Goal: Obtain resource: Download file/media

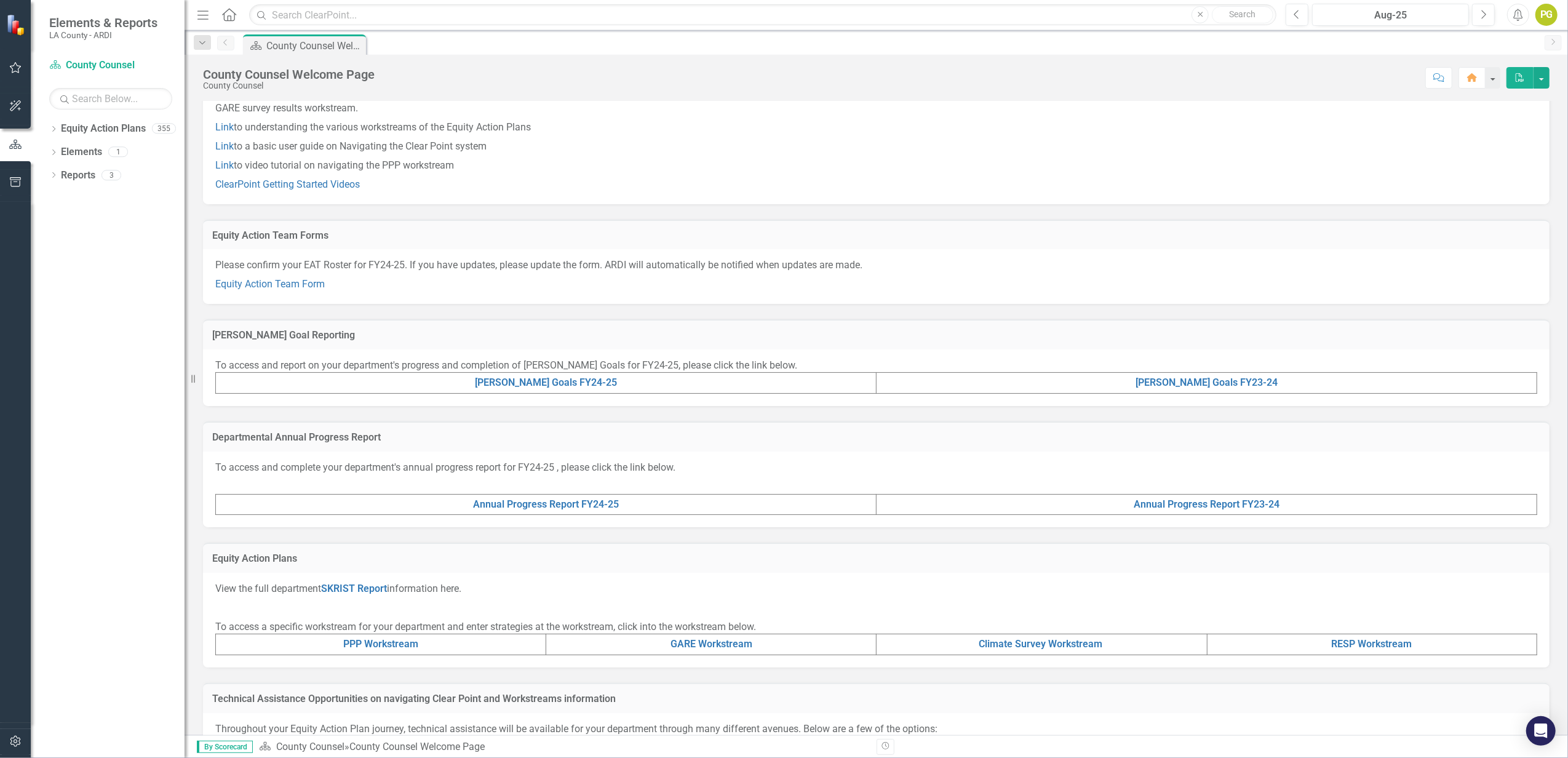
scroll to position [82, 0]
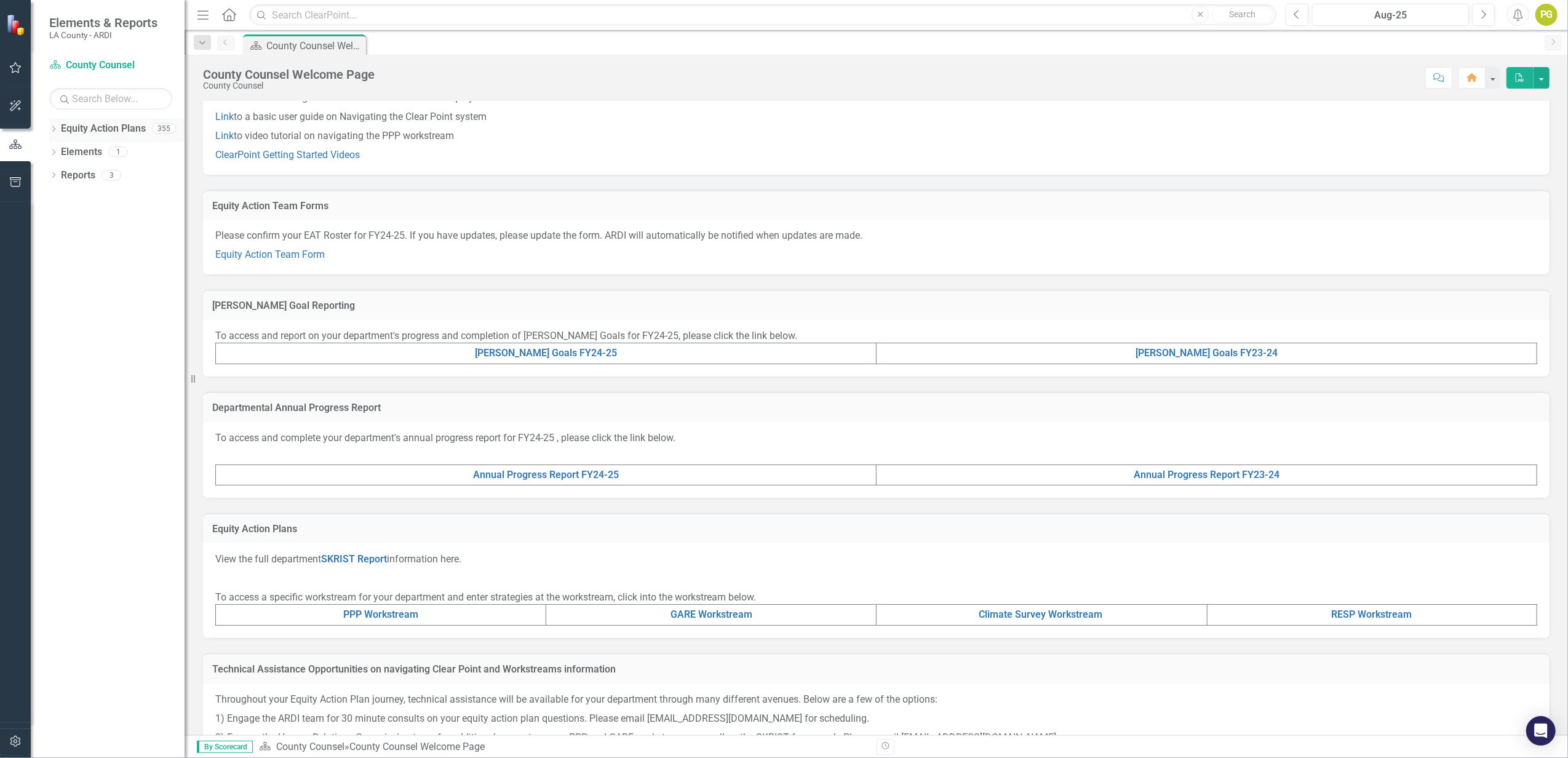
click at [55, 127] on icon "Dropdown" at bounding box center [54, 130] width 9 height 7
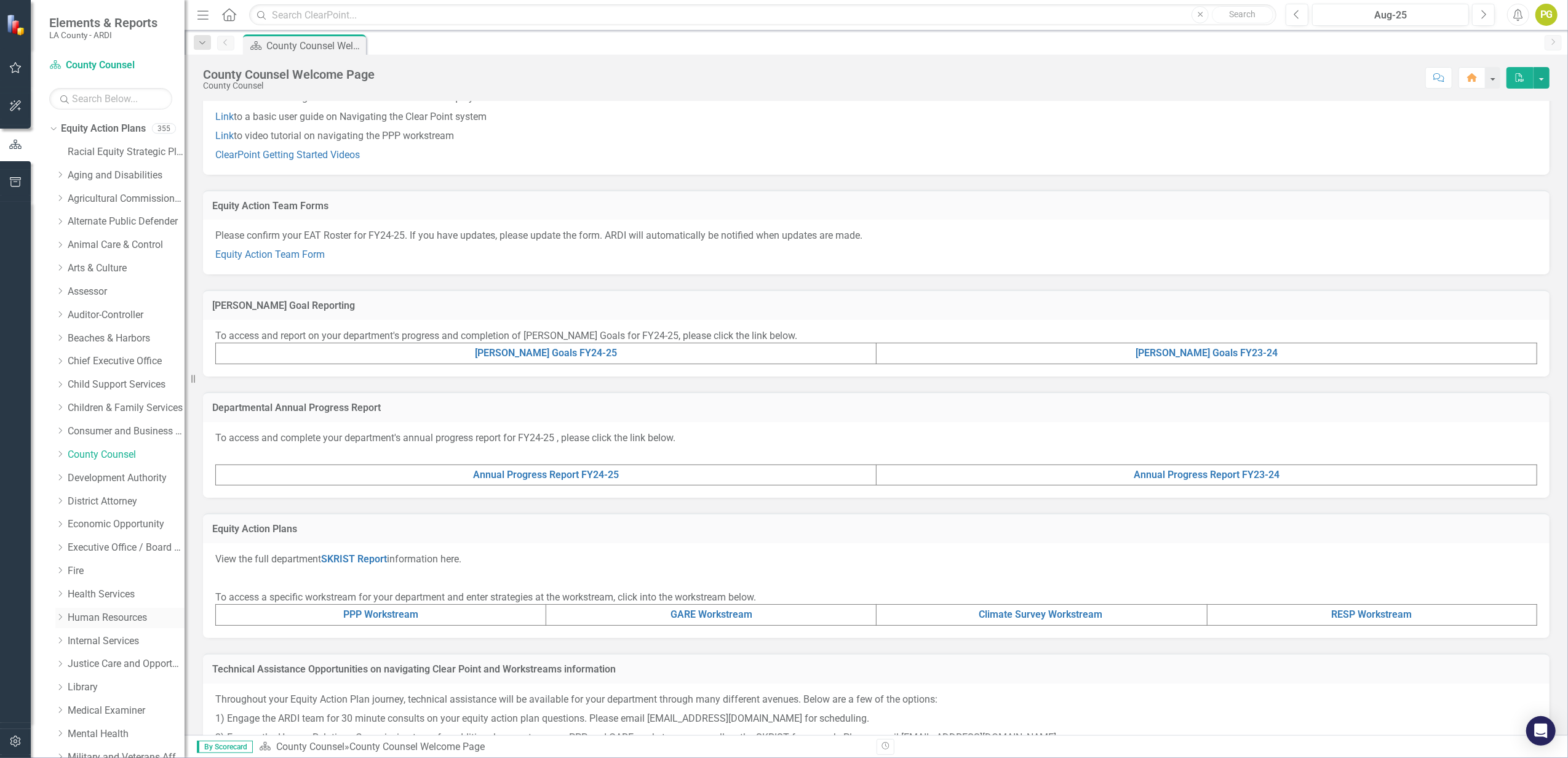
click at [104, 568] on link "Human Resources" at bounding box center [126, 618] width 117 height 14
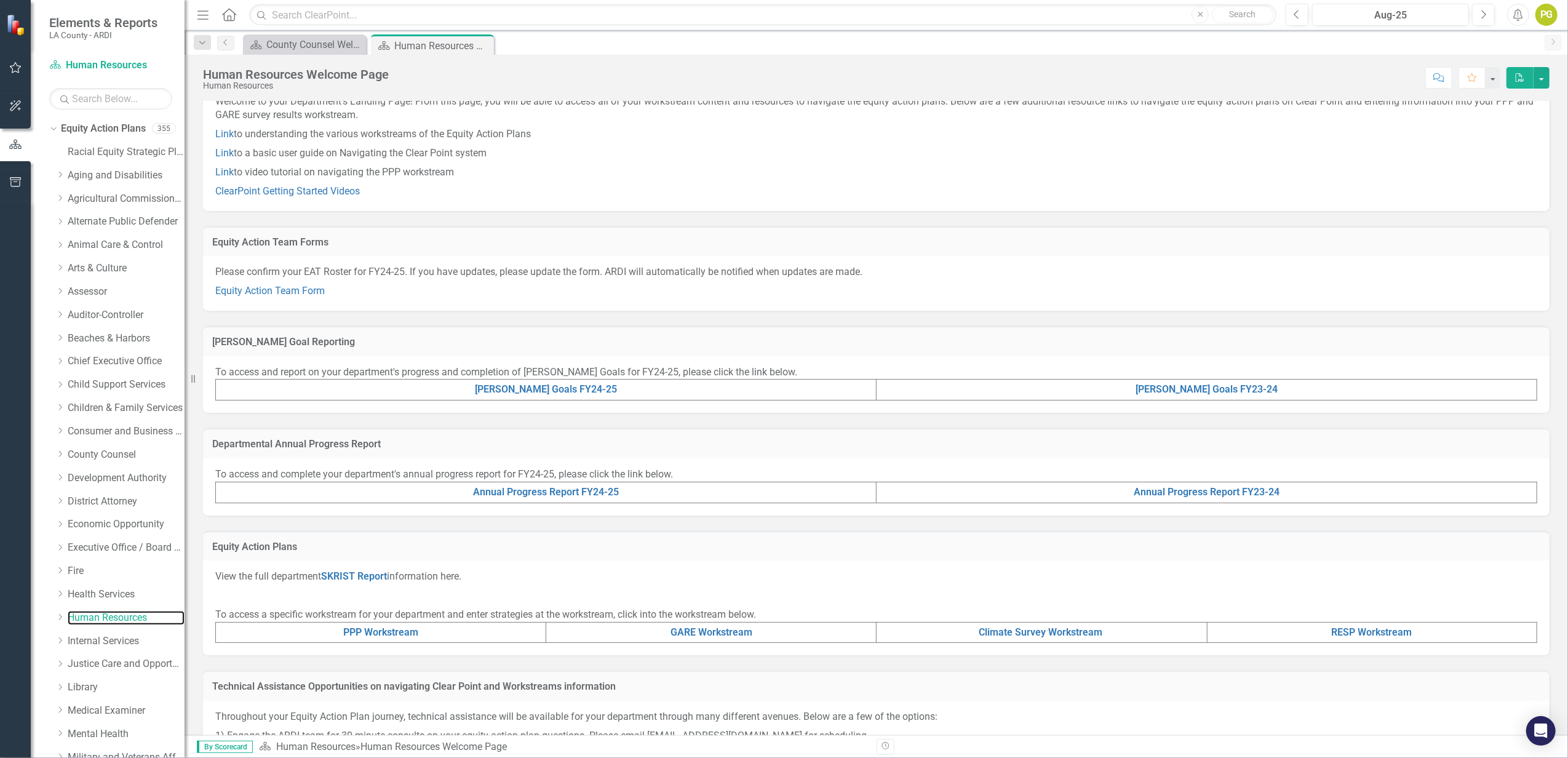
scroll to position [82, 0]
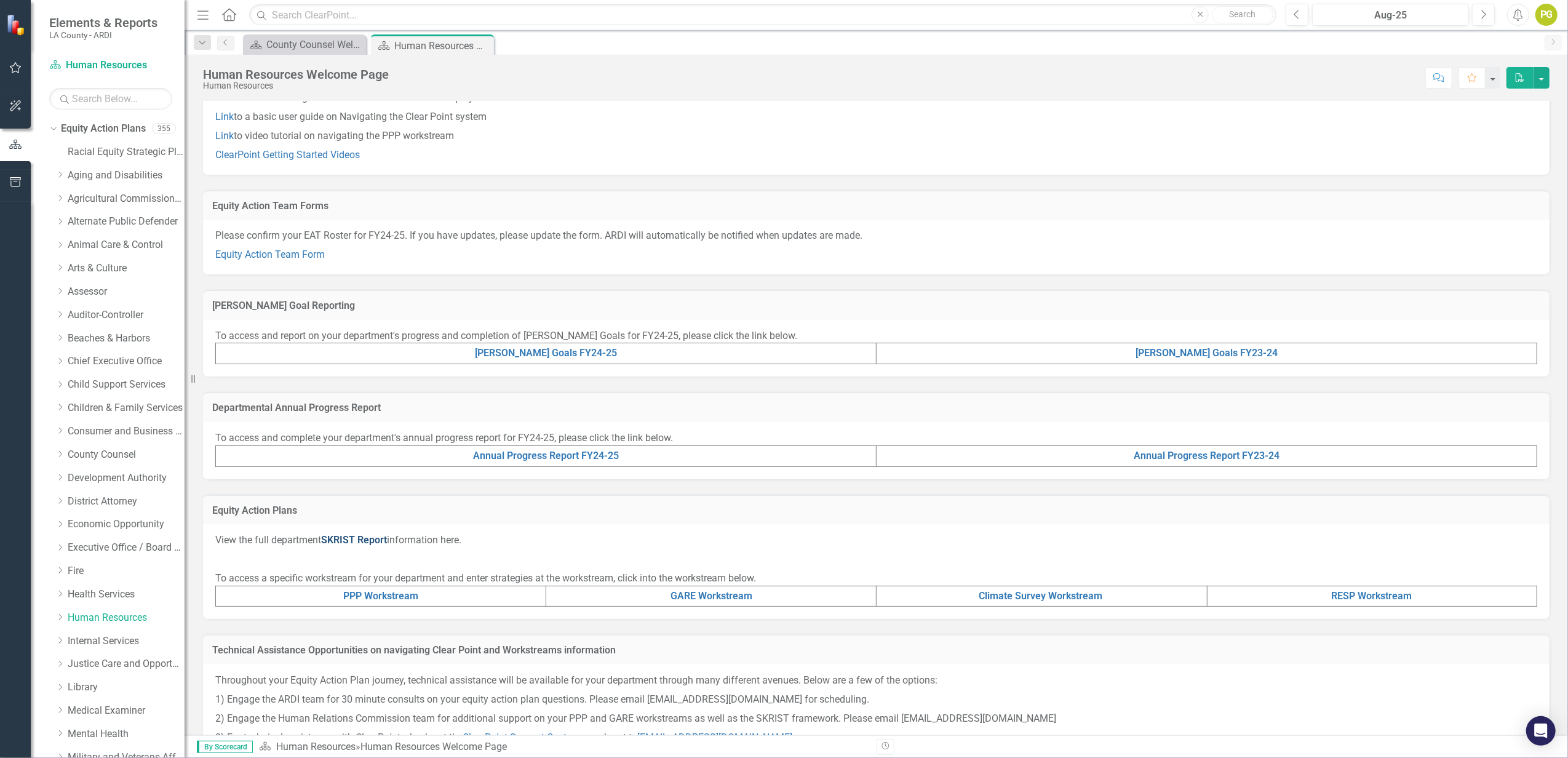
click at [367, 538] on link "SKRIST Report" at bounding box center [354, 539] width 66 height 12
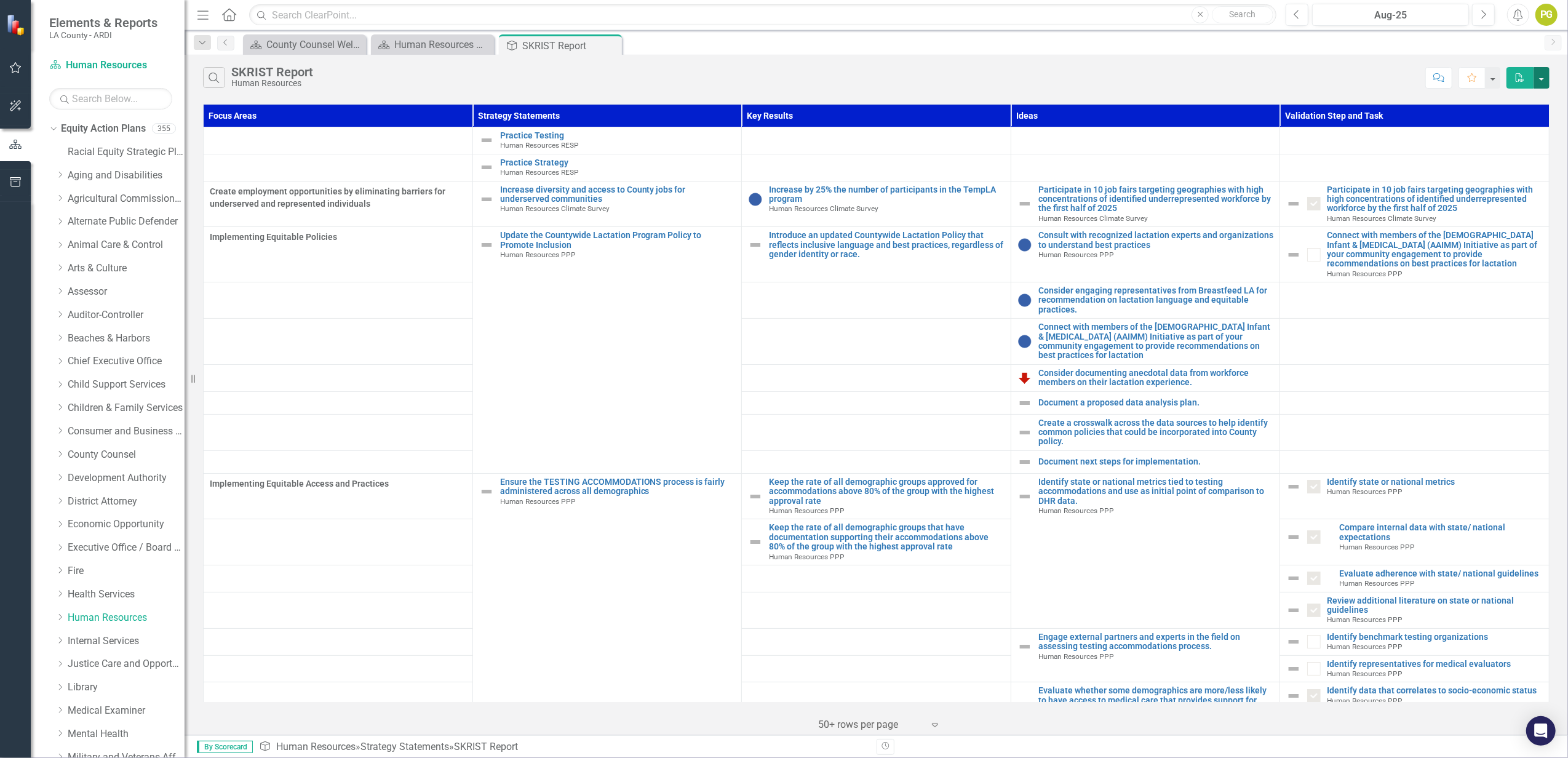
click at [1176, 80] on button "button" at bounding box center [1542, 78] width 16 height 22
click at [1176, 104] on link "PDF Export to PDF" at bounding box center [1500, 102] width 97 height 23
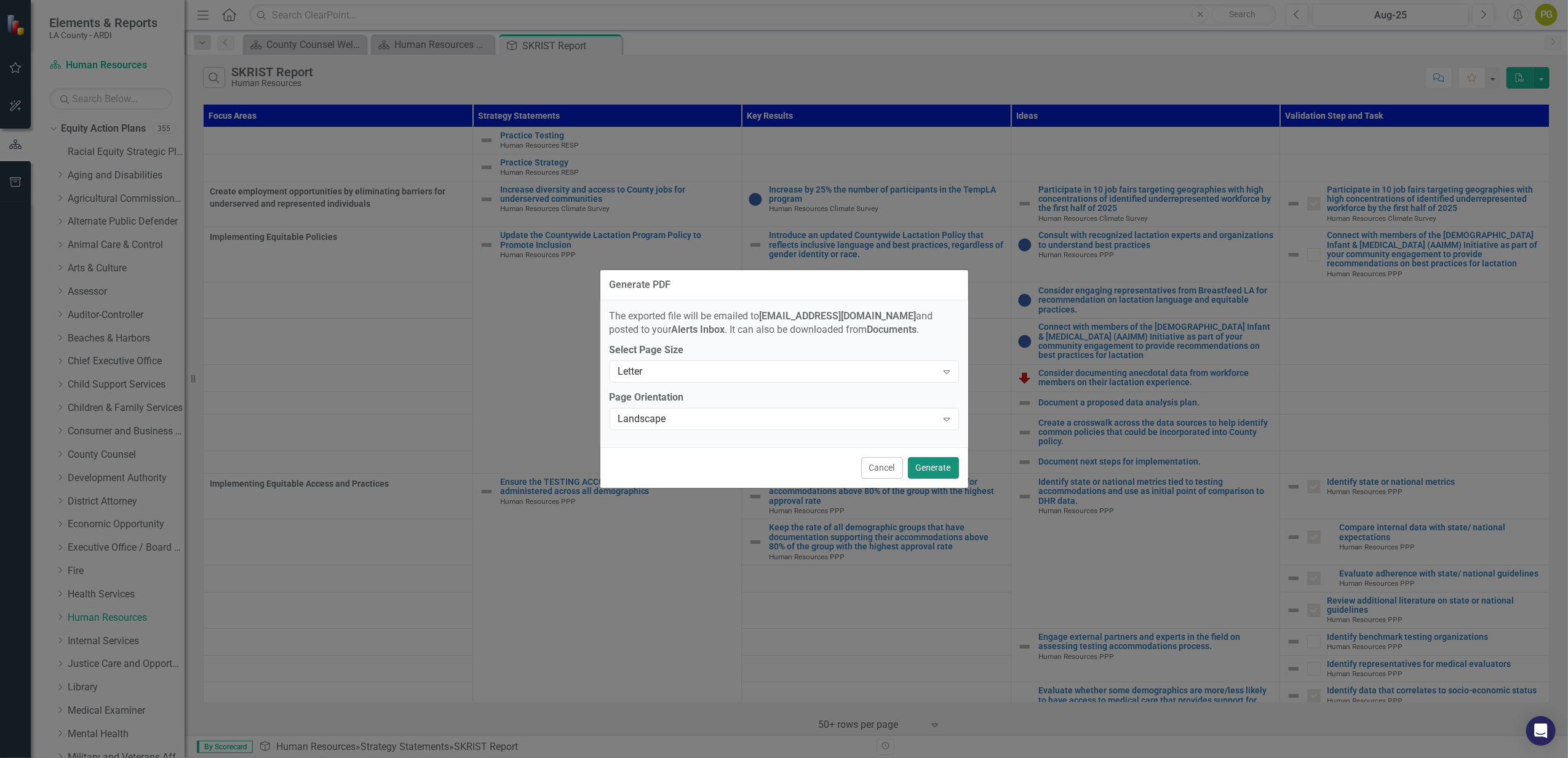
click at [938, 464] on button "Generate" at bounding box center [933, 468] width 51 height 22
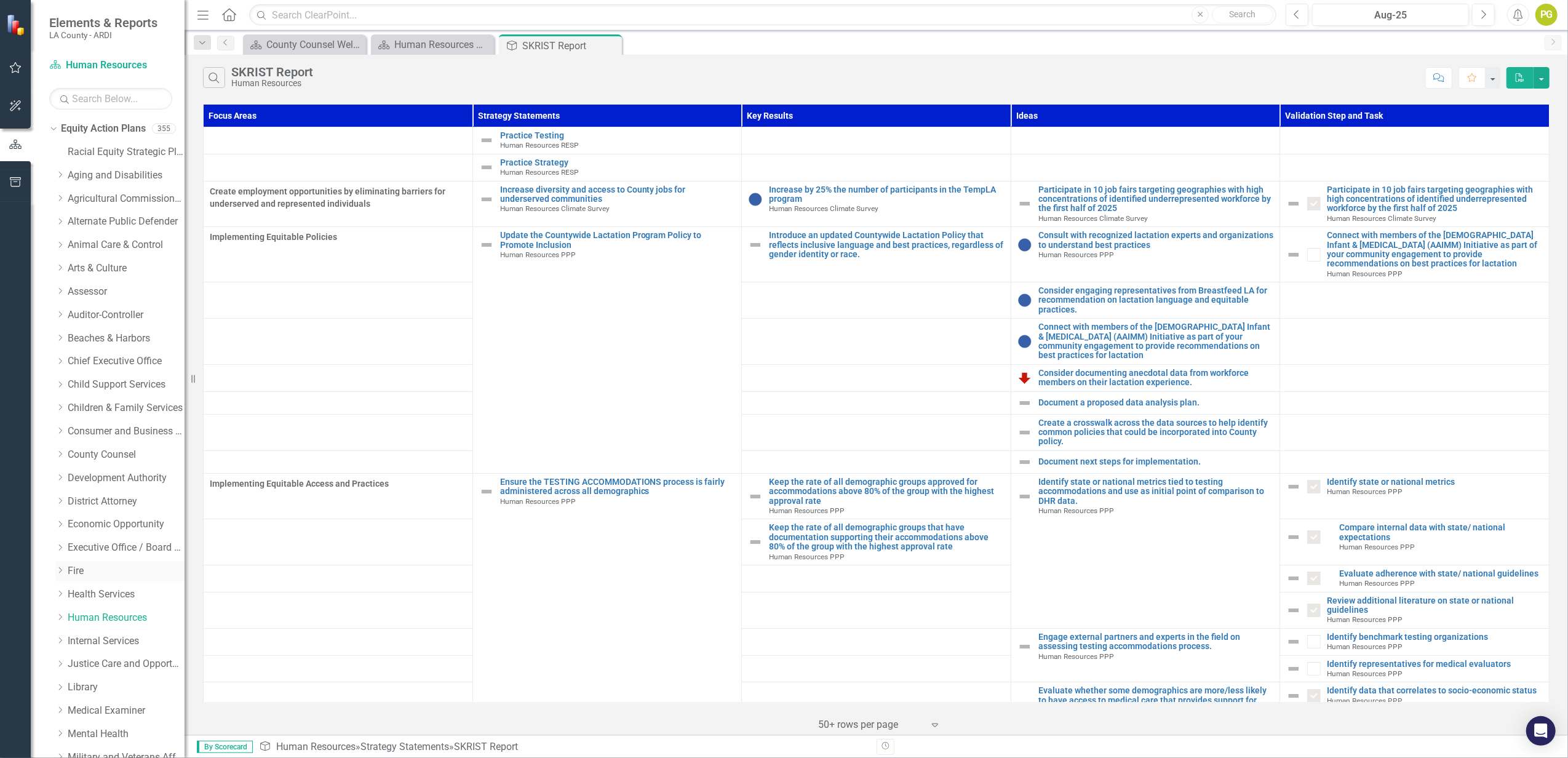
click at [106, 565] on link "Fire" at bounding box center [126, 571] width 117 height 14
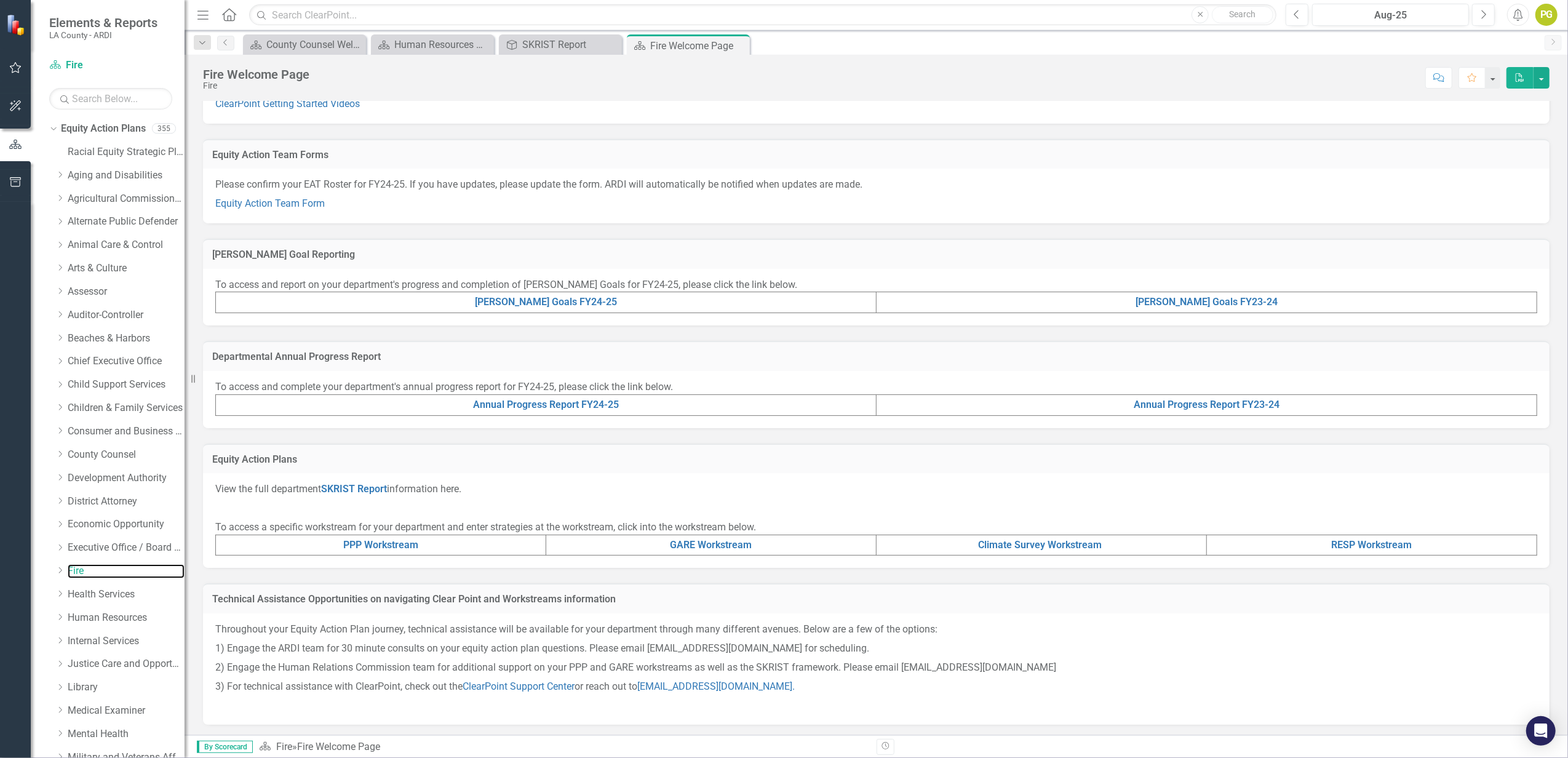
scroll to position [135, 0]
click at [374, 486] on link "SKRIST Report" at bounding box center [354, 486] width 66 height 12
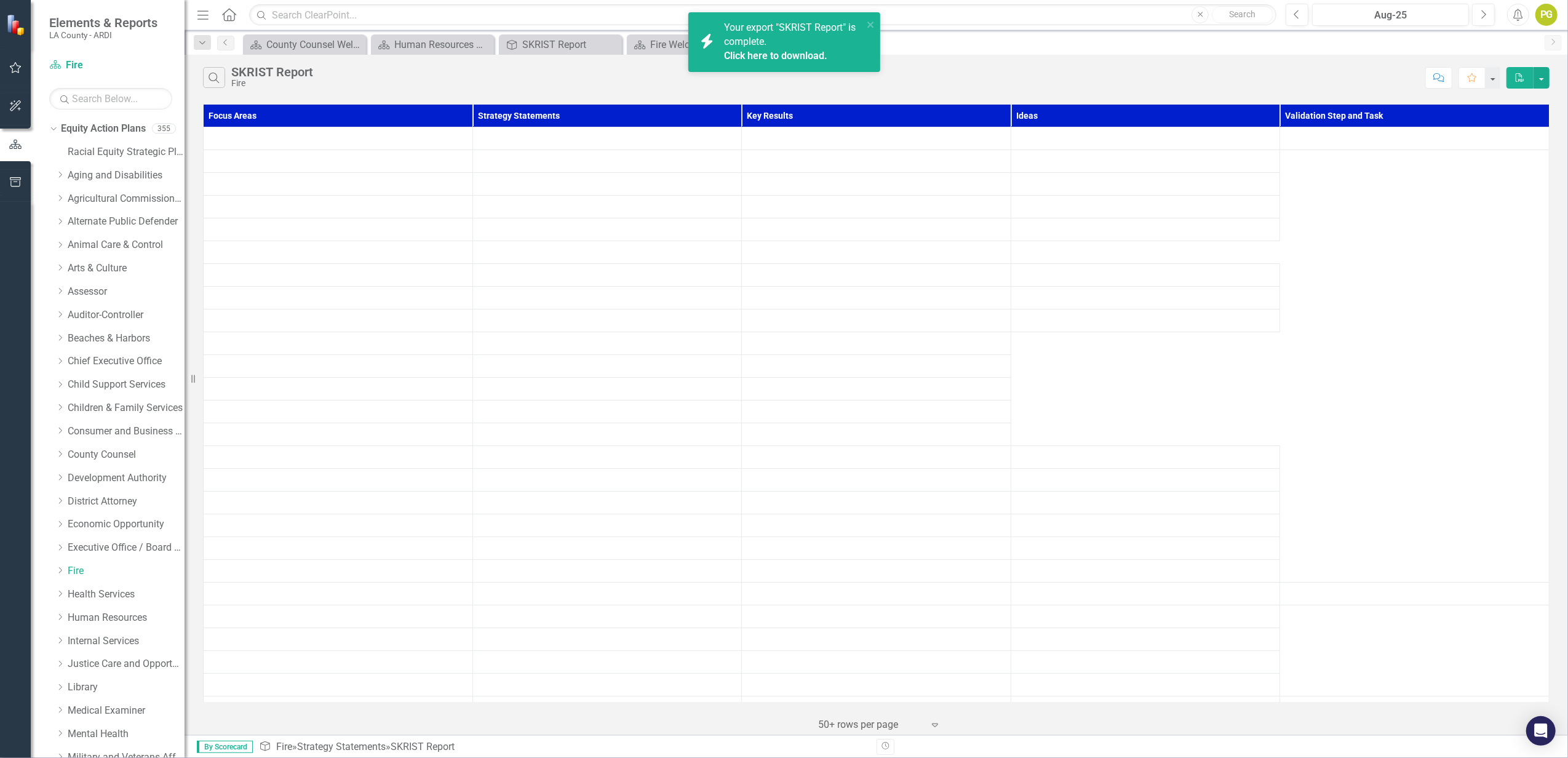
click at [775, 49] on div "Click here to download." at bounding box center [792, 56] width 136 height 14
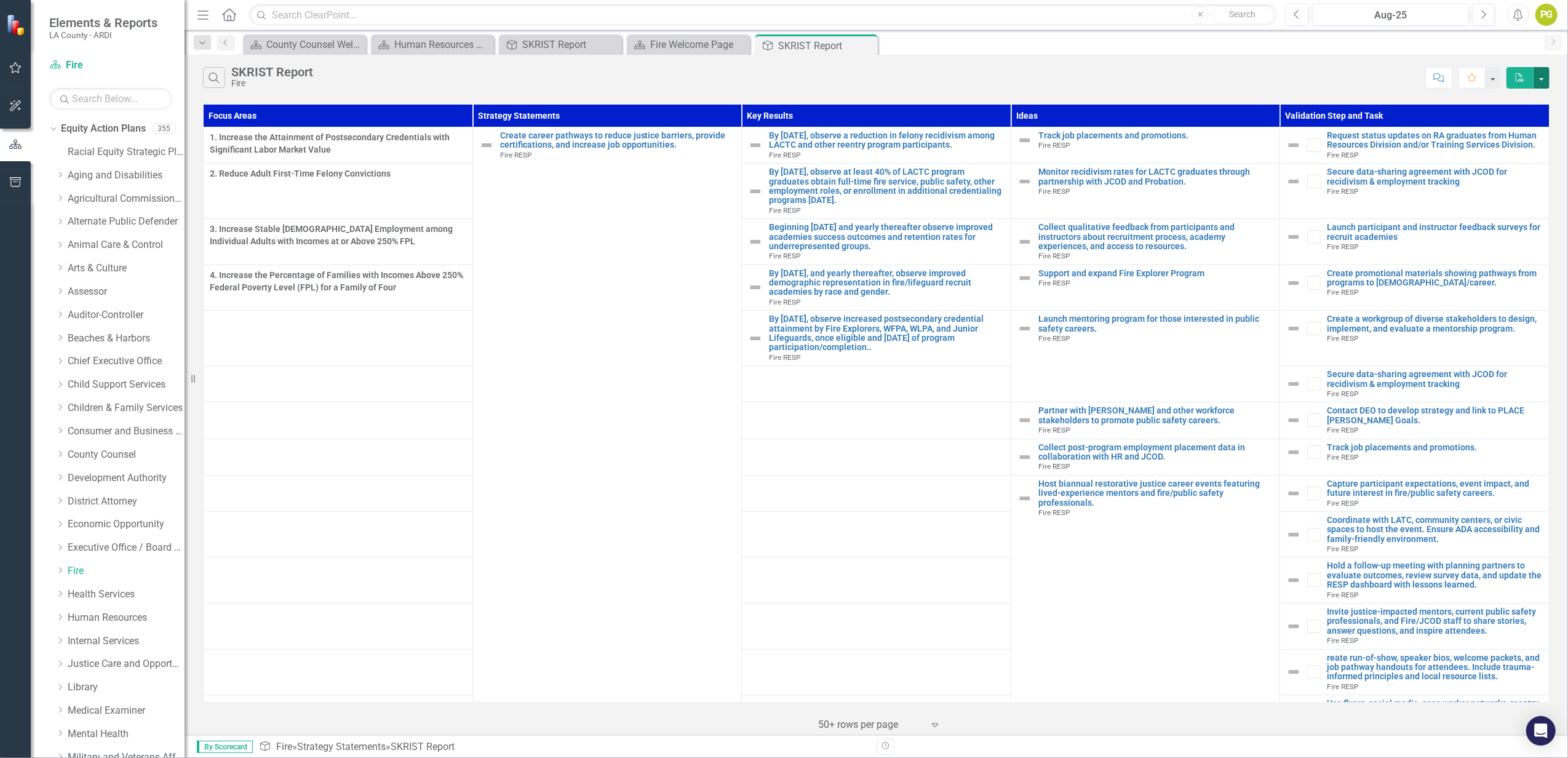
click at [1176, 77] on button "button" at bounding box center [1542, 78] width 16 height 22
click at [1176, 94] on link "PDF Export to PDF" at bounding box center [1500, 102] width 97 height 23
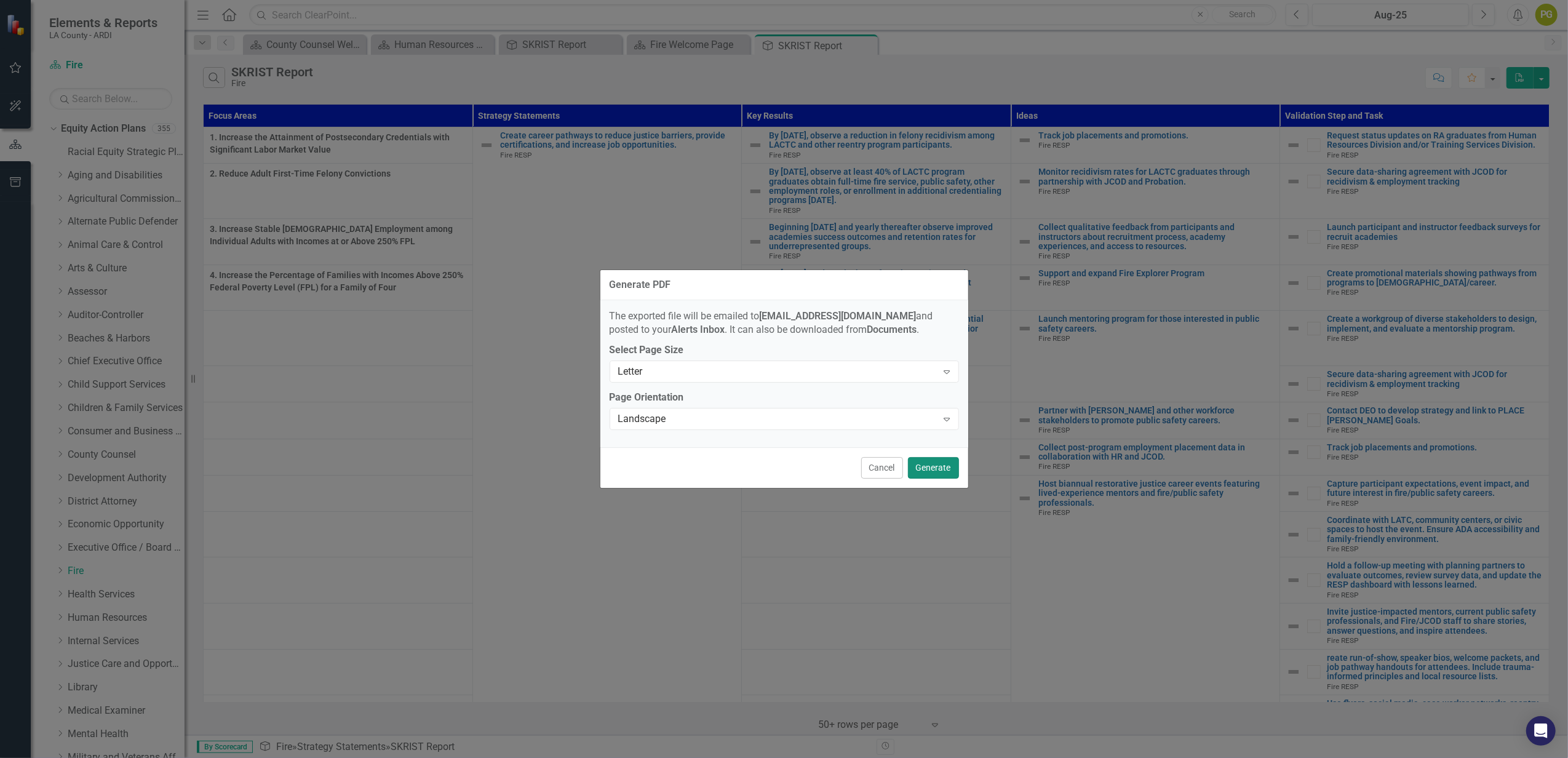
click at [930, 466] on button "Generate" at bounding box center [933, 468] width 51 height 22
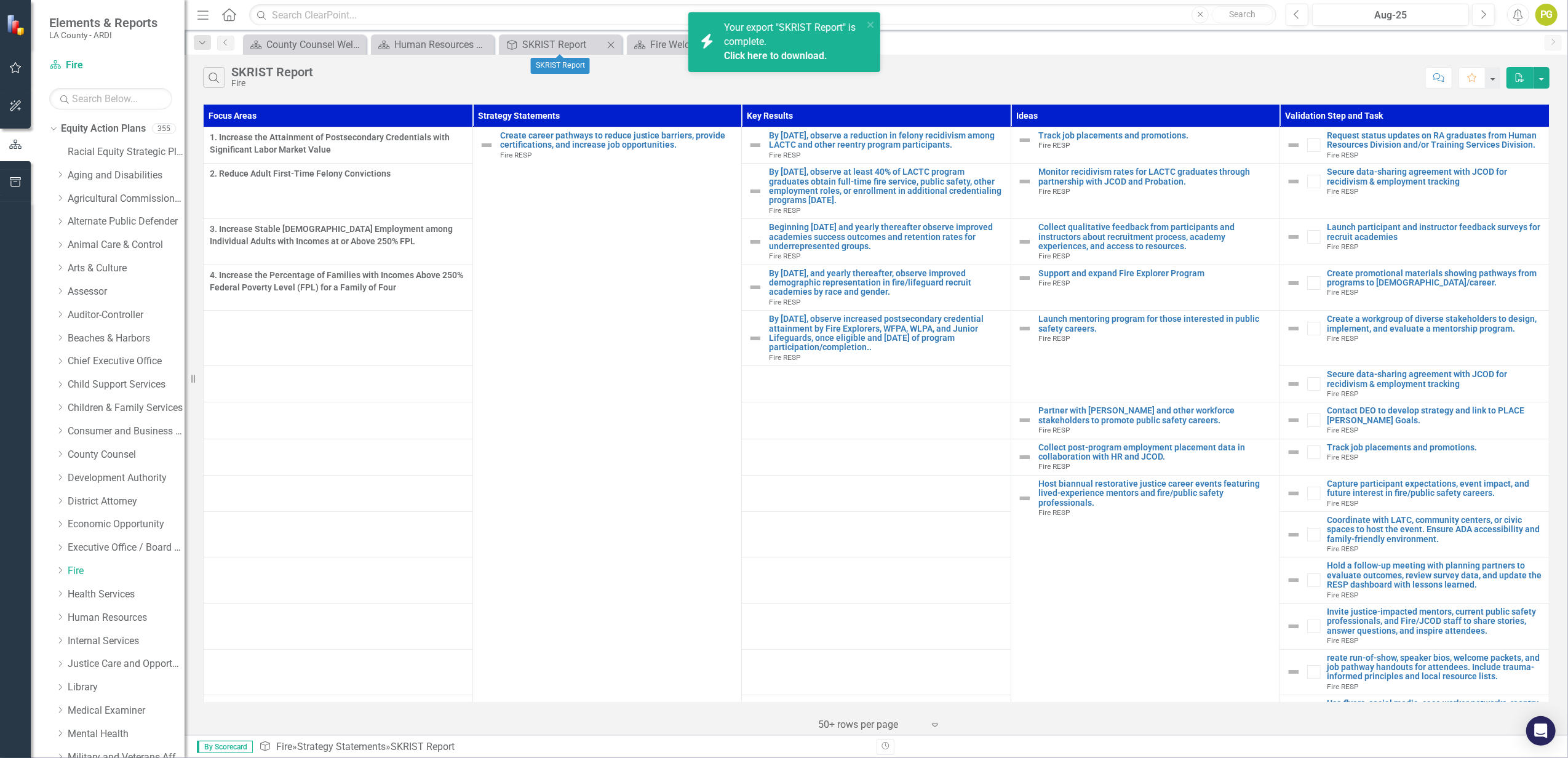
click at [610, 45] on icon at bounding box center [611, 45] width 7 height 7
click at [744, 37] on span "Your export "SKRIST Report" is complete. Click here to download." at bounding box center [792, 43] width 136 height 42
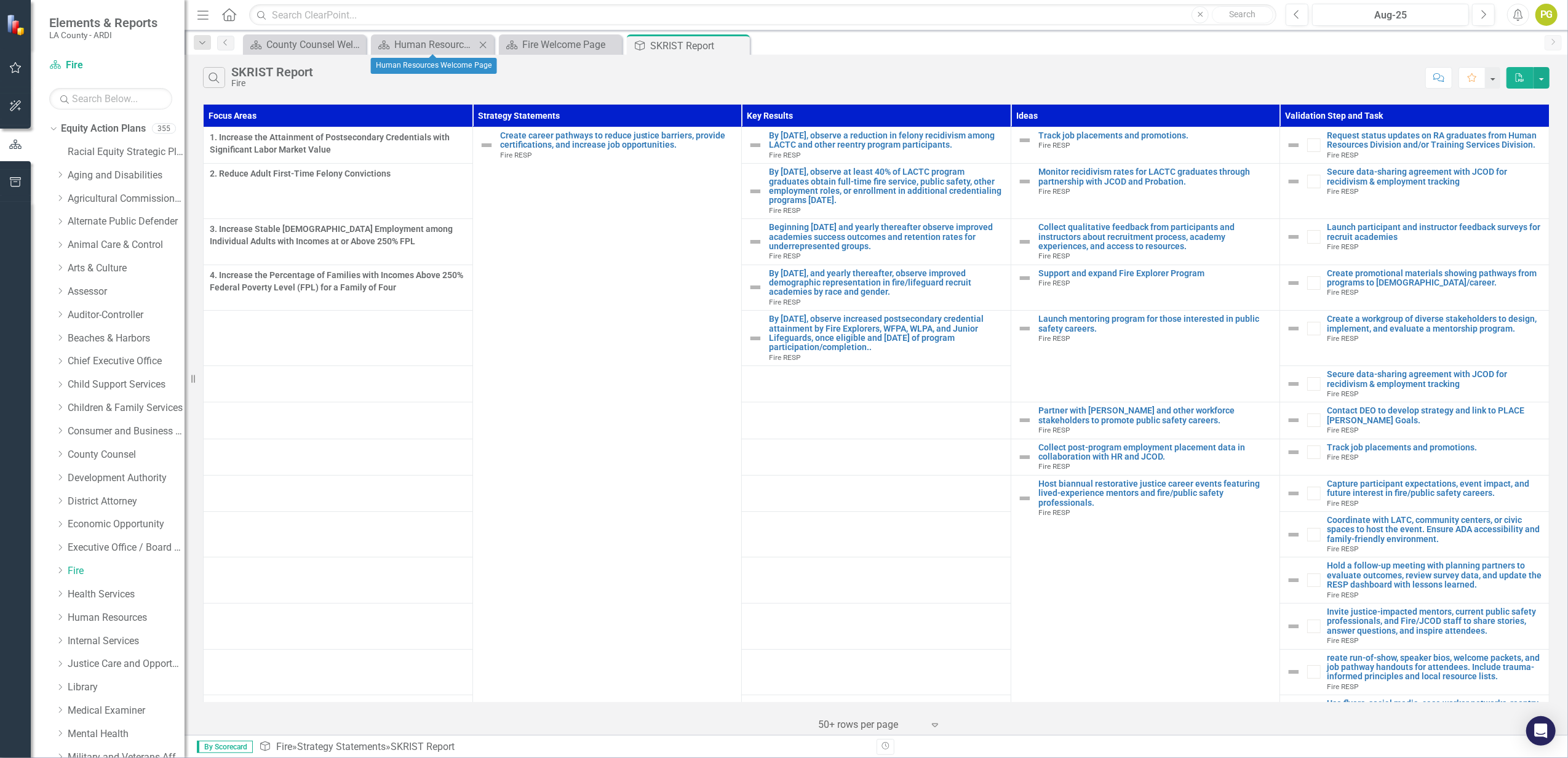
click at [480, 45] on icon "Close" at bounding box center [483, 45] width 12 height 10
click at [0, 0] on icon "Close" at bounding box center [0, 0] width 0 height 0
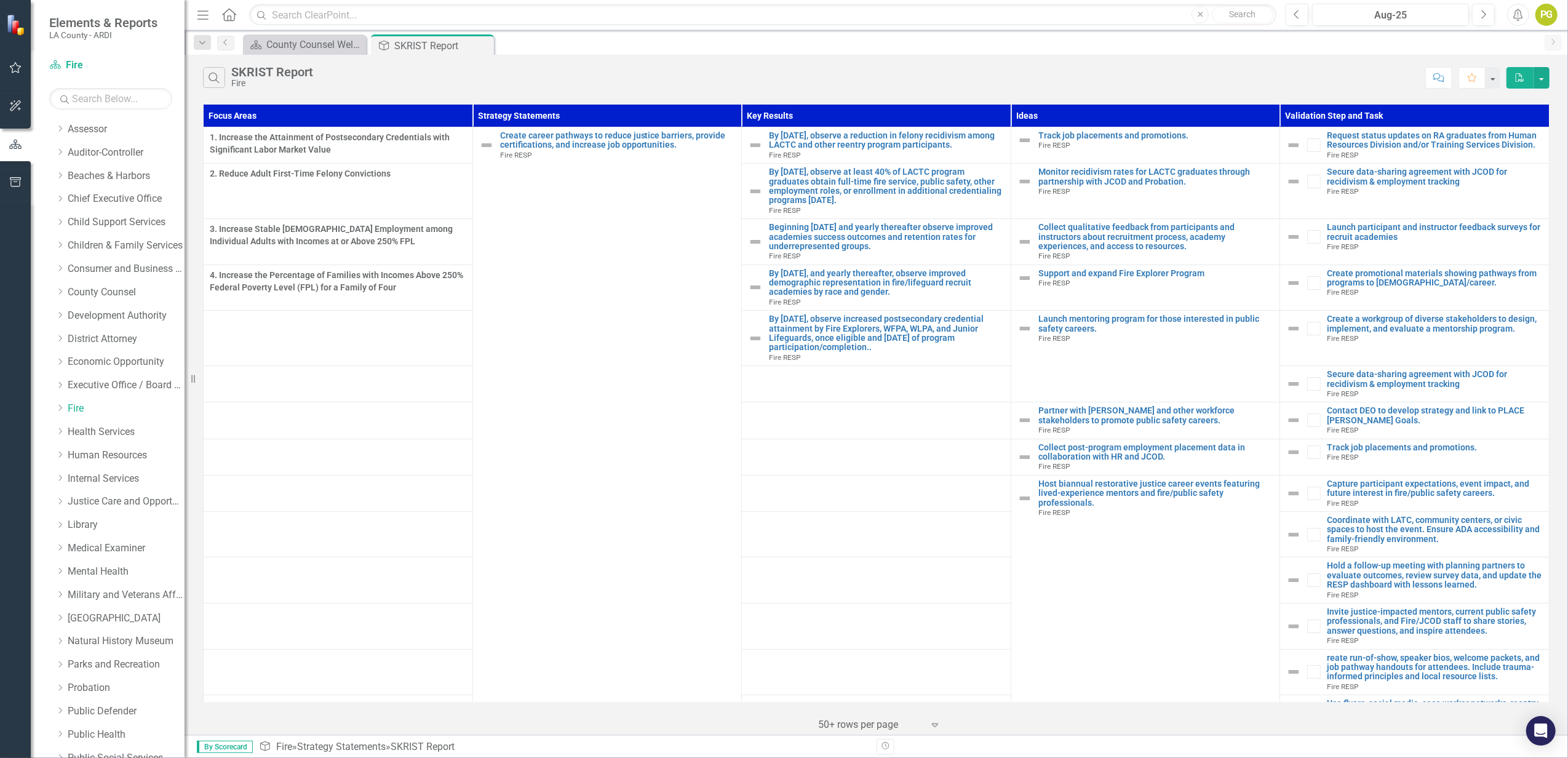
scroll to position [164, 0]
click at [106, 476] on link "Internal Services" at bounding box center [126, 478] width 117 height 14
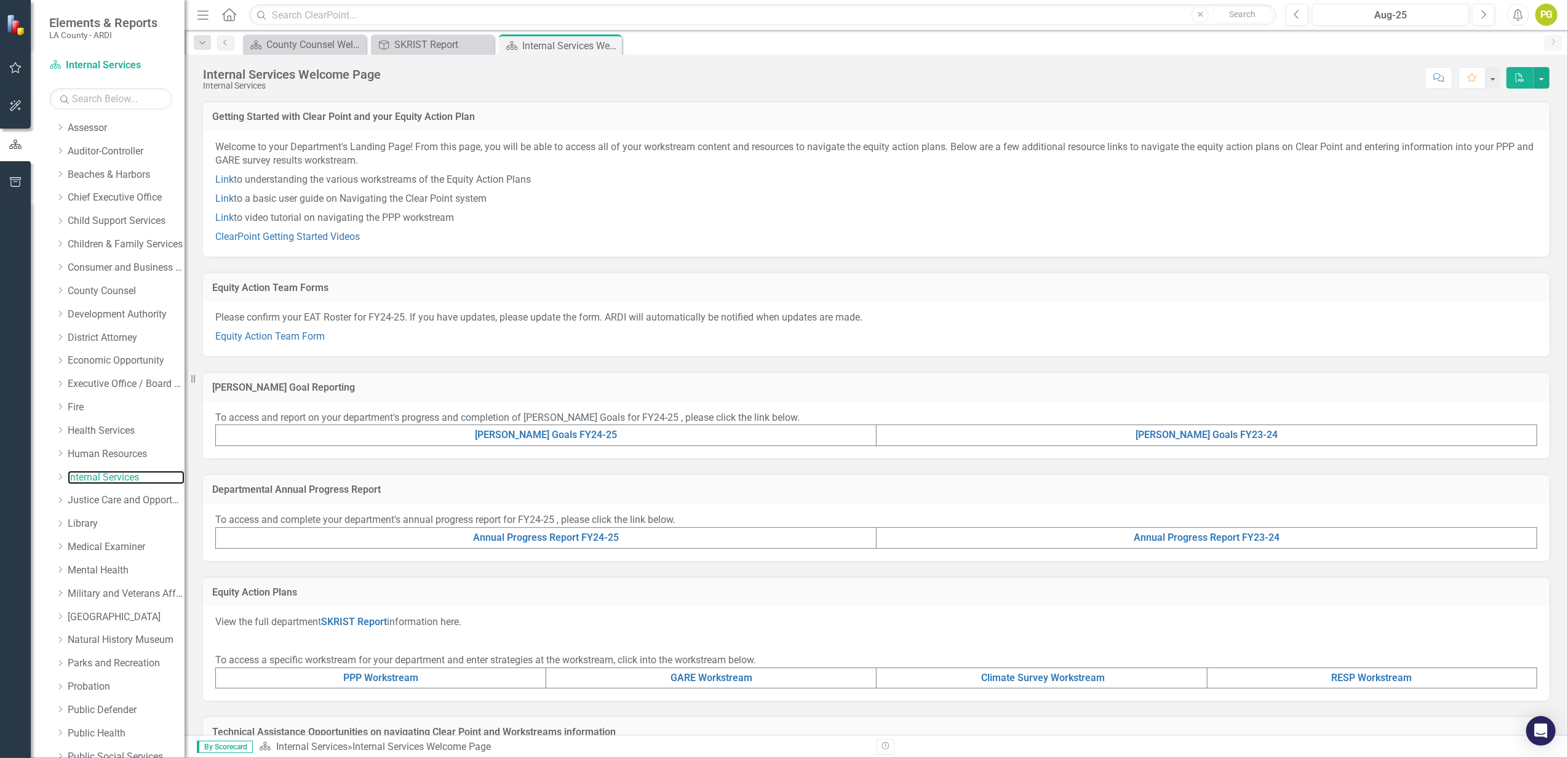
scroll to position [82, 0]
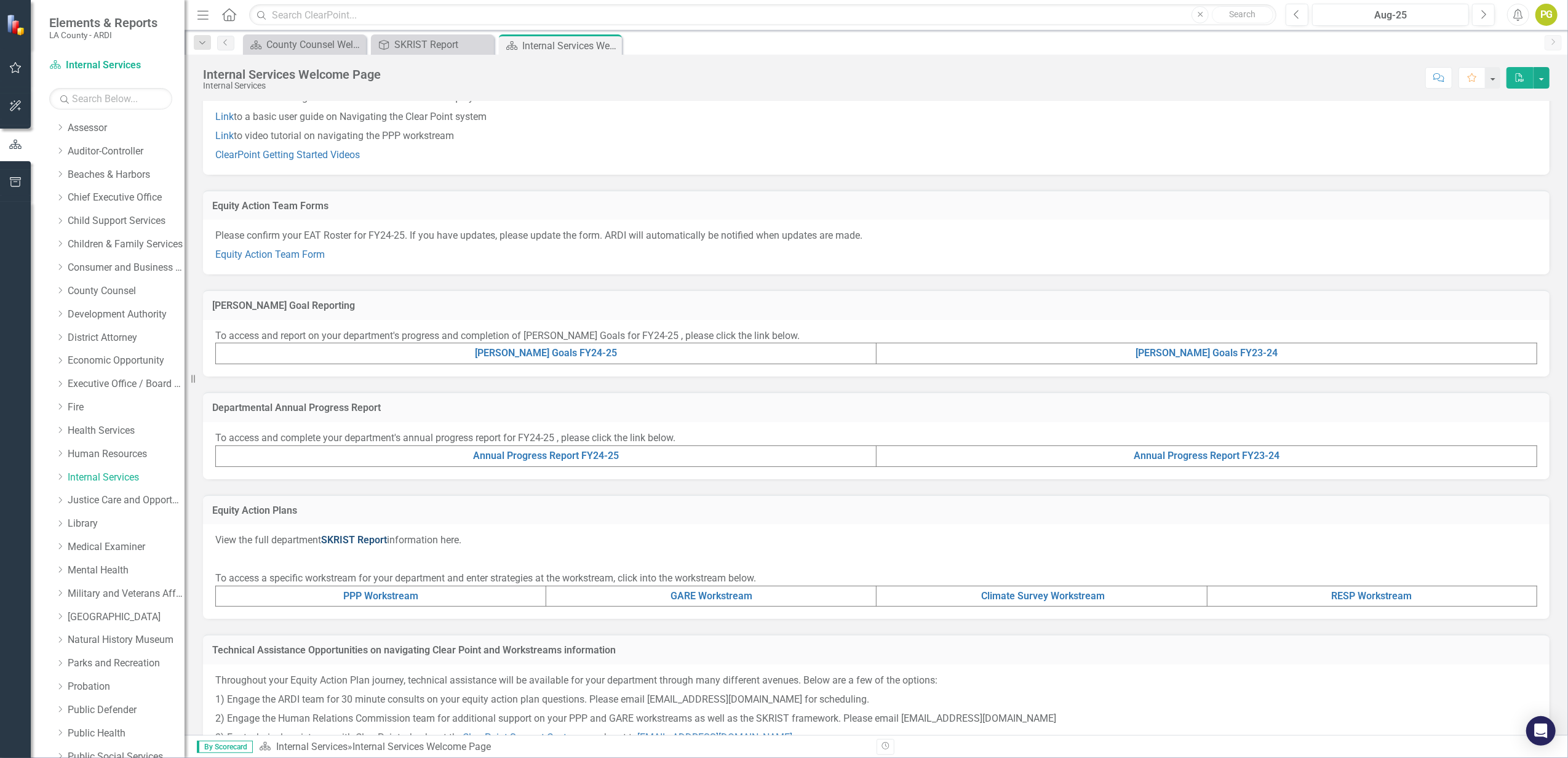
click at [368, 540] on link "SKRIST Report" at bounding box center [354, 539] width 66 height 12
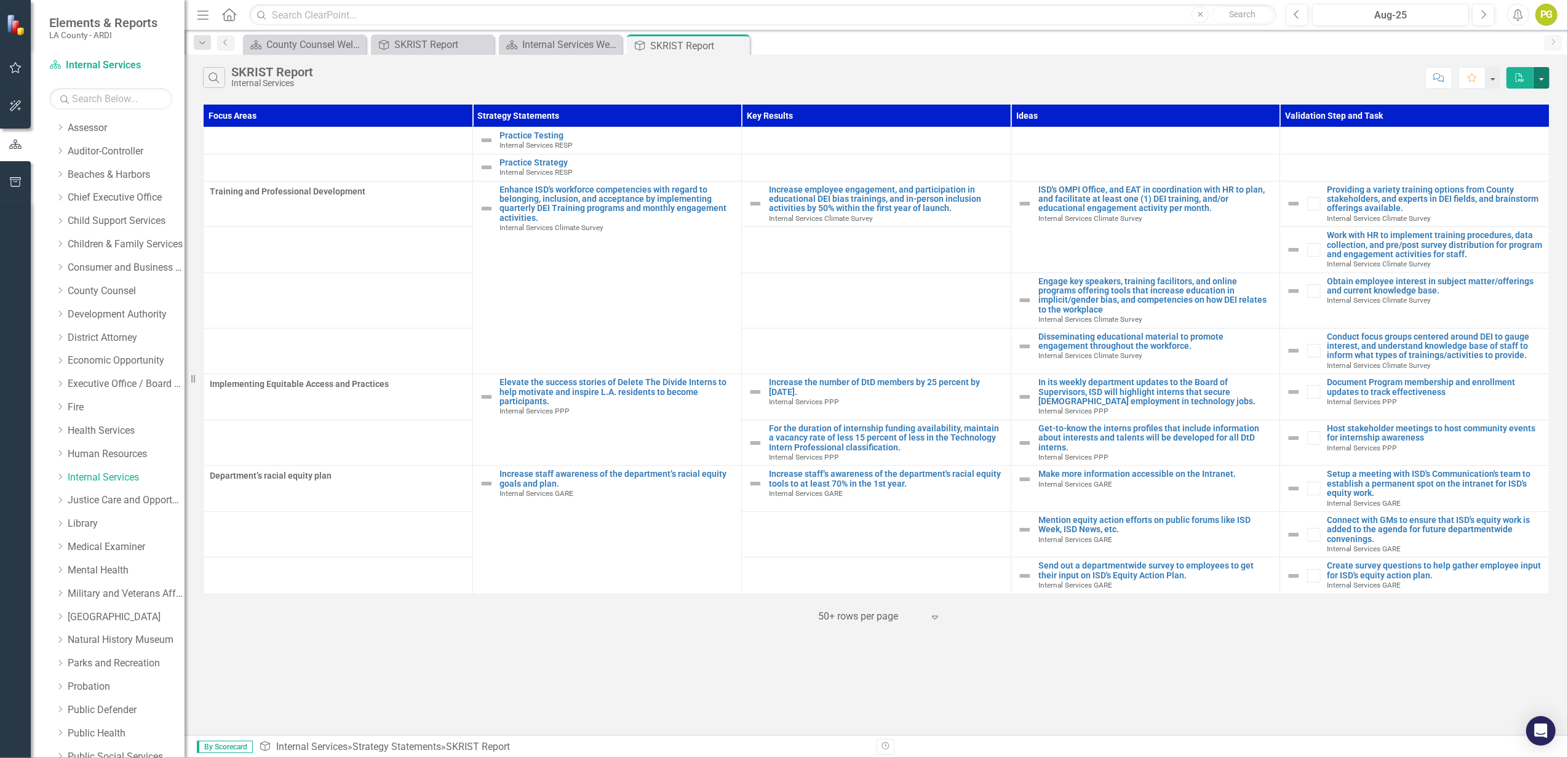
click at [1176, 79] on button "button" at bounding box center [1542, 78] width 16 height 22
click at [1176, 102] on link "PDF Export to PDF" at bounding box center [1500, 102] width 97 height 23
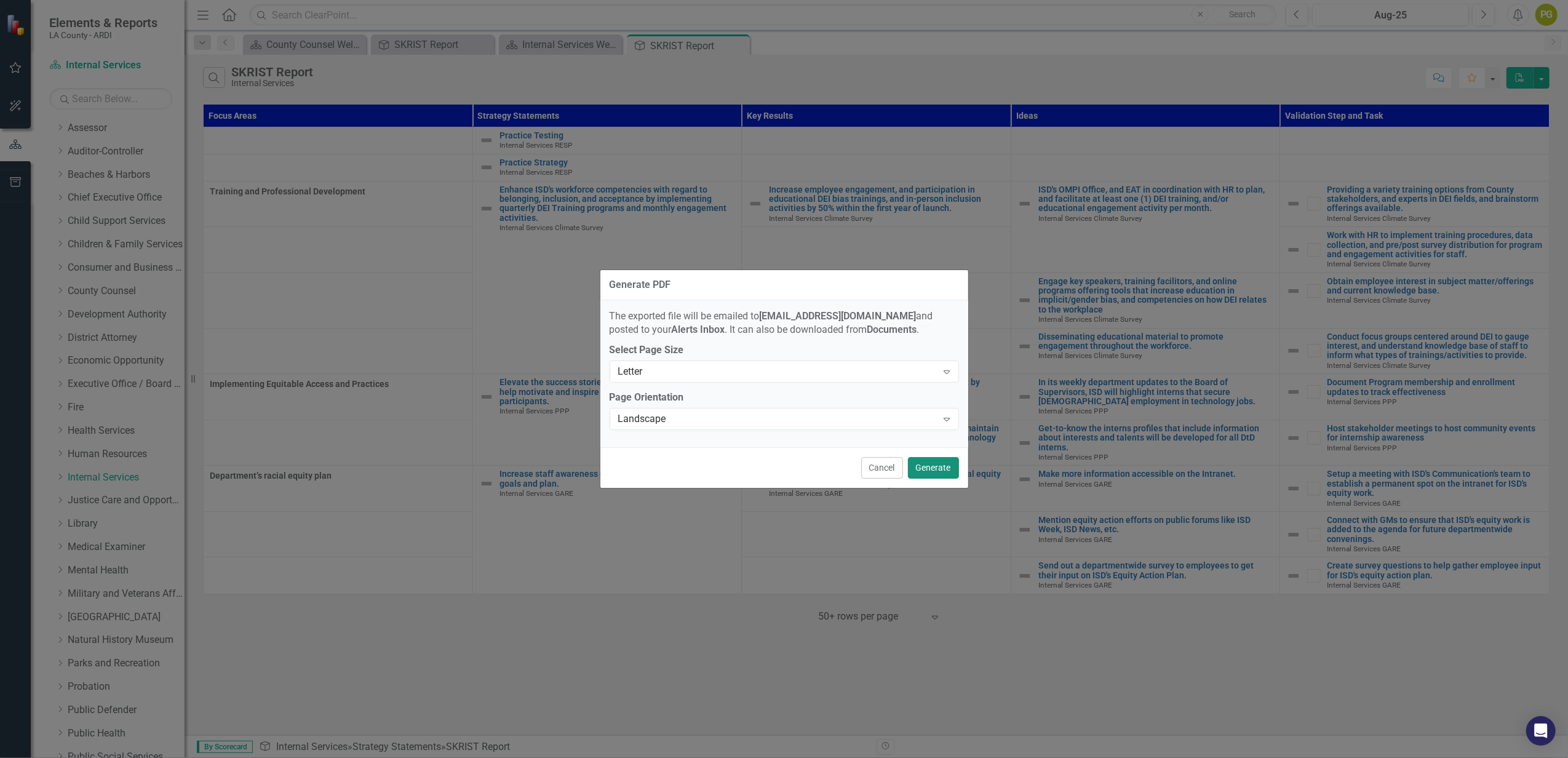
click at [936, 469] on button "Generate" at bounding box center [933, 468] width 51 height 22
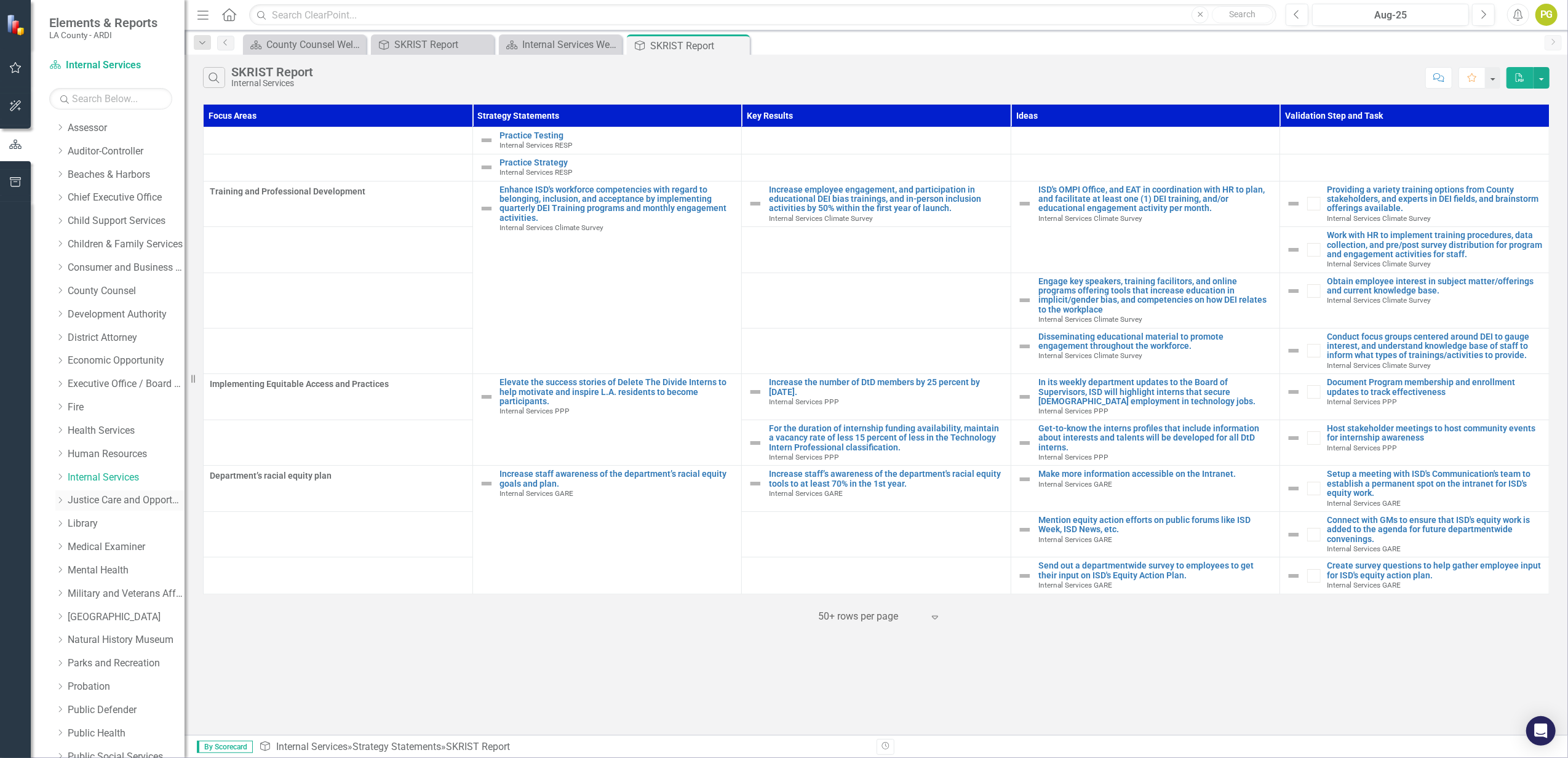
click at [114, 492] on div "Dropdown Justice Care and Opportunity" at bounding box center [120, 501] width 129 height 20
click at [754, 60] on link "Click here to download." at bounding box center [776, 56] width 104 height 12
click at [102, 498] on link "Justice Care and Opportunity" at bounding box center [126, 500] width 117 height 14
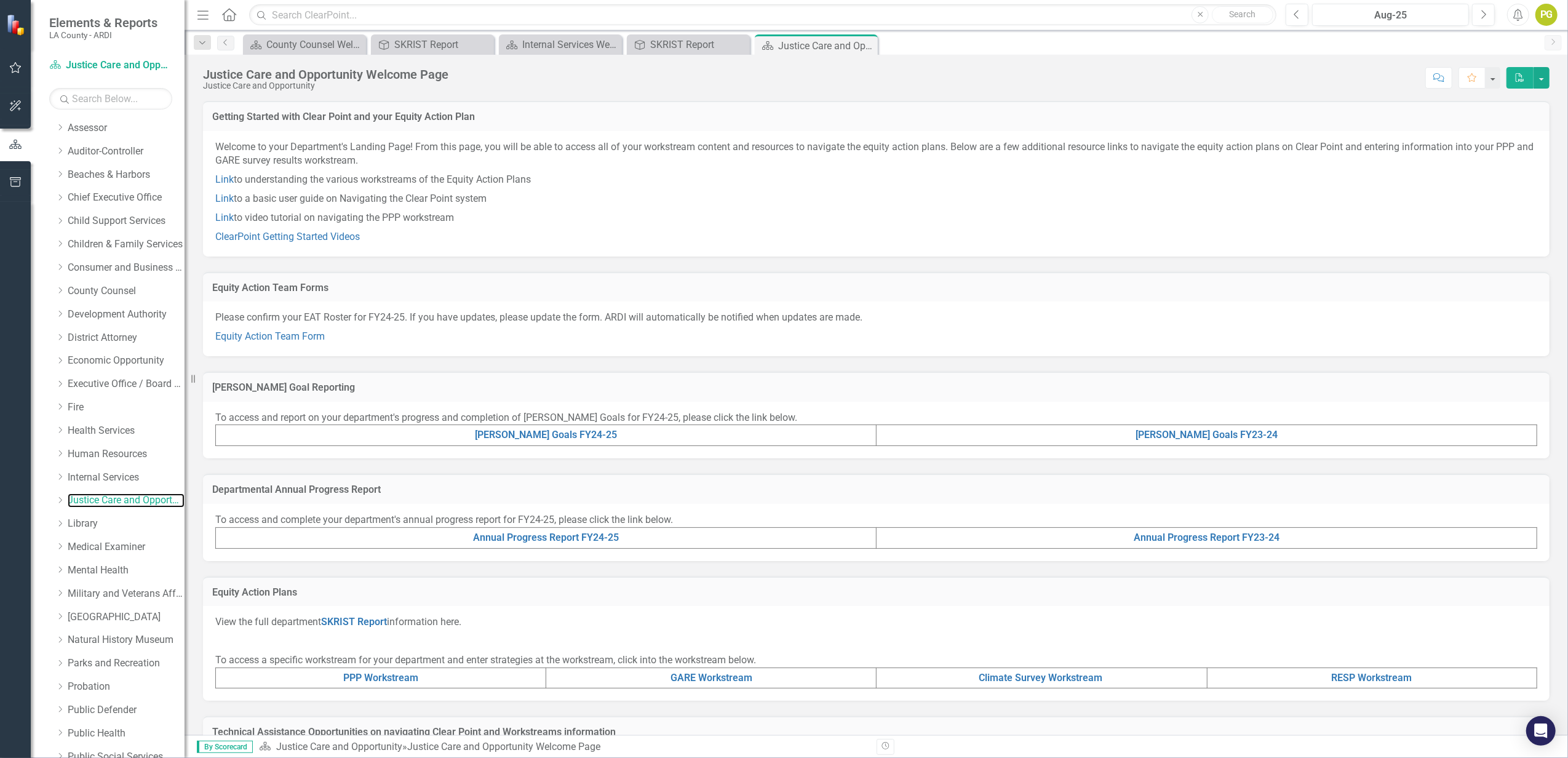
scroll to position [82, 0]
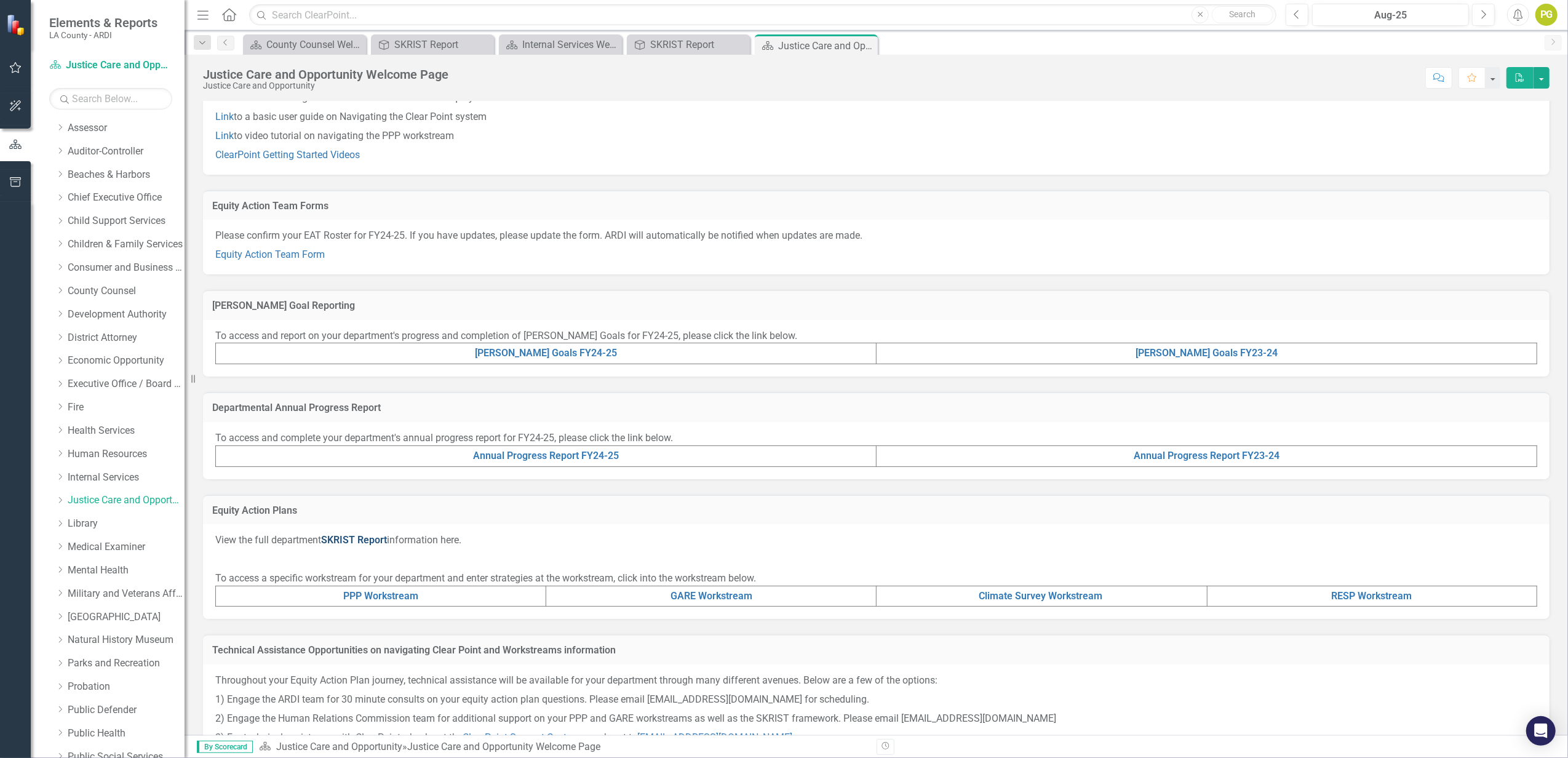
click at [369, 535] on link "SKRIST Report" at bounding box center [354, 539] width 66 height 12
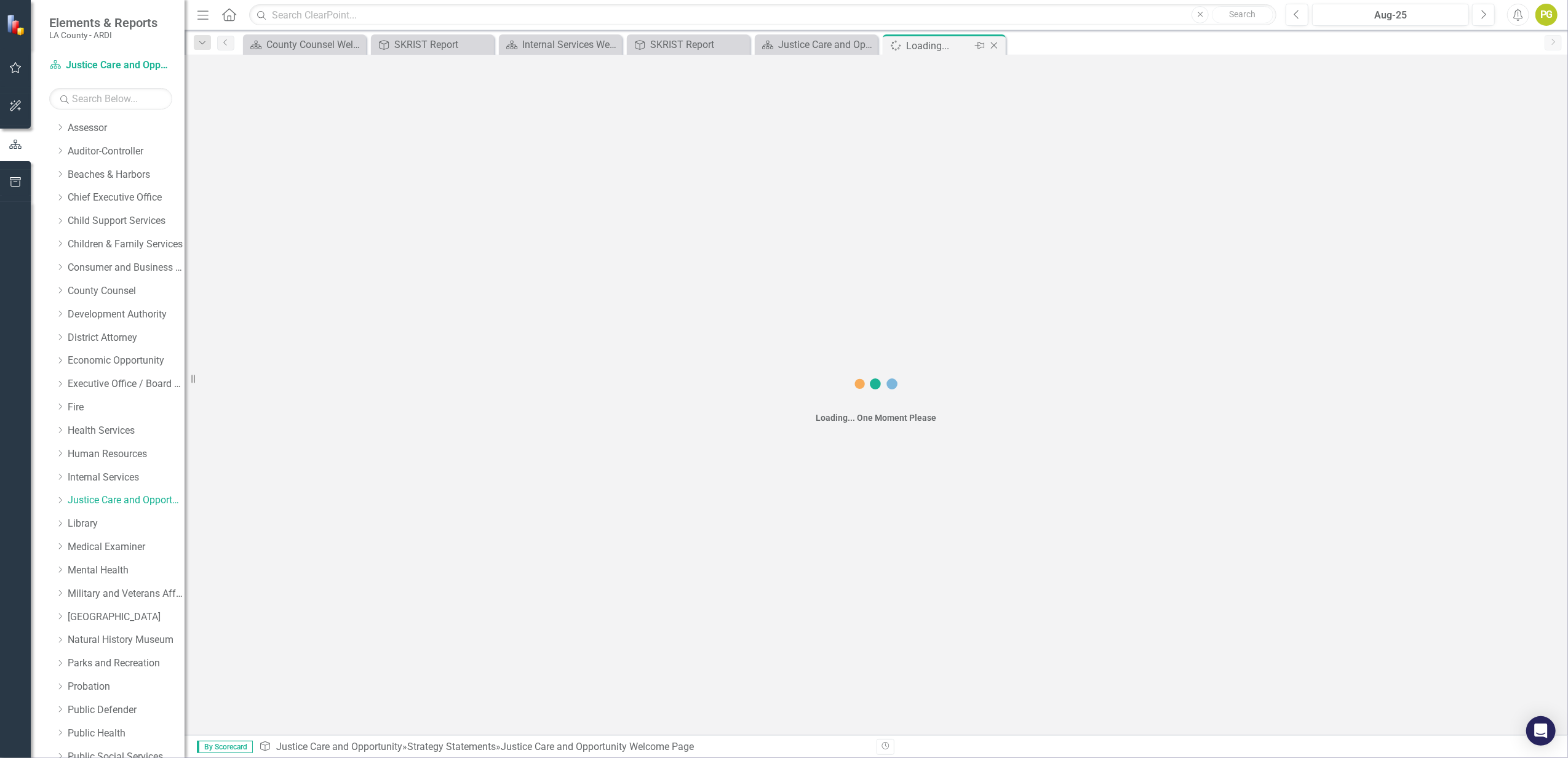
click at [992, 45] on icon "Close" at bounding box center [994, 45] width 12 height 10
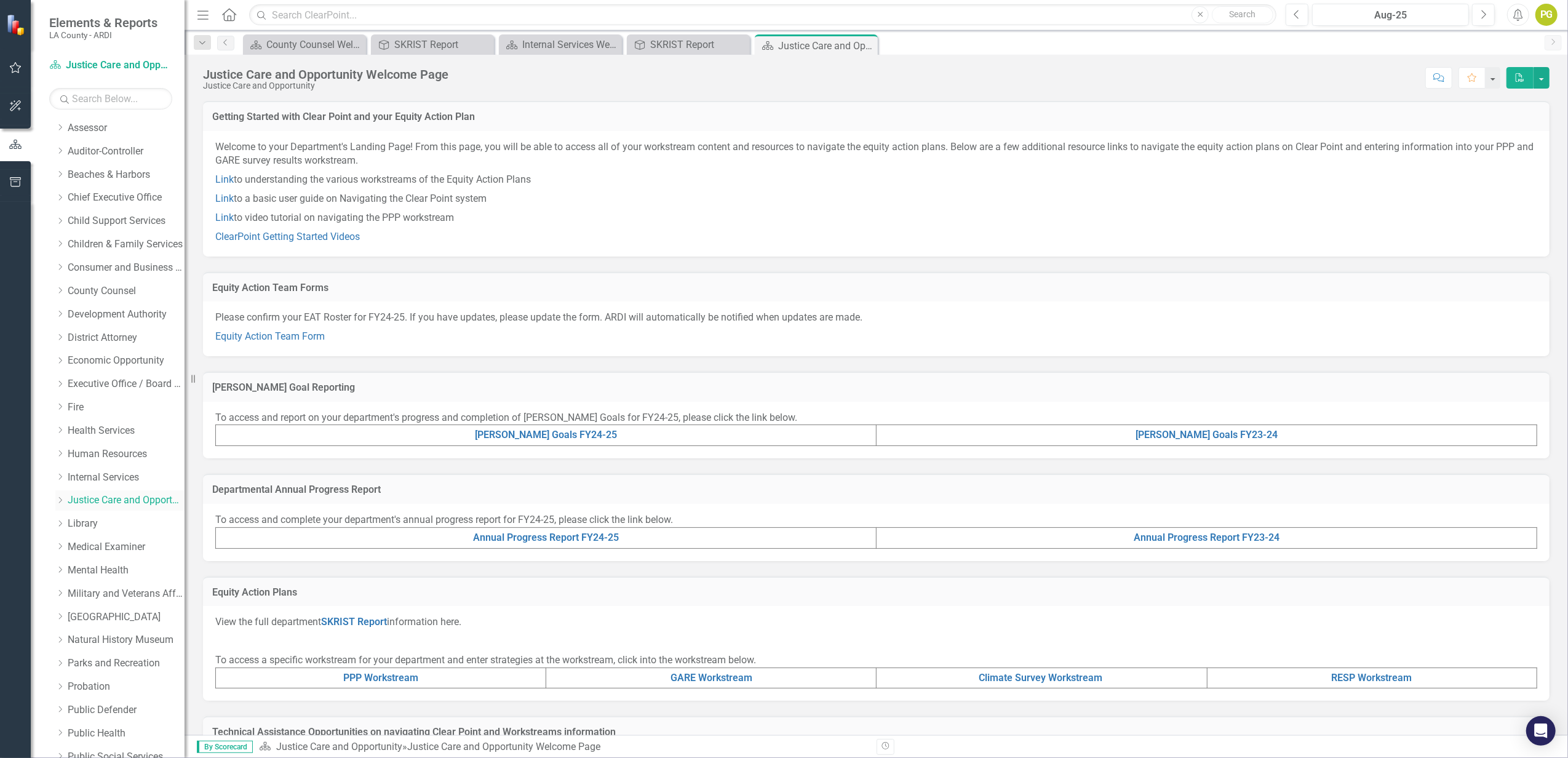
click at [133, 496] on link "Justice Care and Opportunity" at bounding box center [126, 500] width 117 height 14
click at [362, 568] on div "View the full department SKRIST Report information here. To access a specific w…" at bounding box center [876, 654] width 1347 height 95
click at [362, 568] on link "SKRIST Report" at bounding box center [354, 621] width 66 height 12
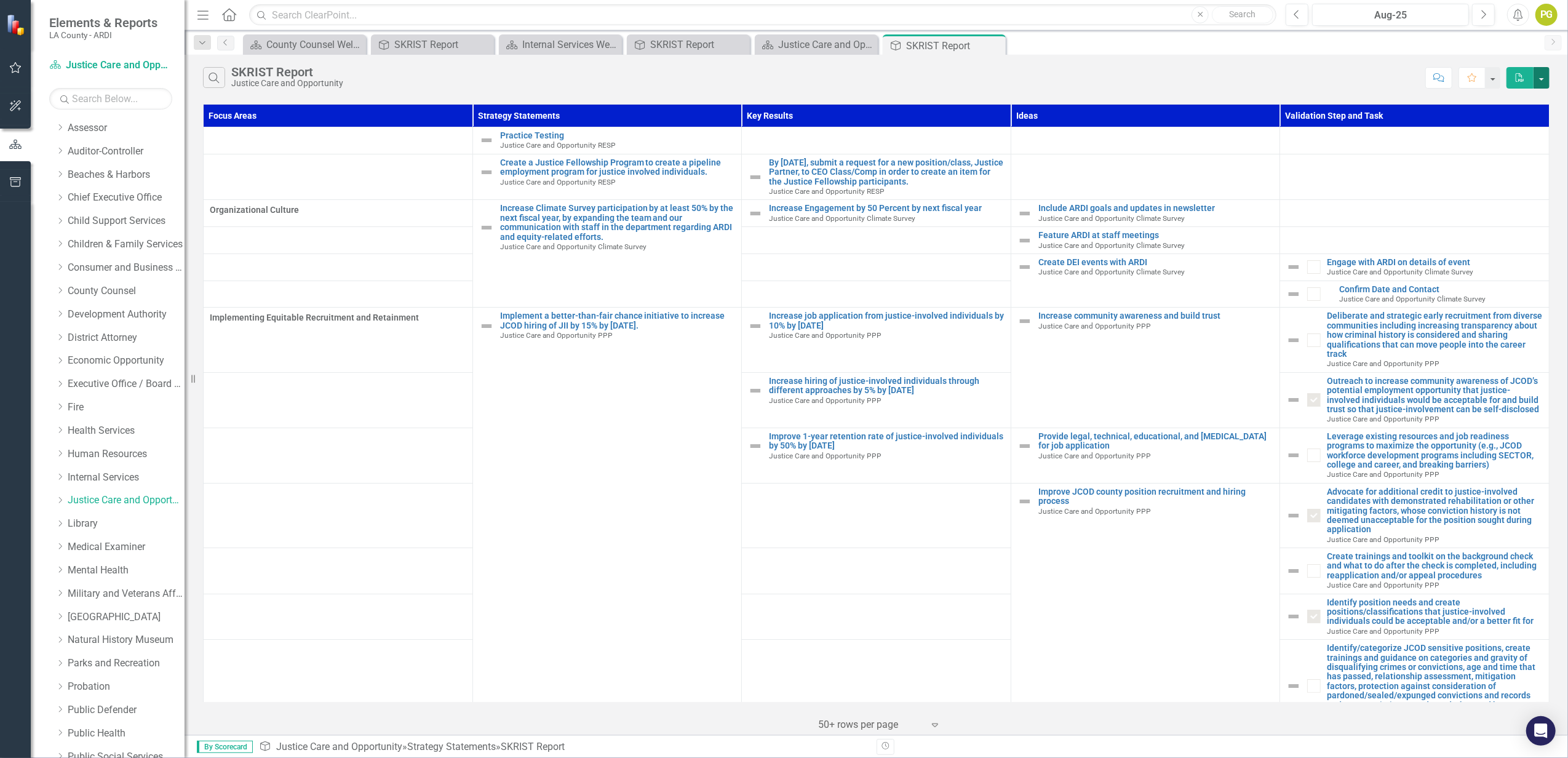
click at [1176, 79] on button "button" at bounding box center [1542, 78] width 16 height 22
click at [1176, 106] on link "PDF Export to PDF" at bounding box center [1500, 102] width 97 height 23
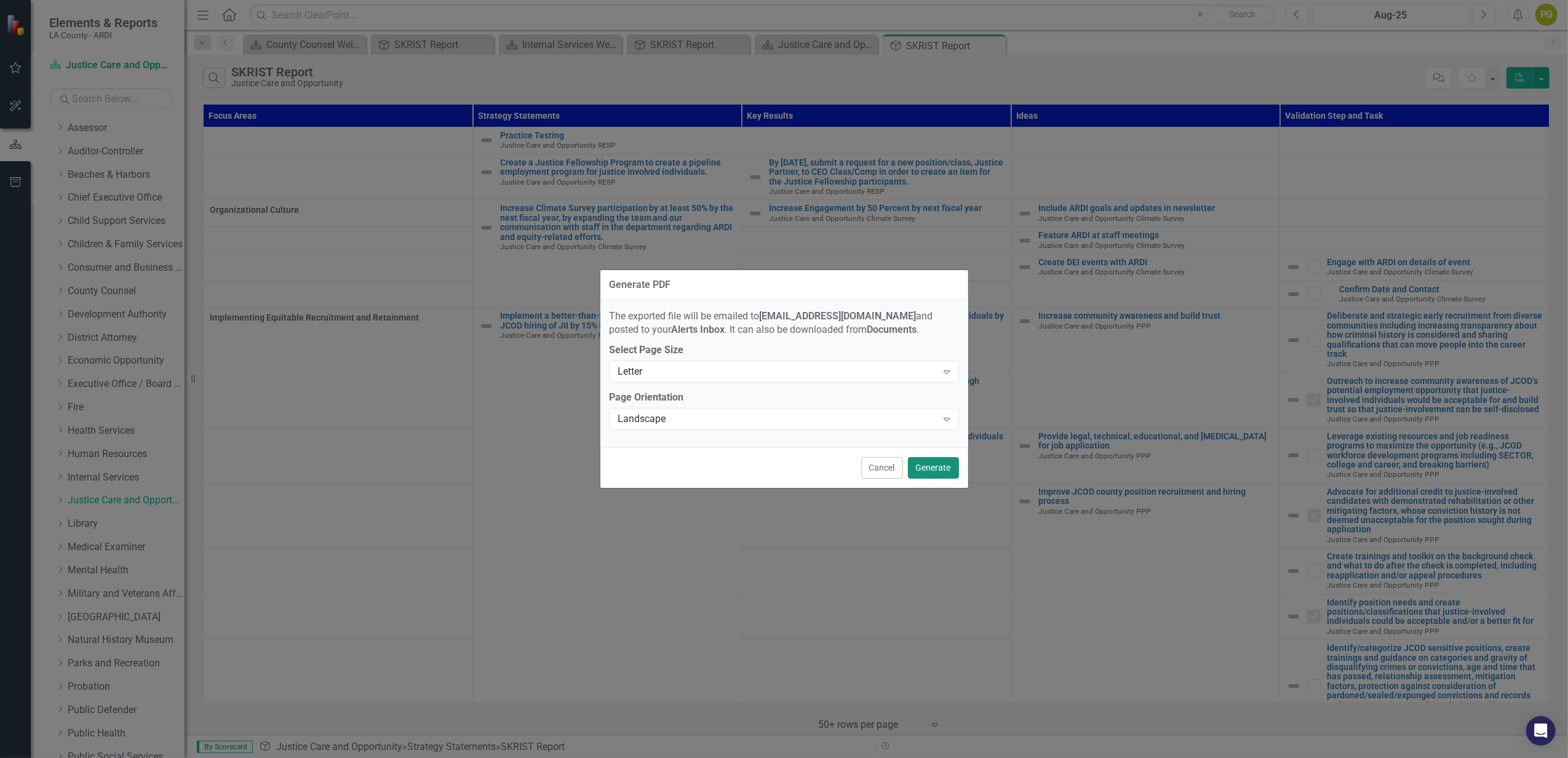
click at [941, 469] on button "Generate" at bounding box center [933, 468] width 51 height 22
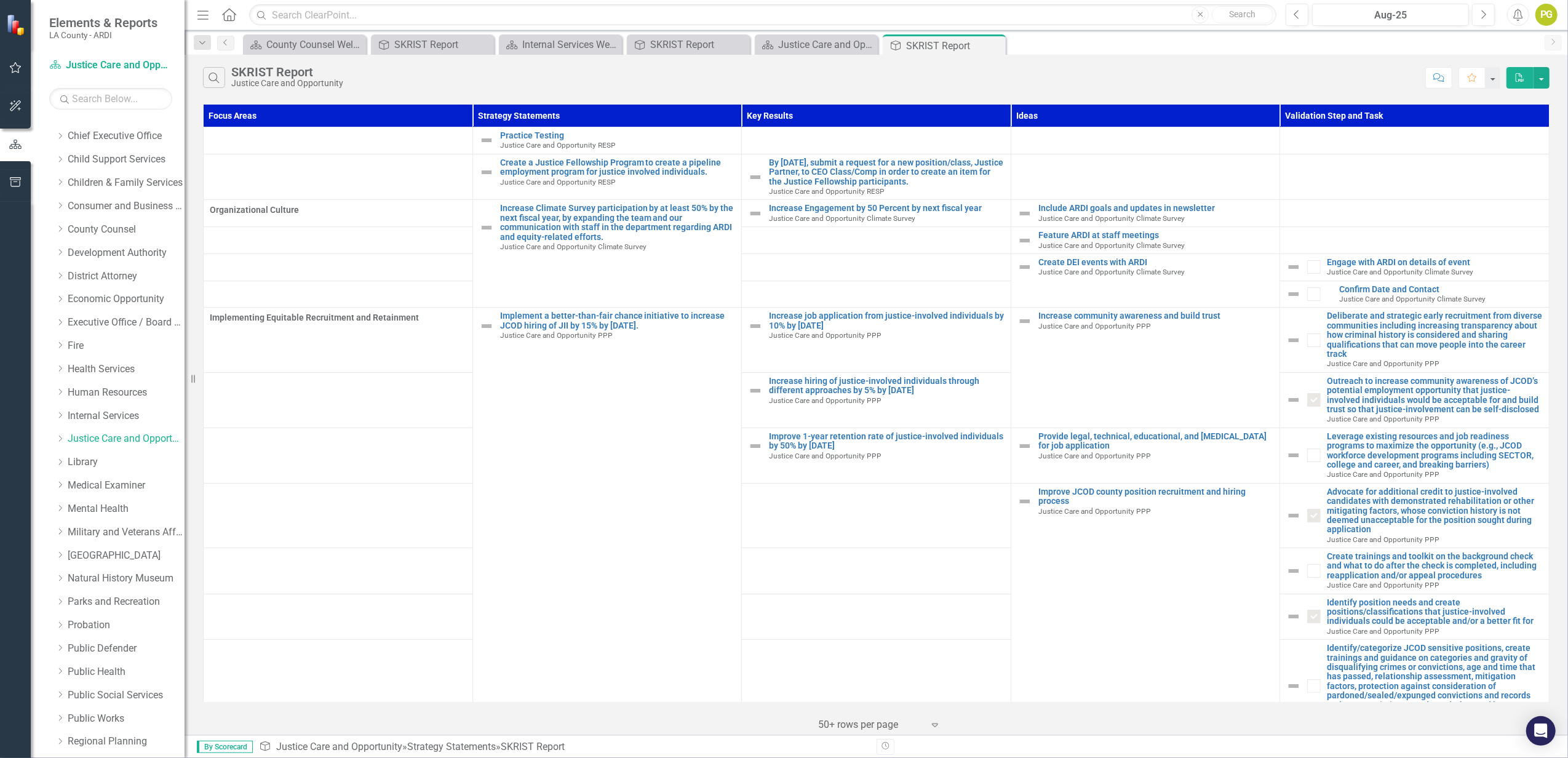
scroll to position [186, 0]
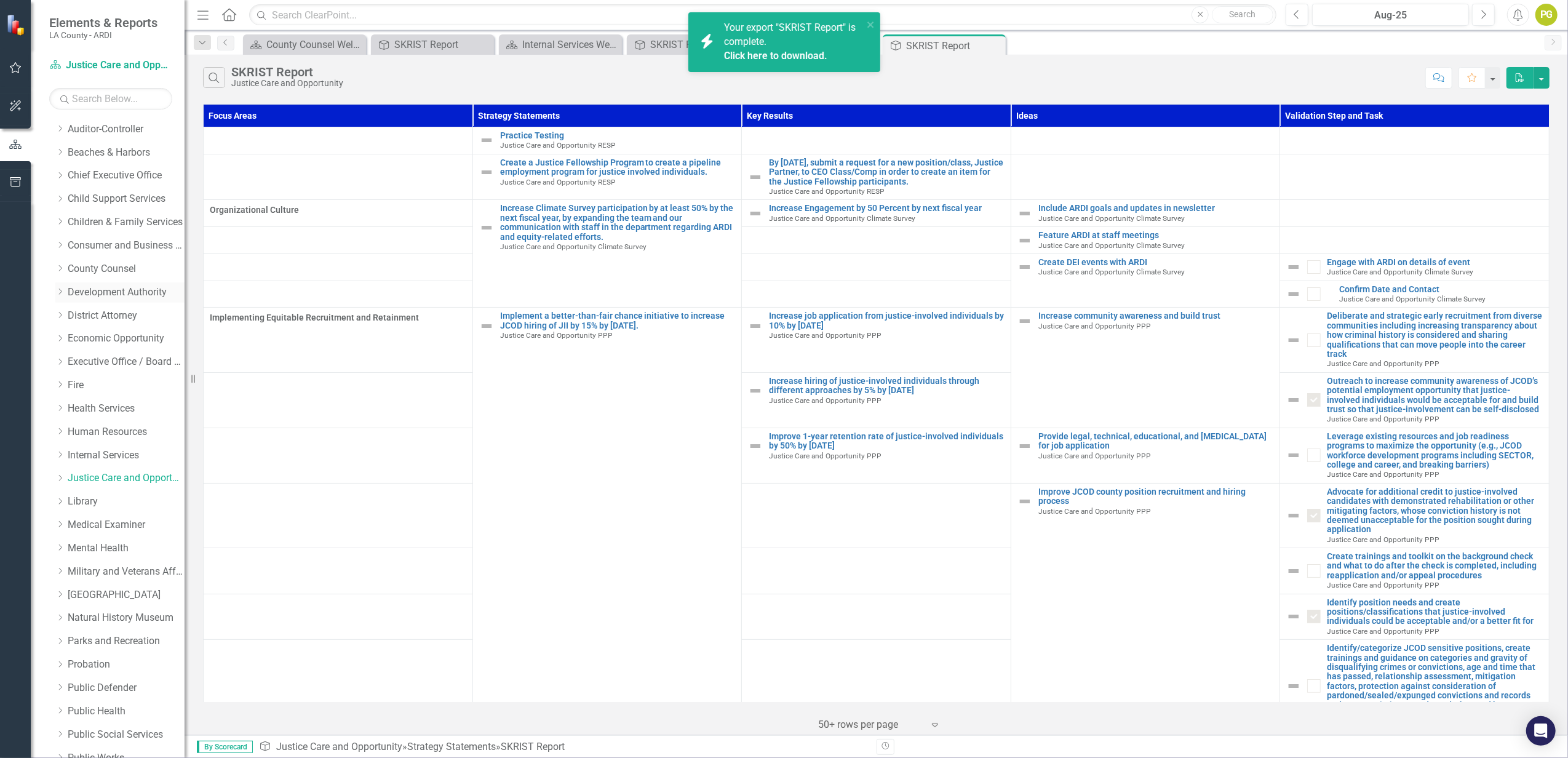
click at [127, 291] on link "Development Authority" at bounding box center [126, 292] width 117 height 14
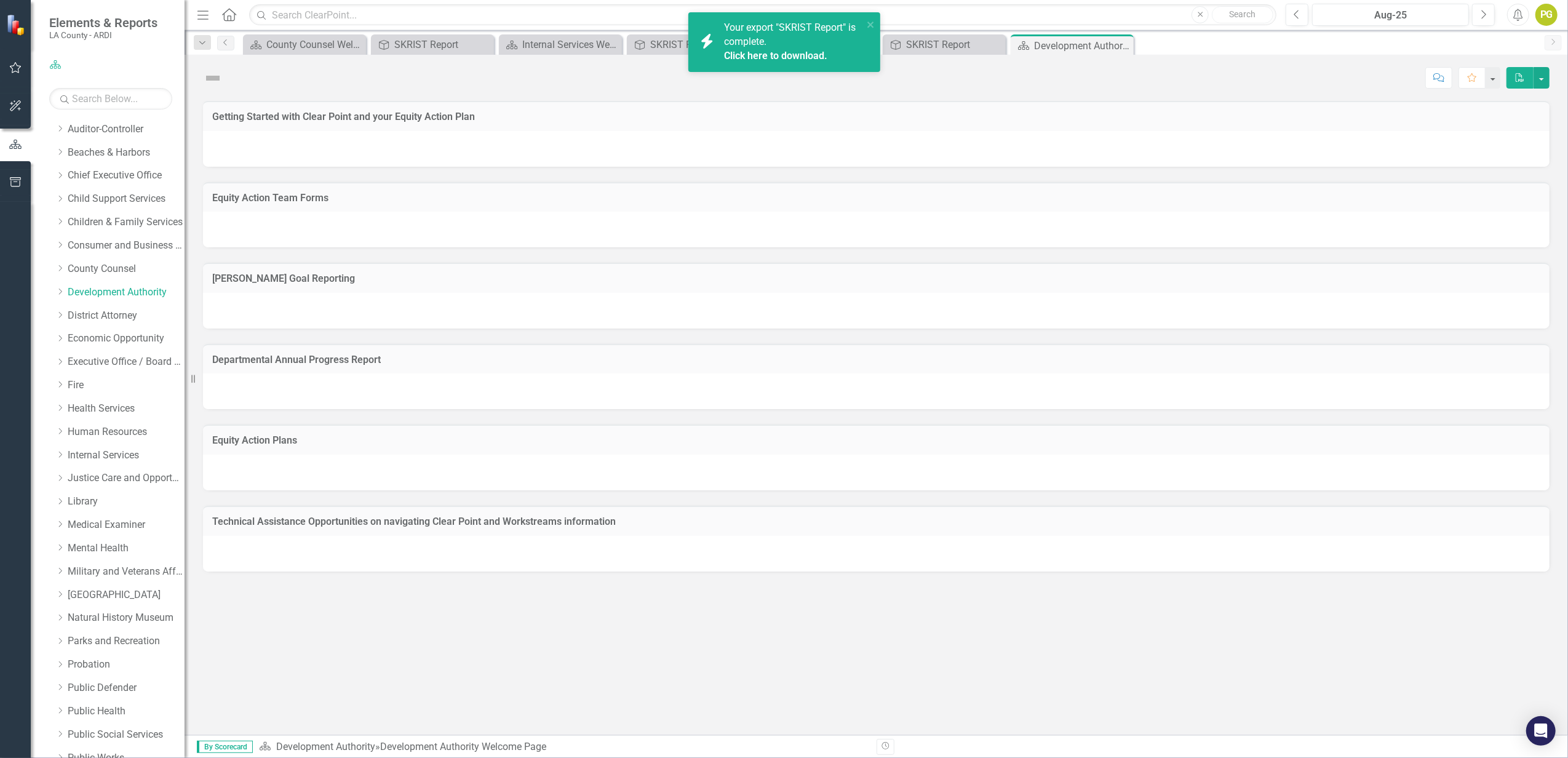
click at [763, 32] on span "Your export "SKRIST Report" is complete. Click here to download." at bounding box center [792, 43] width 136 height 42
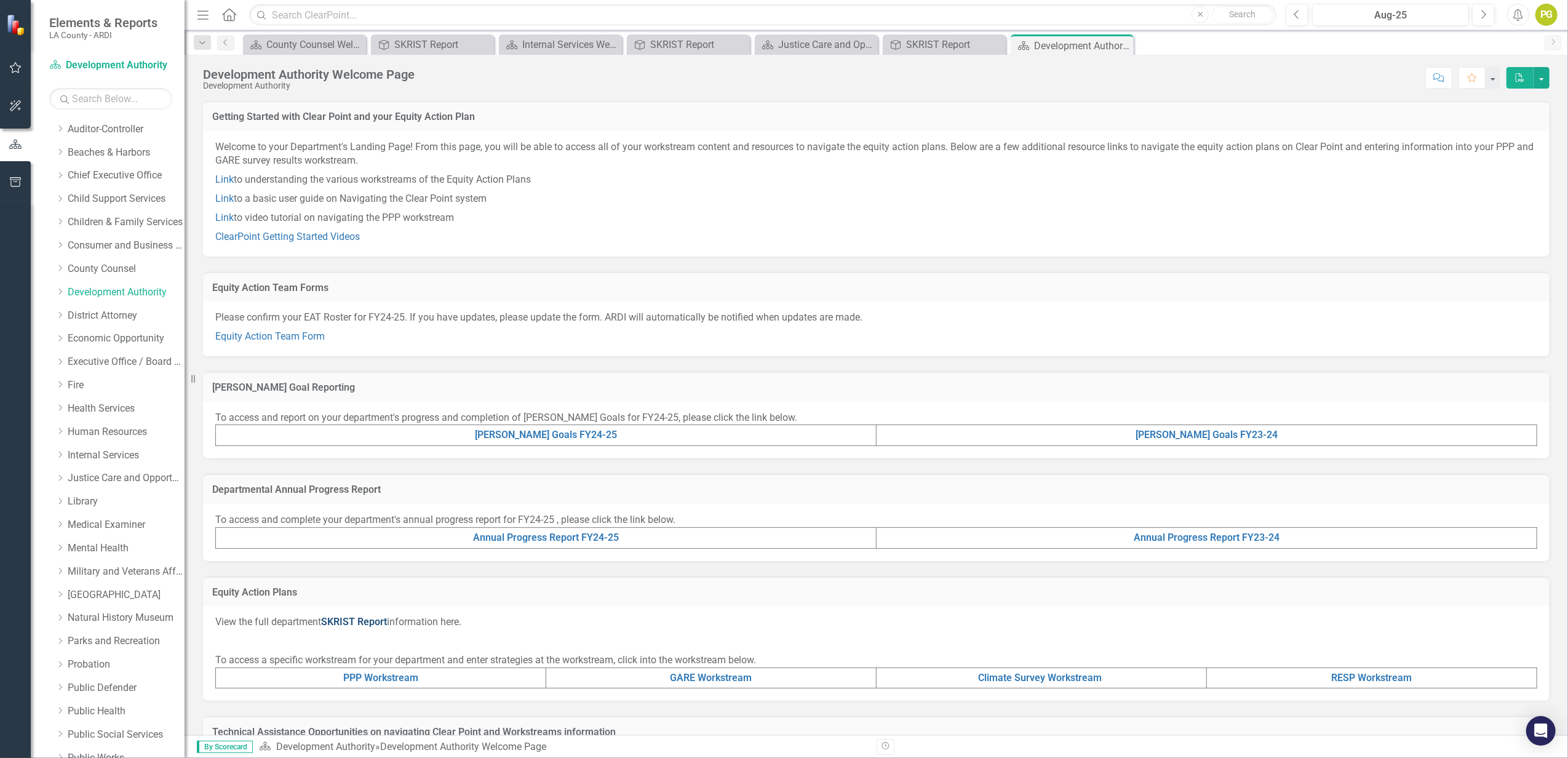
click at [362, 568] on link "SKRIST Report" at bounding box center [354, 621] width 66 height 12
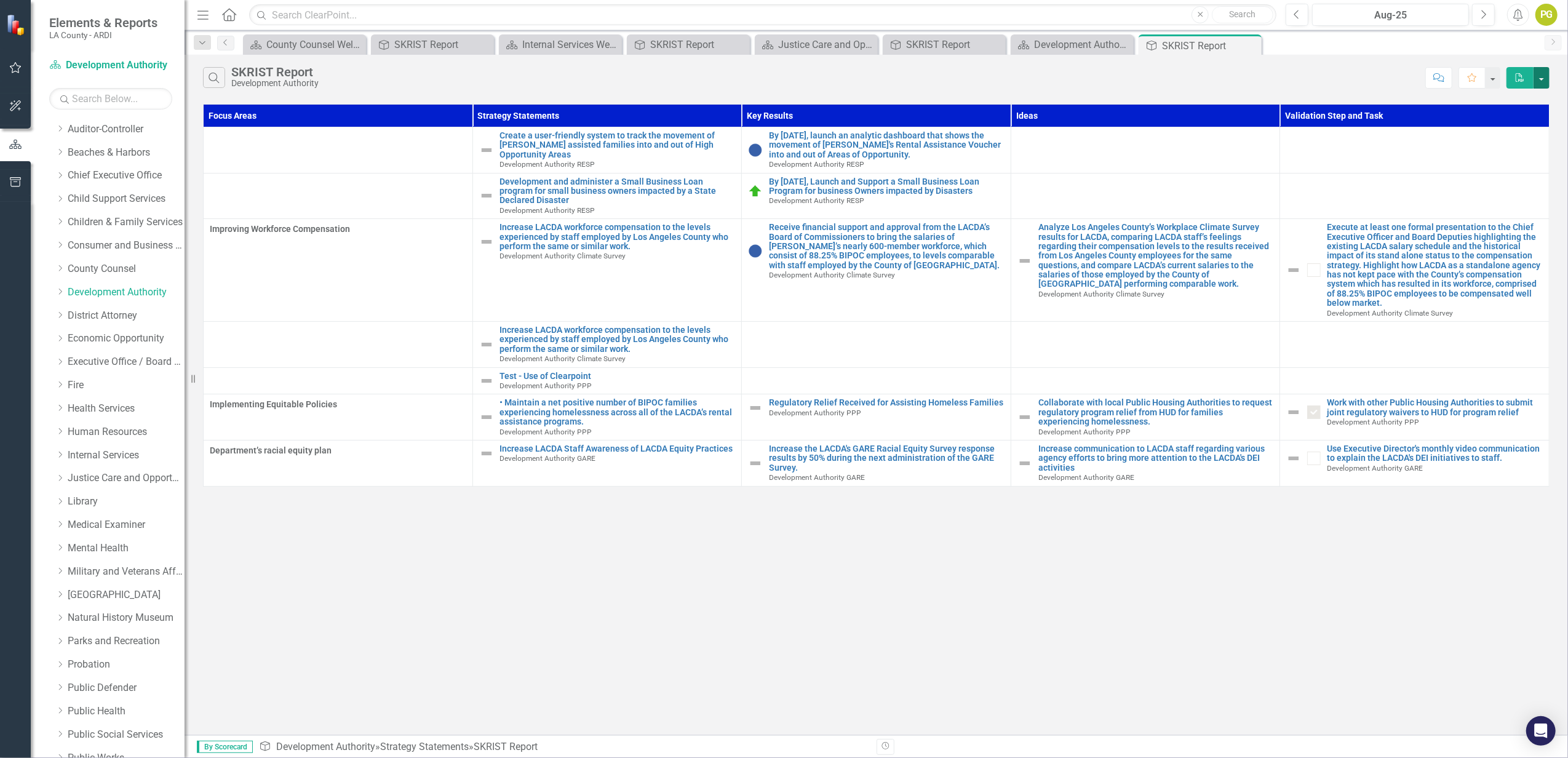
click at [1176, 77] on button "button" at bounding box center [1542, 78] width 16 height 22
click at [1176, 104] on link "PDF Export to PDF" at bounding box center [1500, 102] width 97 height 23
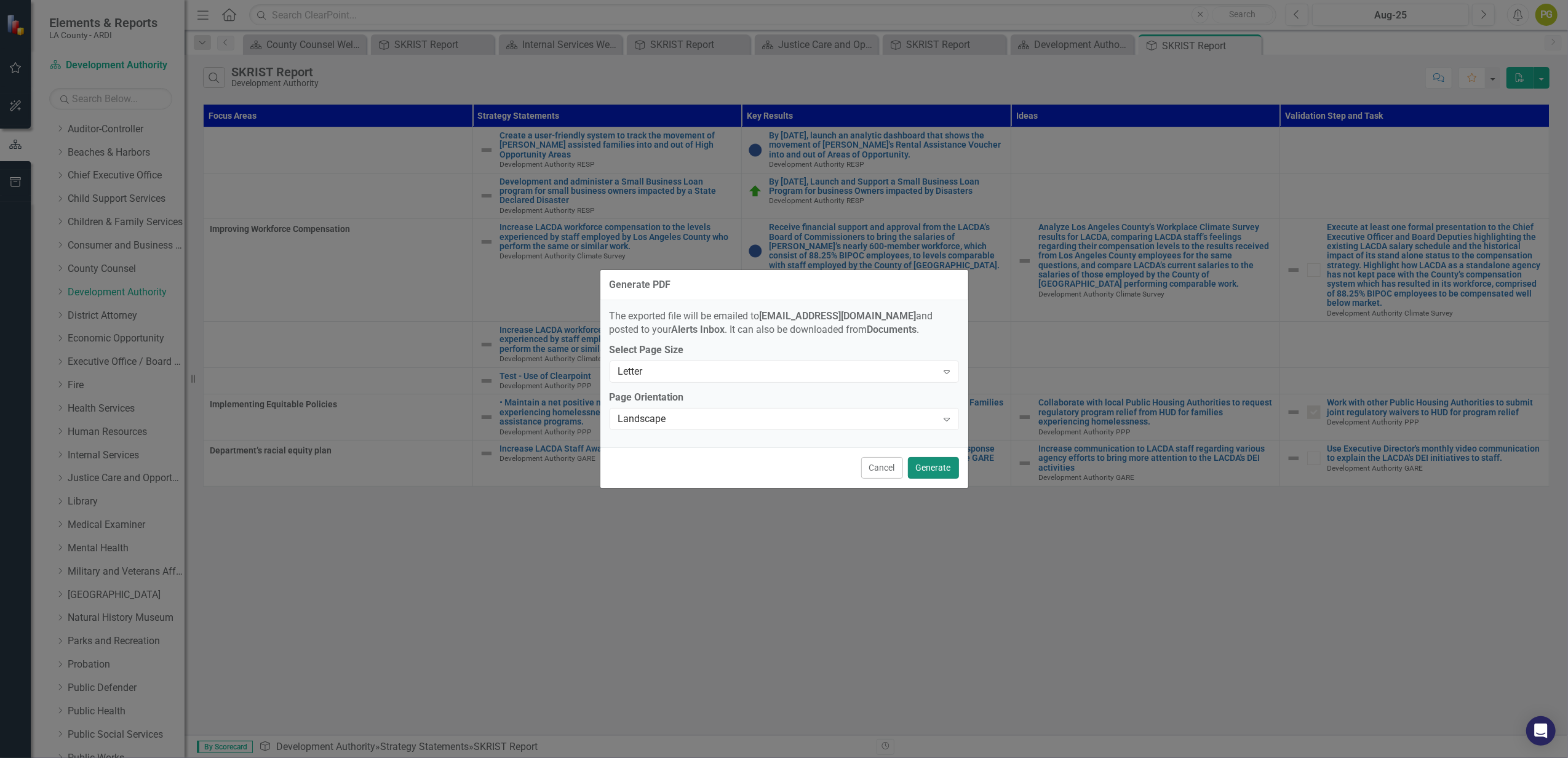
click at [935, 471] on button "Generate" at bounding box center [933, 468] width 51 height 22
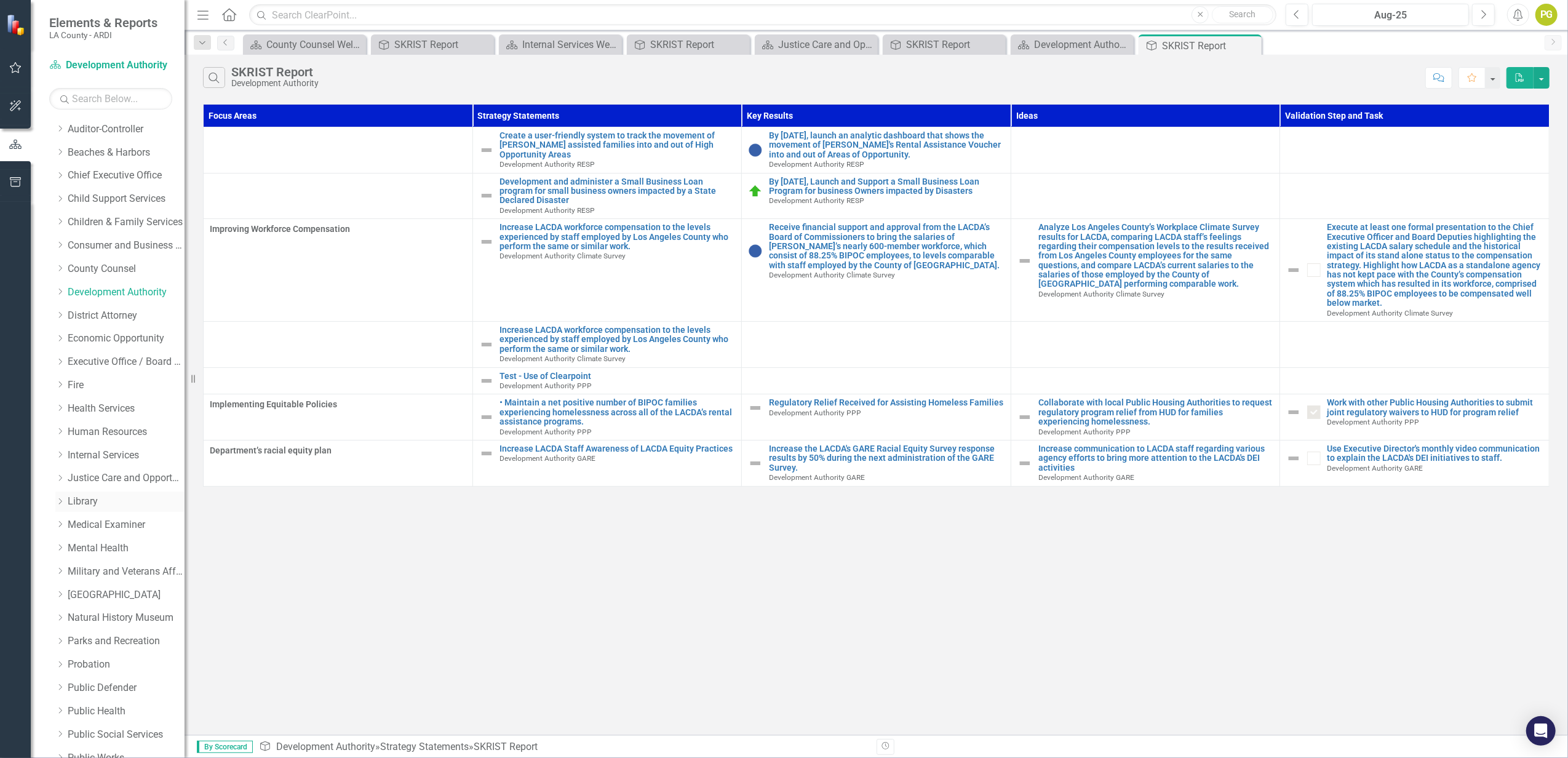
click at [93, 501] on link "Library" at bounding box center [126, 501] width 117 height 14
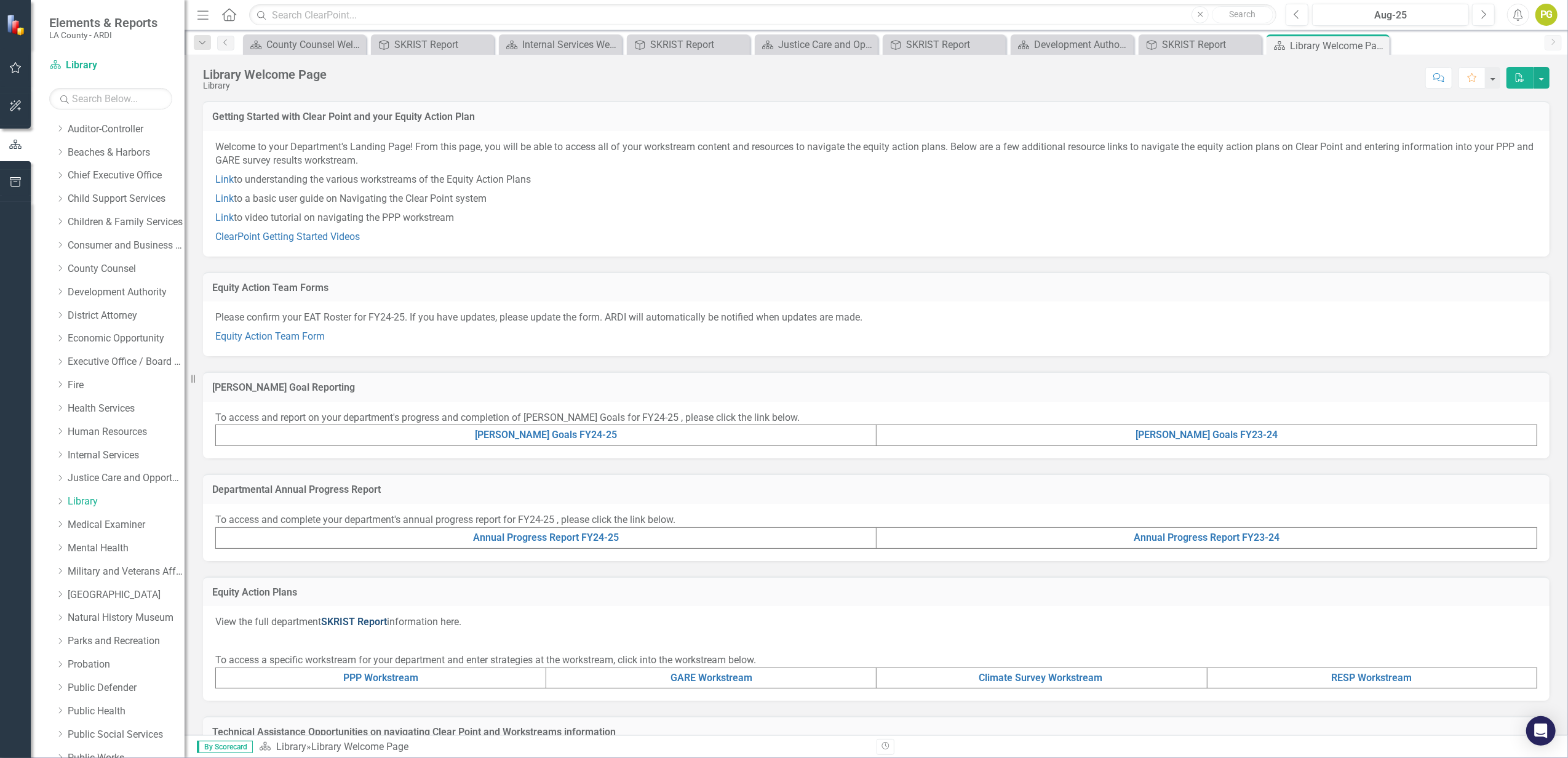
click at [345, 568] on link "SKRIST Report" at bounding box center [354, 621] width 66 height 12
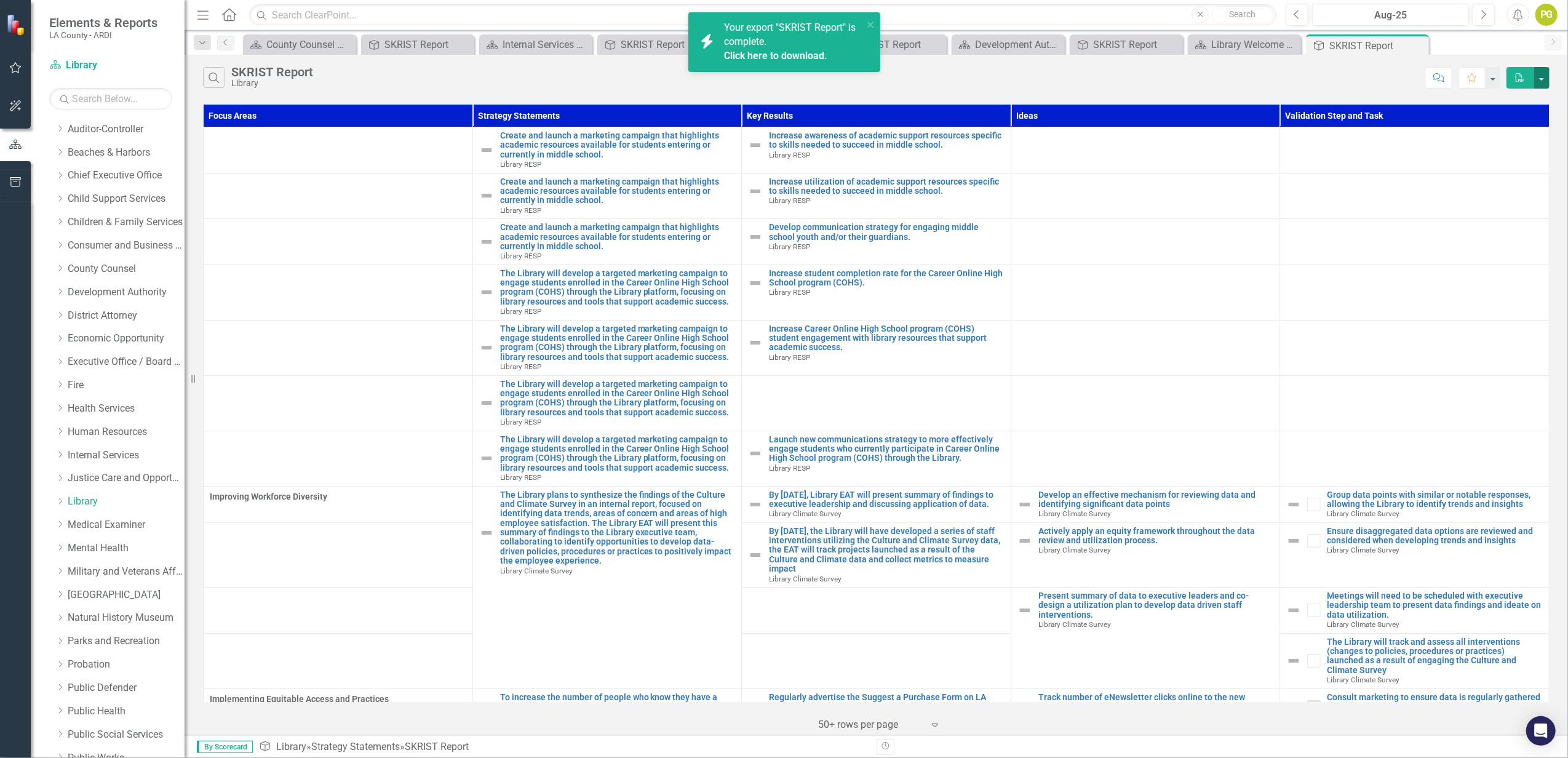
click at [1176, 80] on button "button" at bounding box center [1542, 78] width 16 height 22
click at [803, 53] on link "Click here to download." at bounding box center [776, 56] width 104 height 12
click at [1176, 77] on button "button" at bounding box center [1542, 78] width 16 height 22
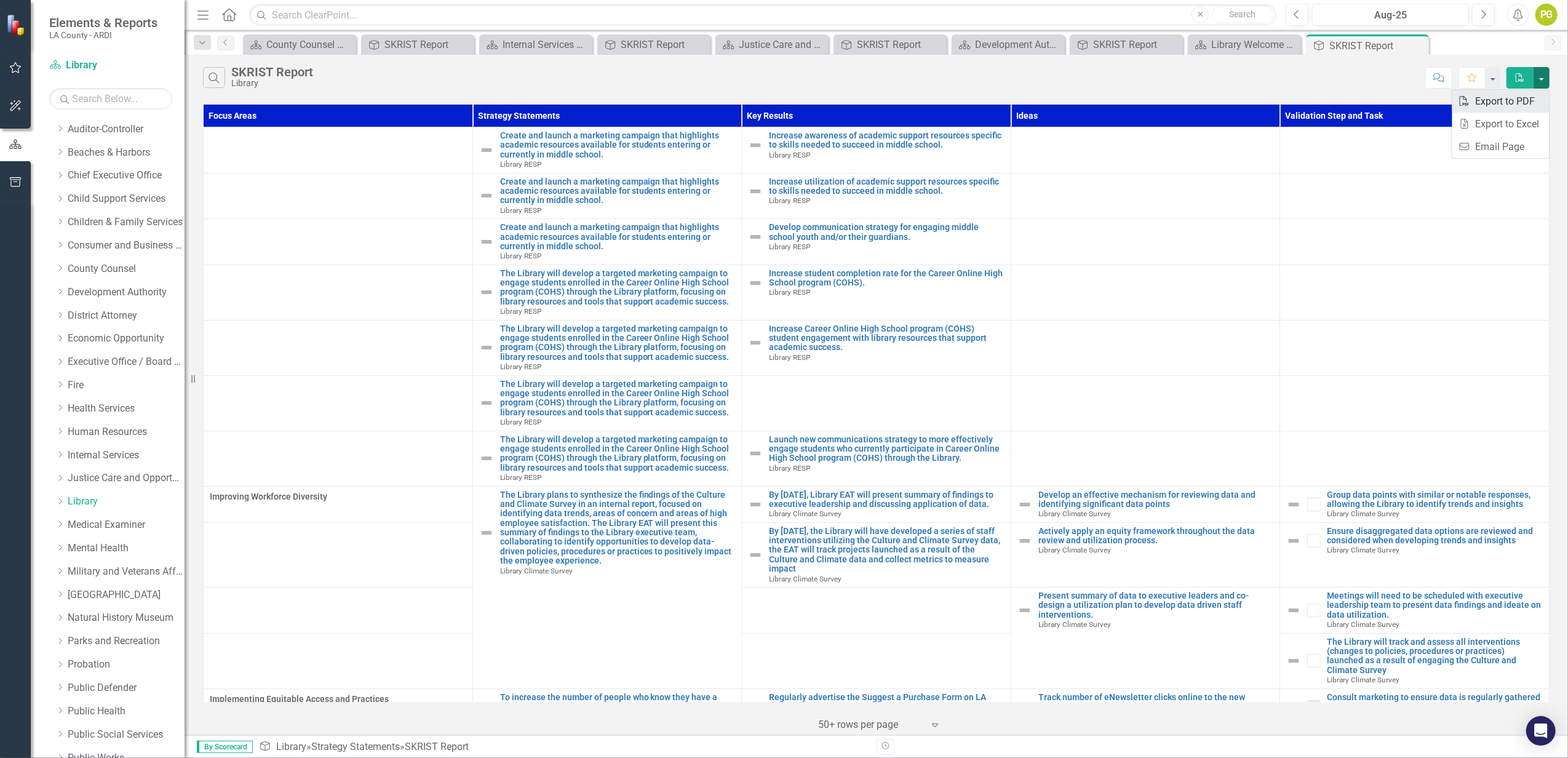
click at [1176, 99] on link "PDF Export to PDF" at bounding box center [1500, 102] width 97 height 23
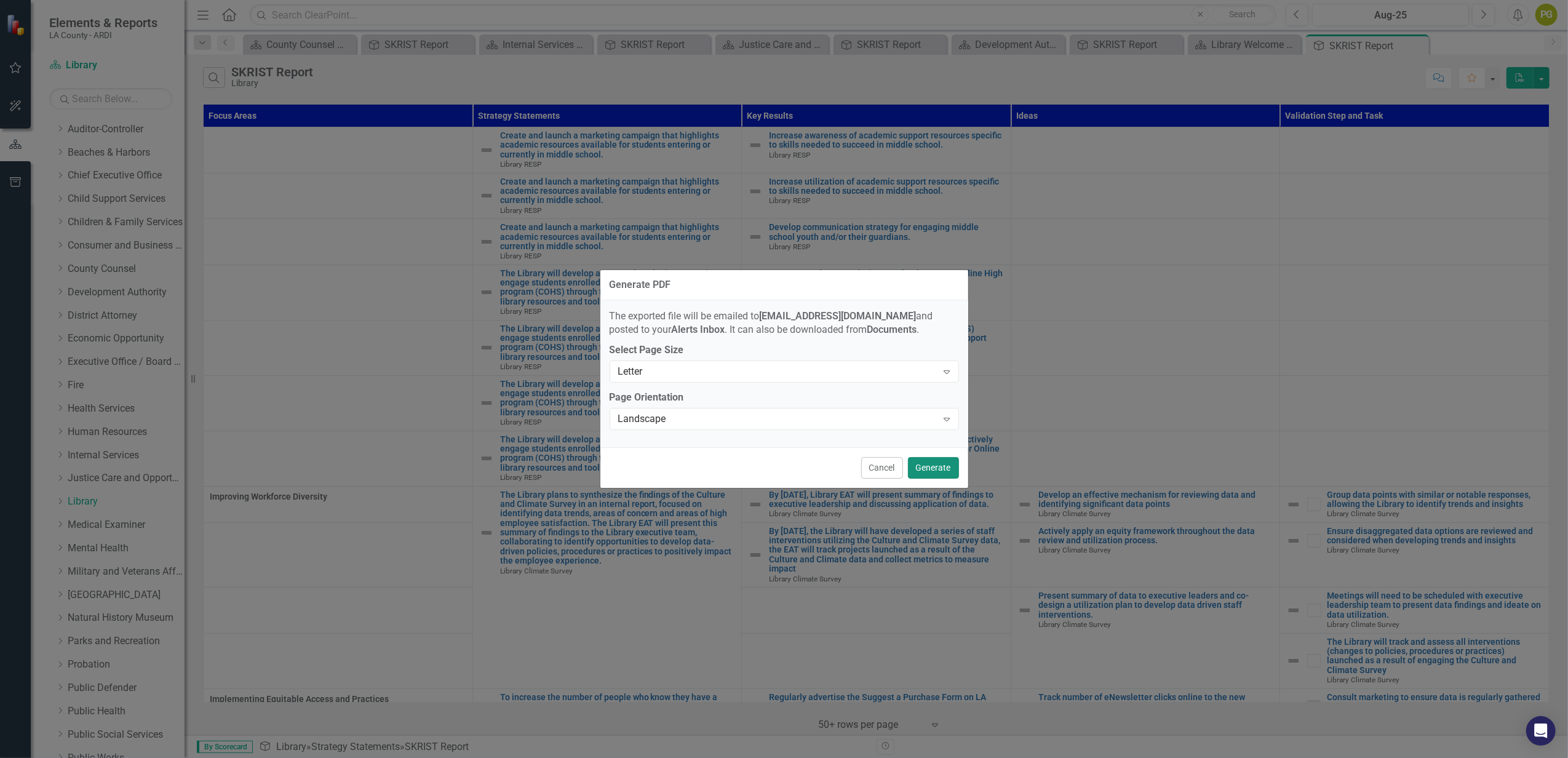
click at [923, 465] on button "Generate" at bounding box center [933, 468] width 51 height 22
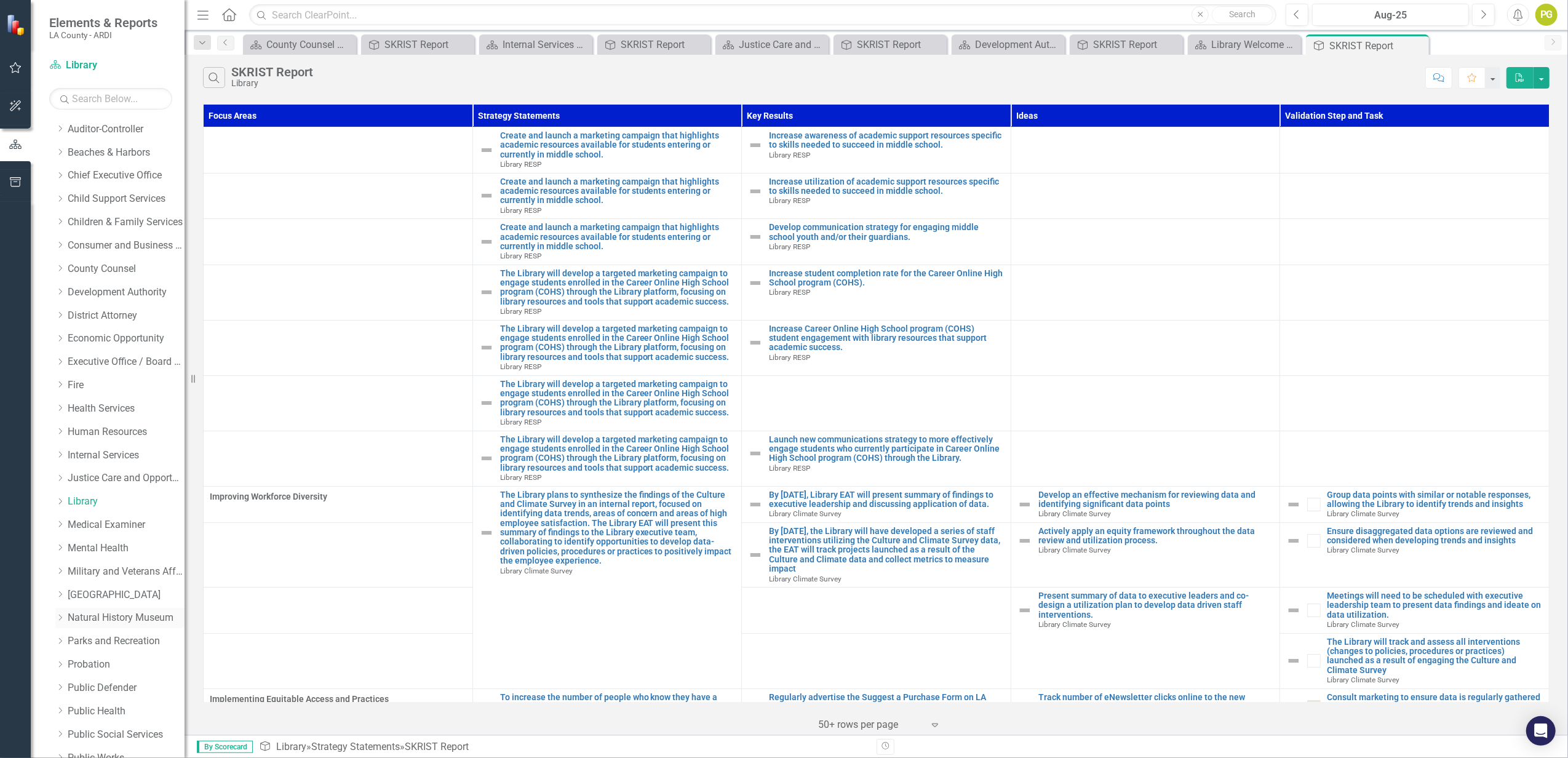
click at [104, 568] on link "Natural History Museum" at bounding box center [126, 618] width 117 height 14
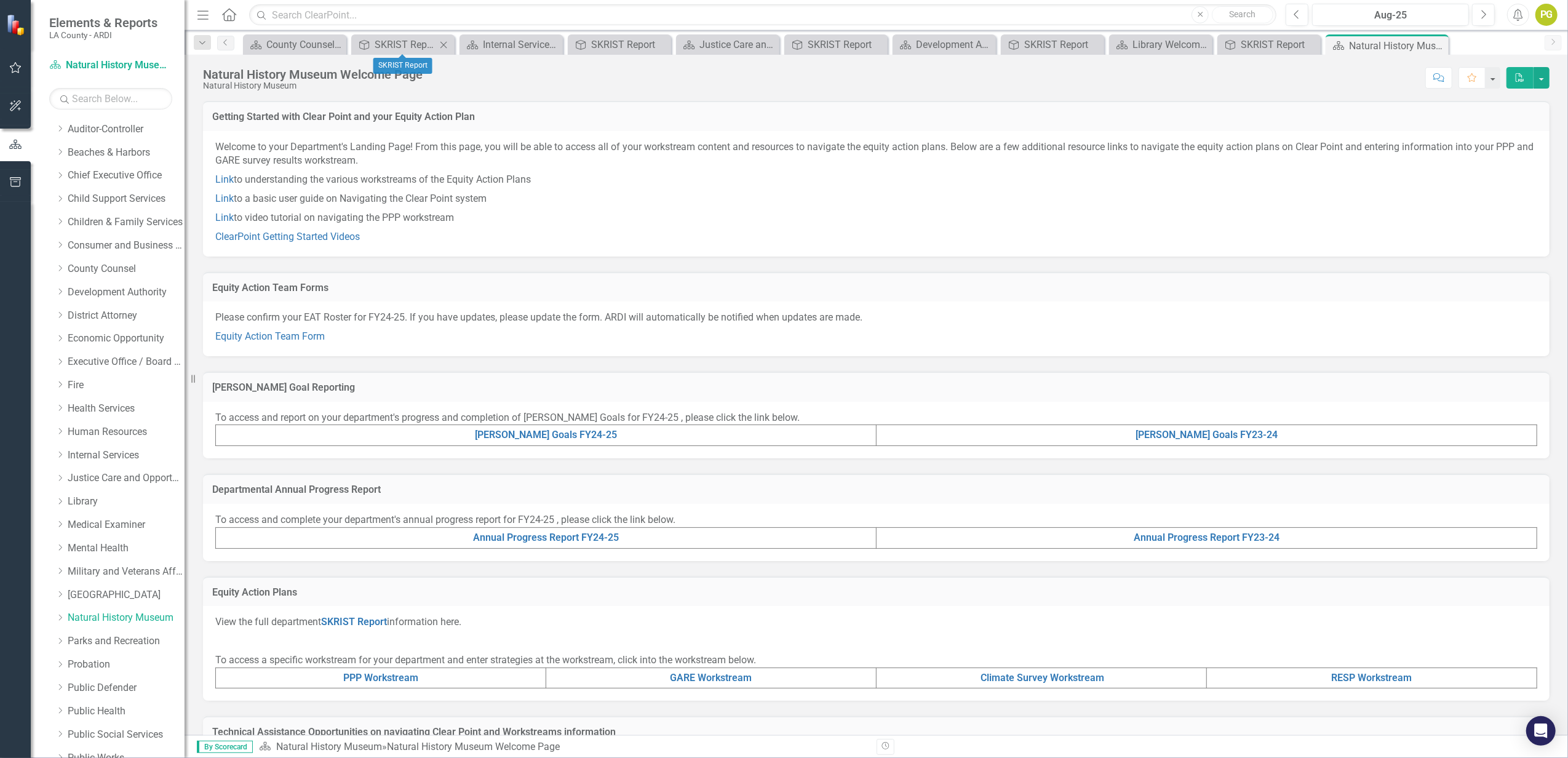
click at [439, 47] on icon "Close" at bounding box center [444, 45] width 12 height 10
click at [461, 44] on icon "Close" at bounding box center [463, 45] width 12 height 10
click at [478, 47] on icon "Close" at bounding box center [483, 45] width 12 height 10
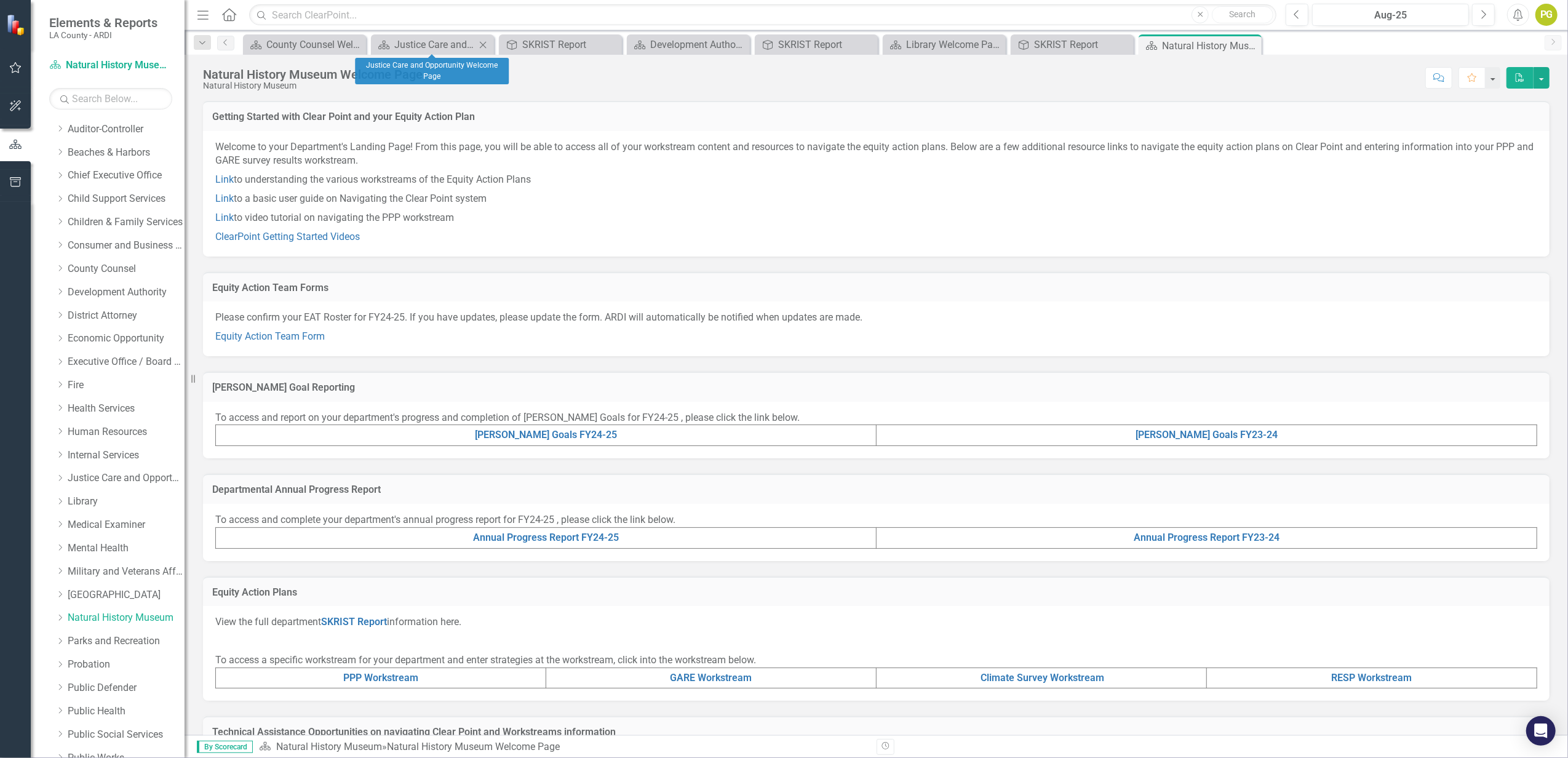
click at [478, 45] on icon "Close" at bounding box center [483, 45] width 12 height 10
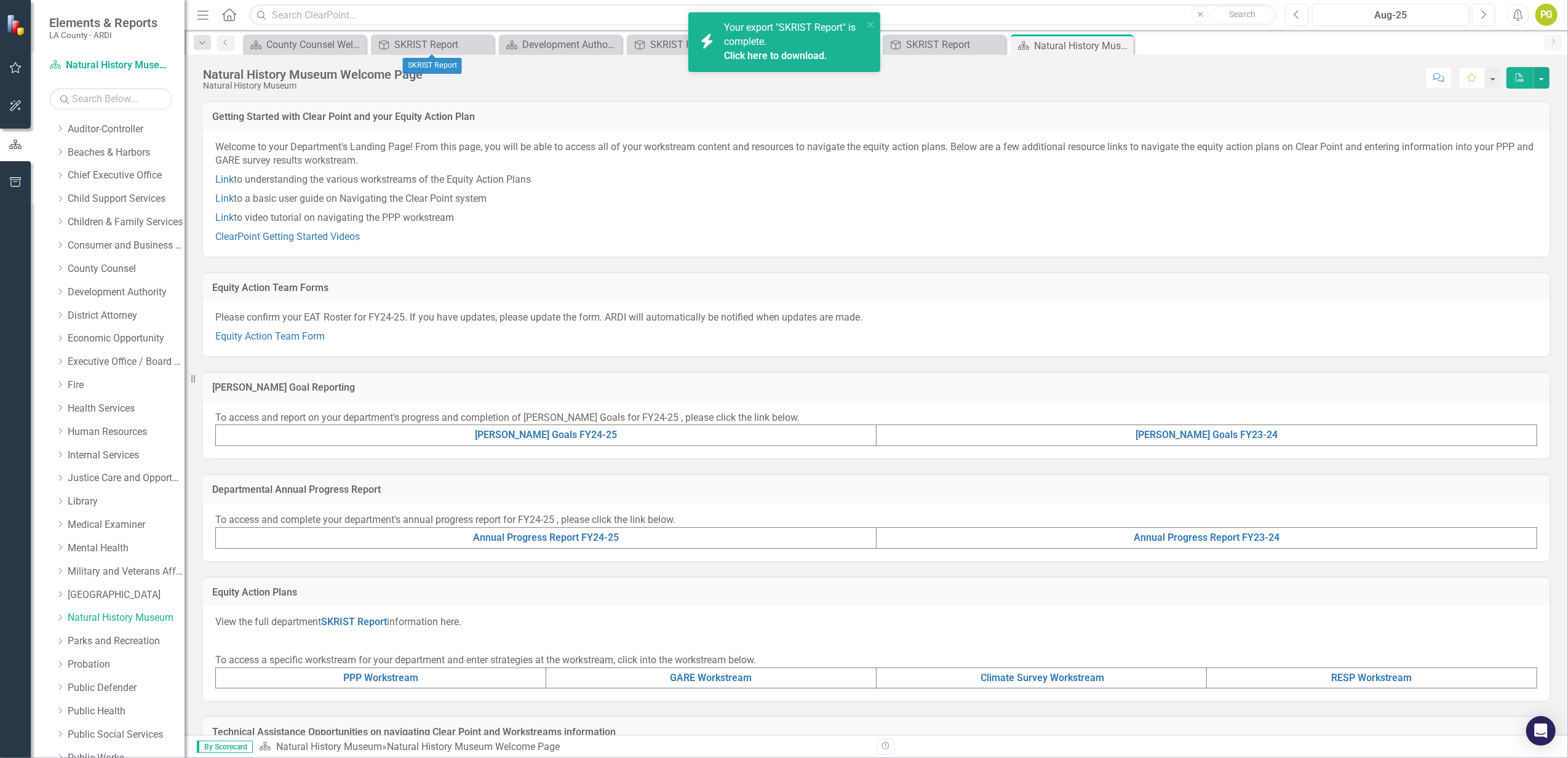
click at [0, 0] on icon "Close" at bounding box center [0, 0] width 0 height 0
click at [759, 40] on span "Your export "SKRIST Report" is complete. Click here to download." at bounding box center [792, 43] width 136 height 42
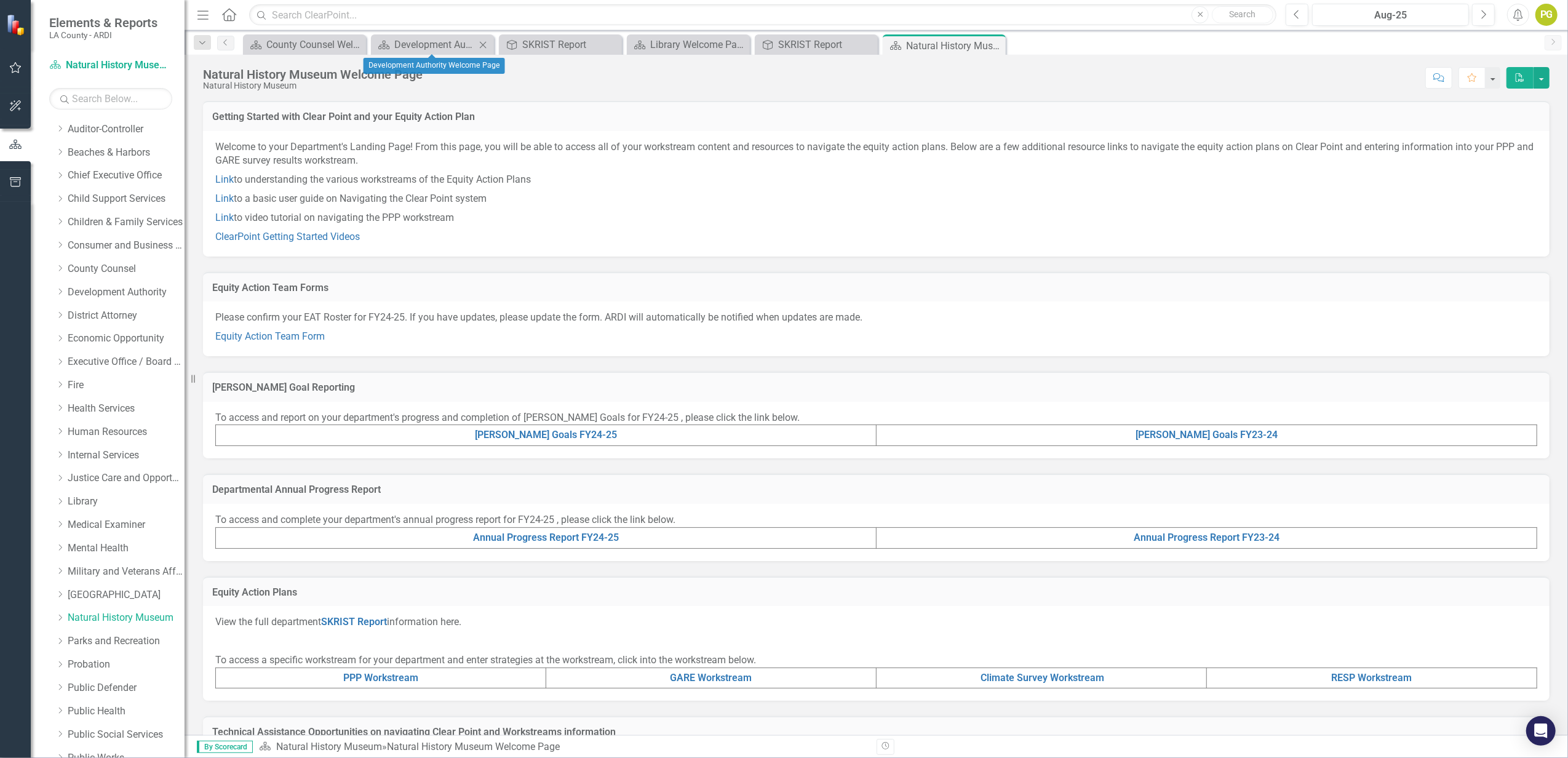
click at [485, 47] on icon at bounding box center [483, 45] width 7 height 7
click at [347, 568] on link "SKRIST Report" at bounding box center [354, 621] width 66 height 12
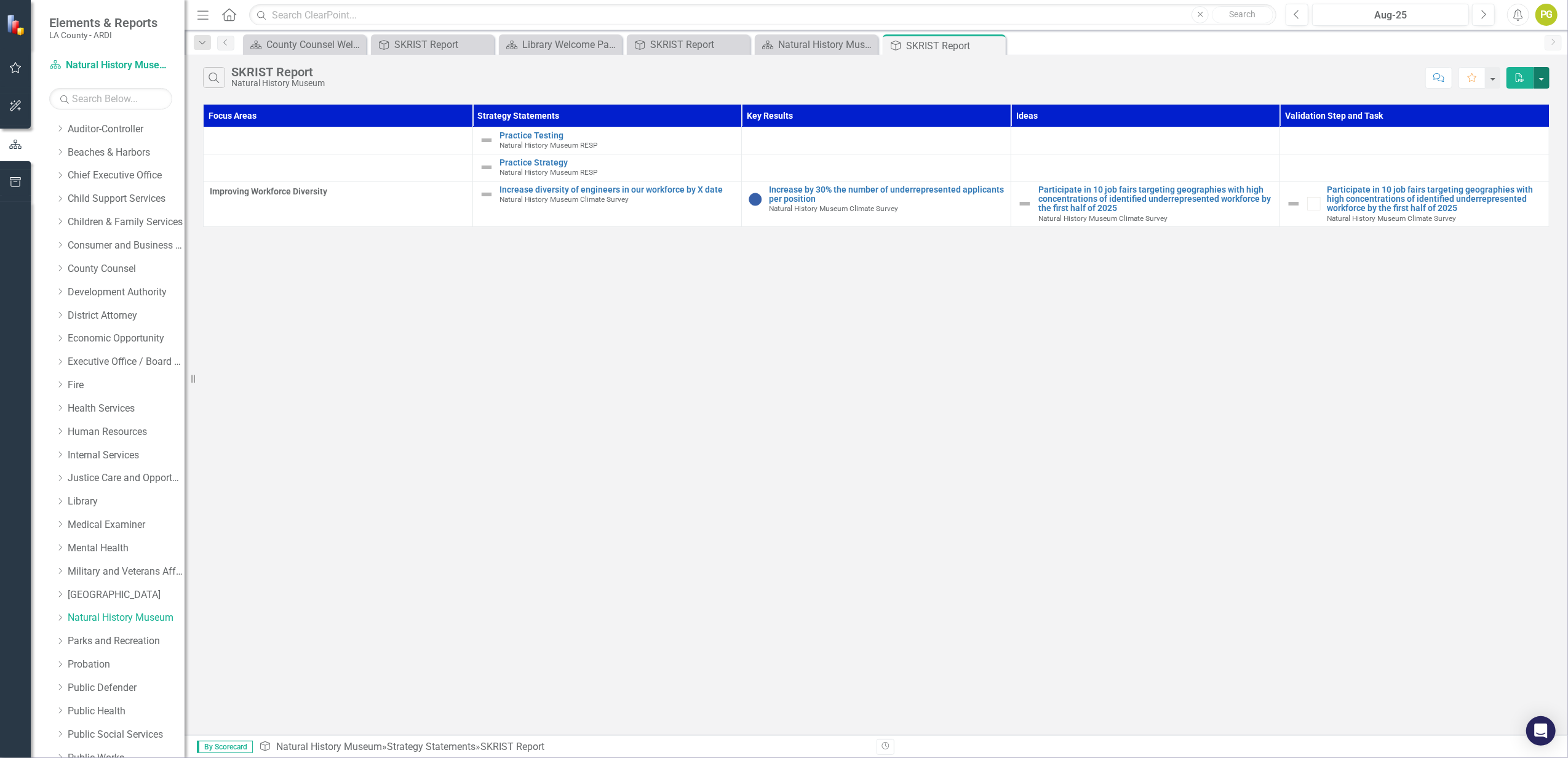
click at [1176, 80] on button "button" at bounding box center [1542, 78] width 16 height 22
click at [1176, 102] on link "PDF Export to PDF" at bounding box center [1500, 102] width 97 height 23
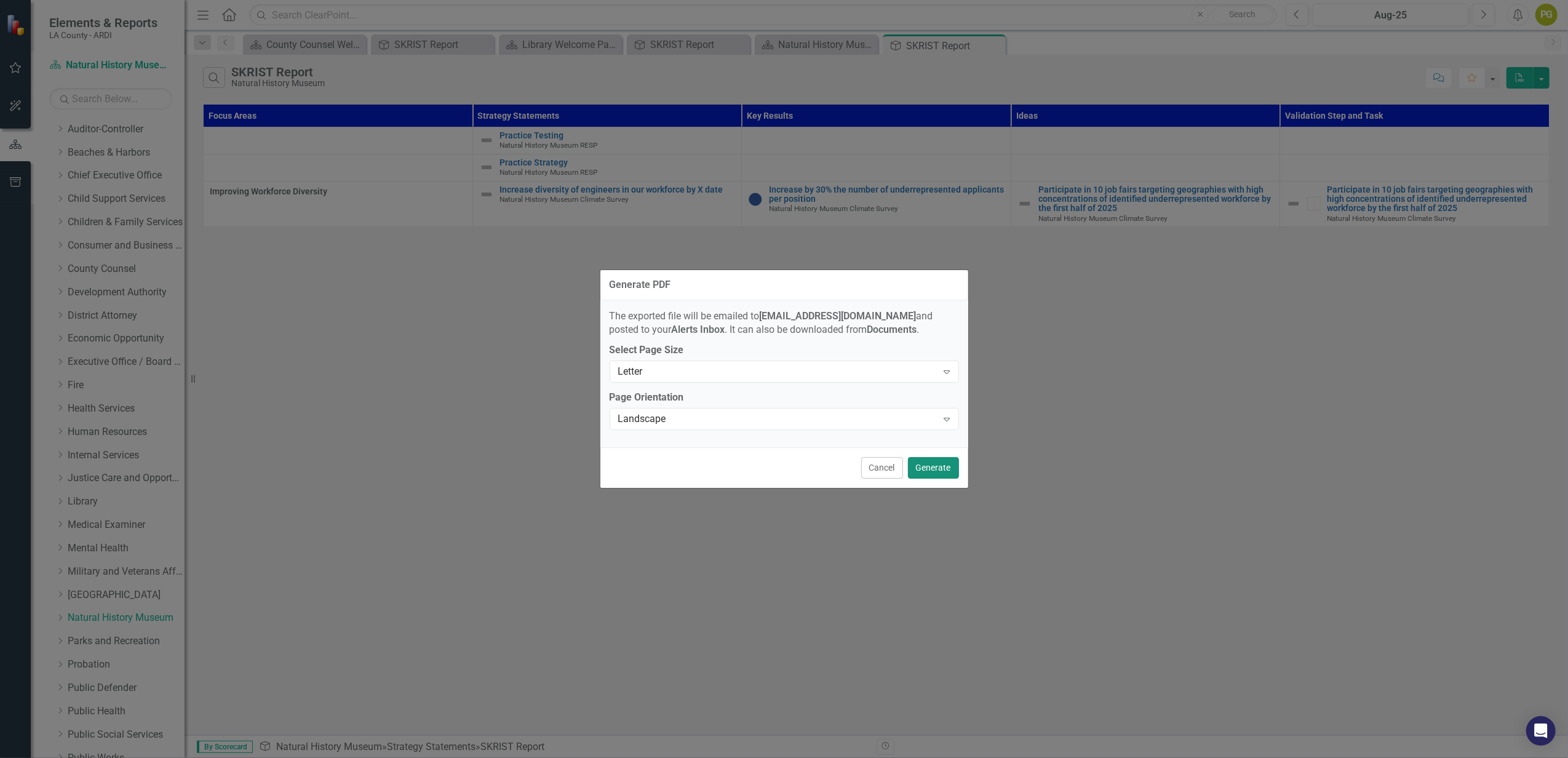
click at [946, 471] on button "Generate" at bounding box center [933, 468] width 51 height 22
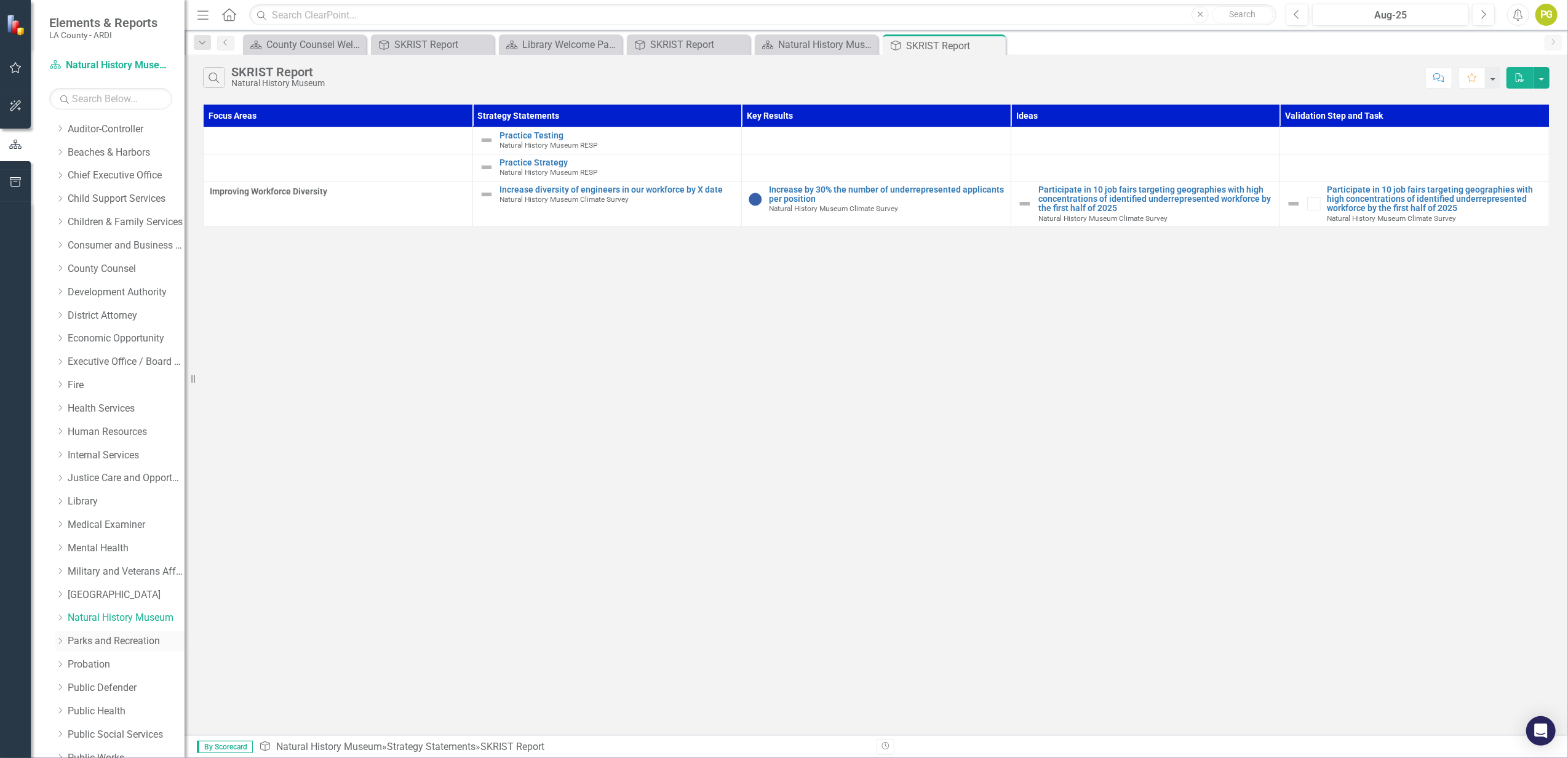
click at [119, 568] on link "Parks and Recreation" at bounding box center [126, 641] width 117 height 14
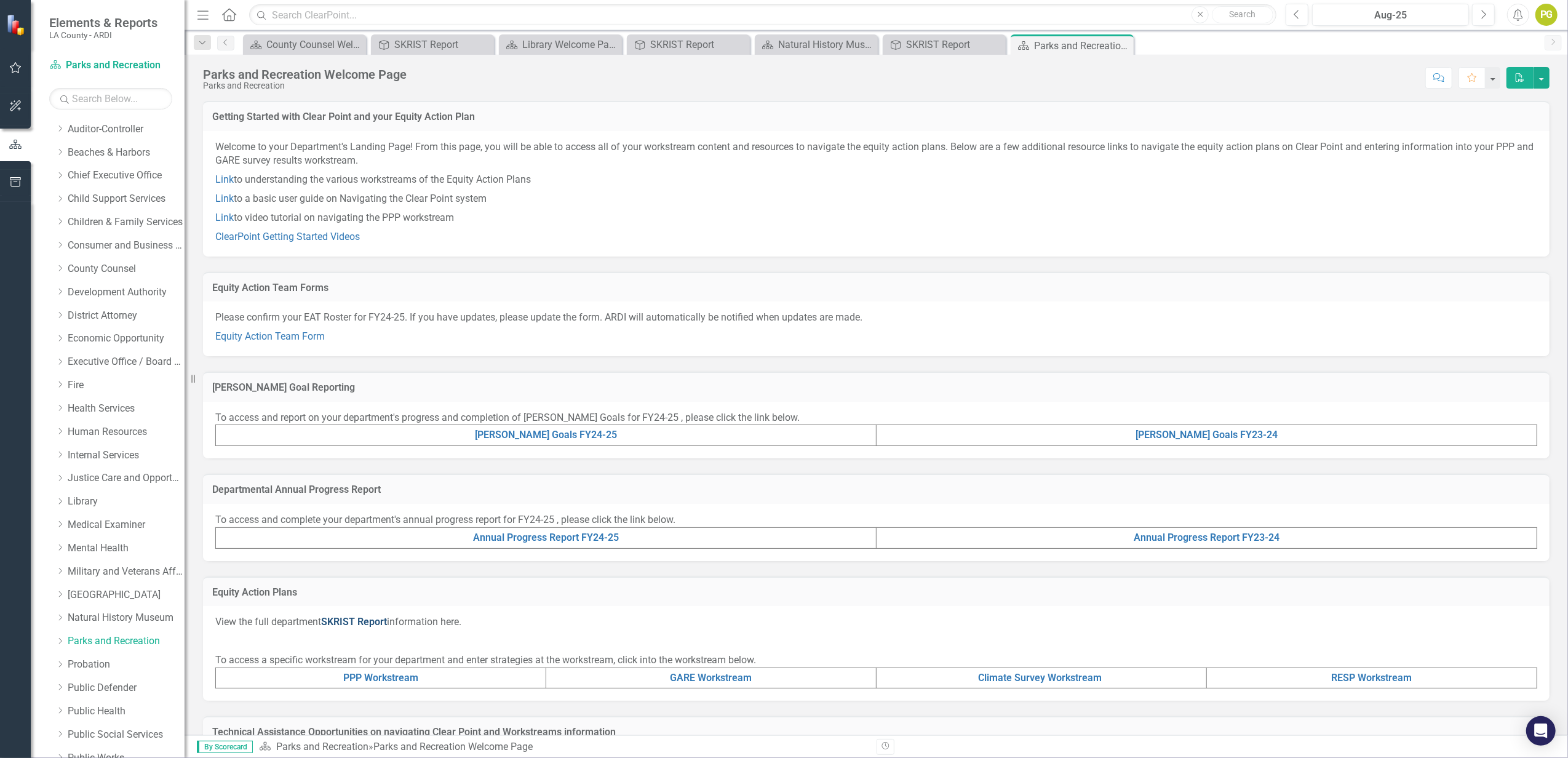
click at [366, 568] on link "SKRIST Report" at bounding box center [354, 621] width 66 height 12
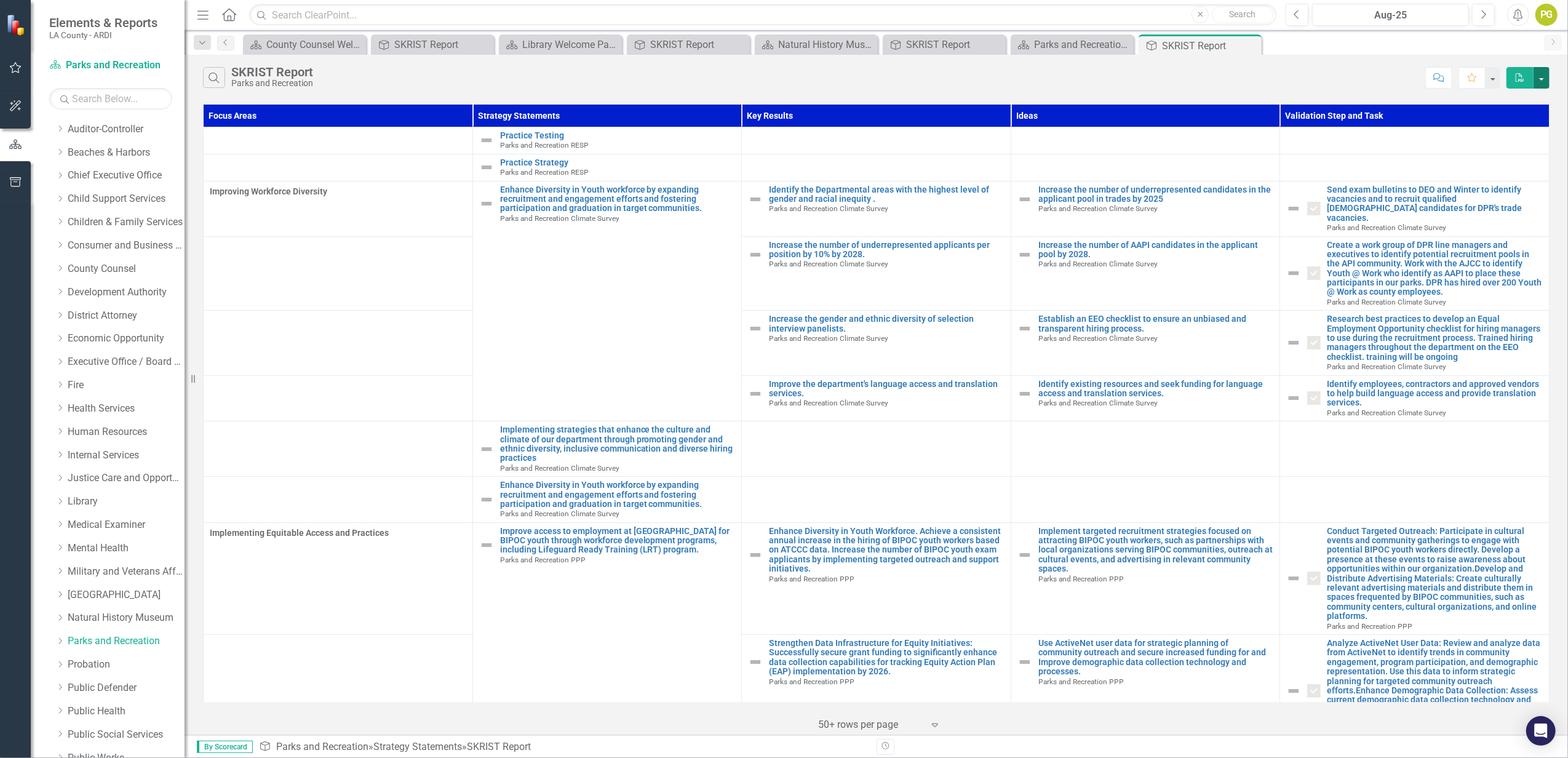
click at [1176, 79] on button "button" at bounding box center [1542, 78] width 16 height 22
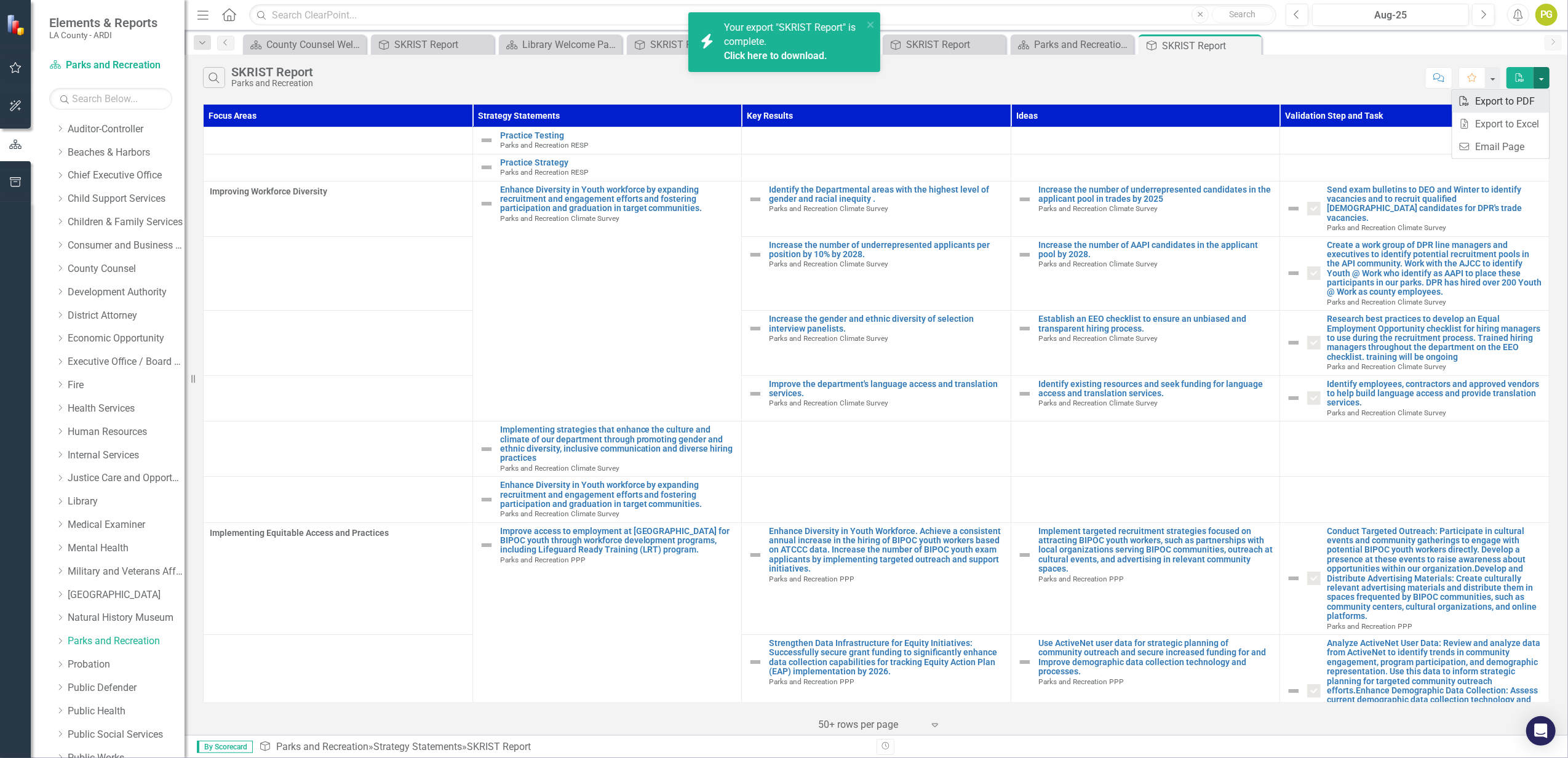
click at [1176, 99] on link "PDF Export to PDF" at bounding box center [1500, 102] width 97 height 23
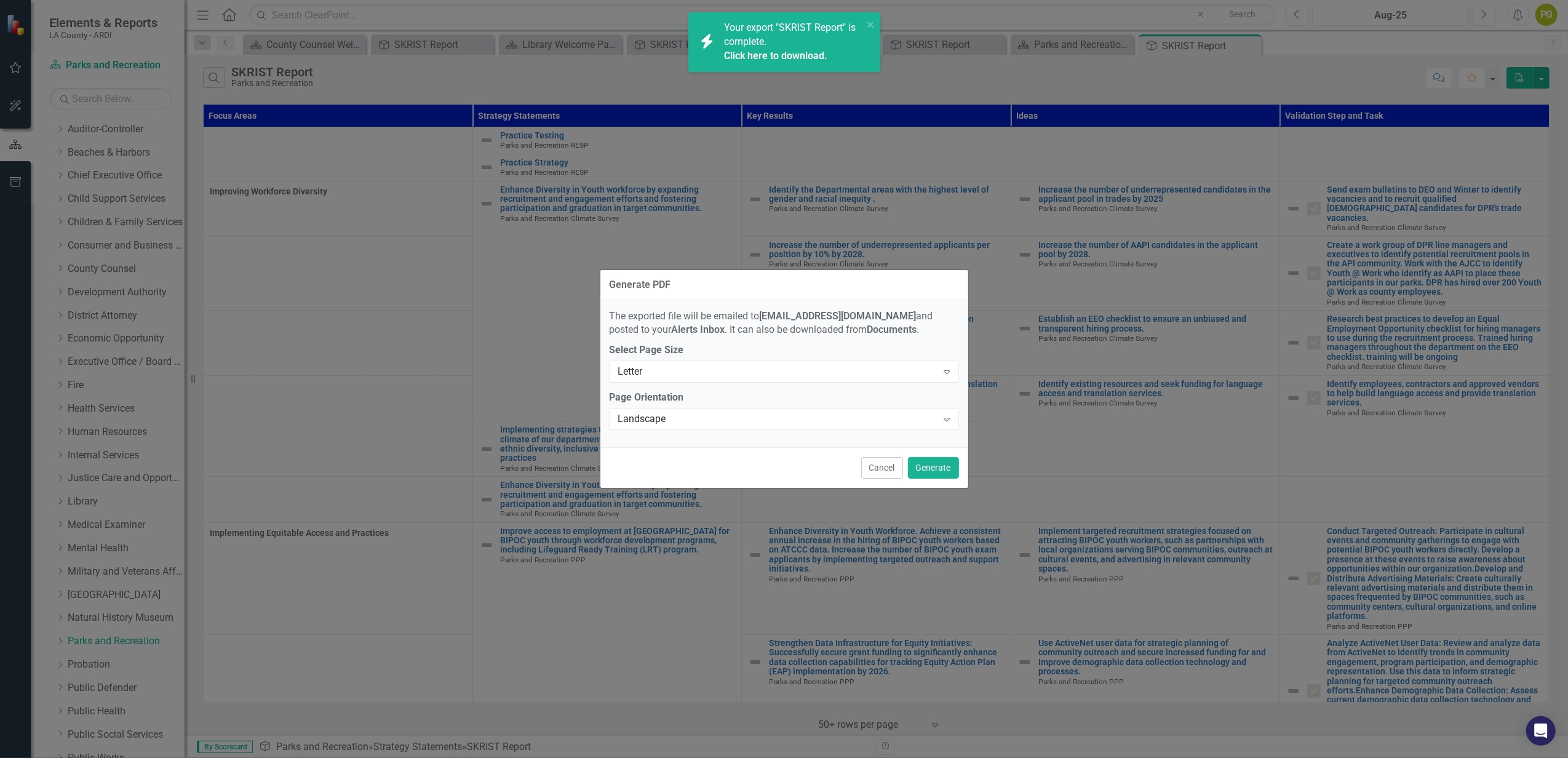
click at [786, 51] on link "Click here to download." at bounding box center [776, 56] width 104 height 12
click at [933, 463] on button "Generate" at bounding box center [933, 468] width 51 height 22
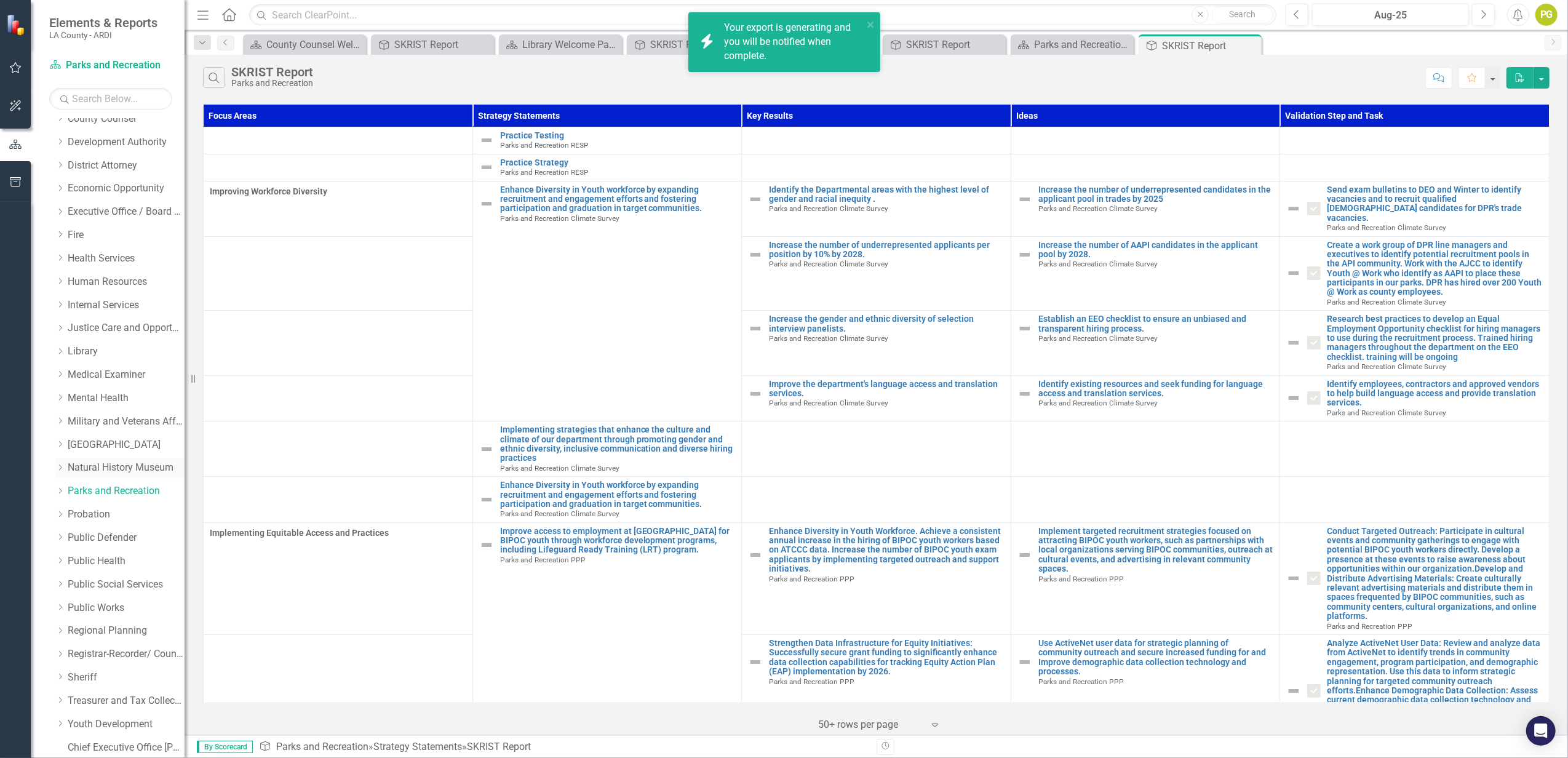
scroll to position [350, 0]
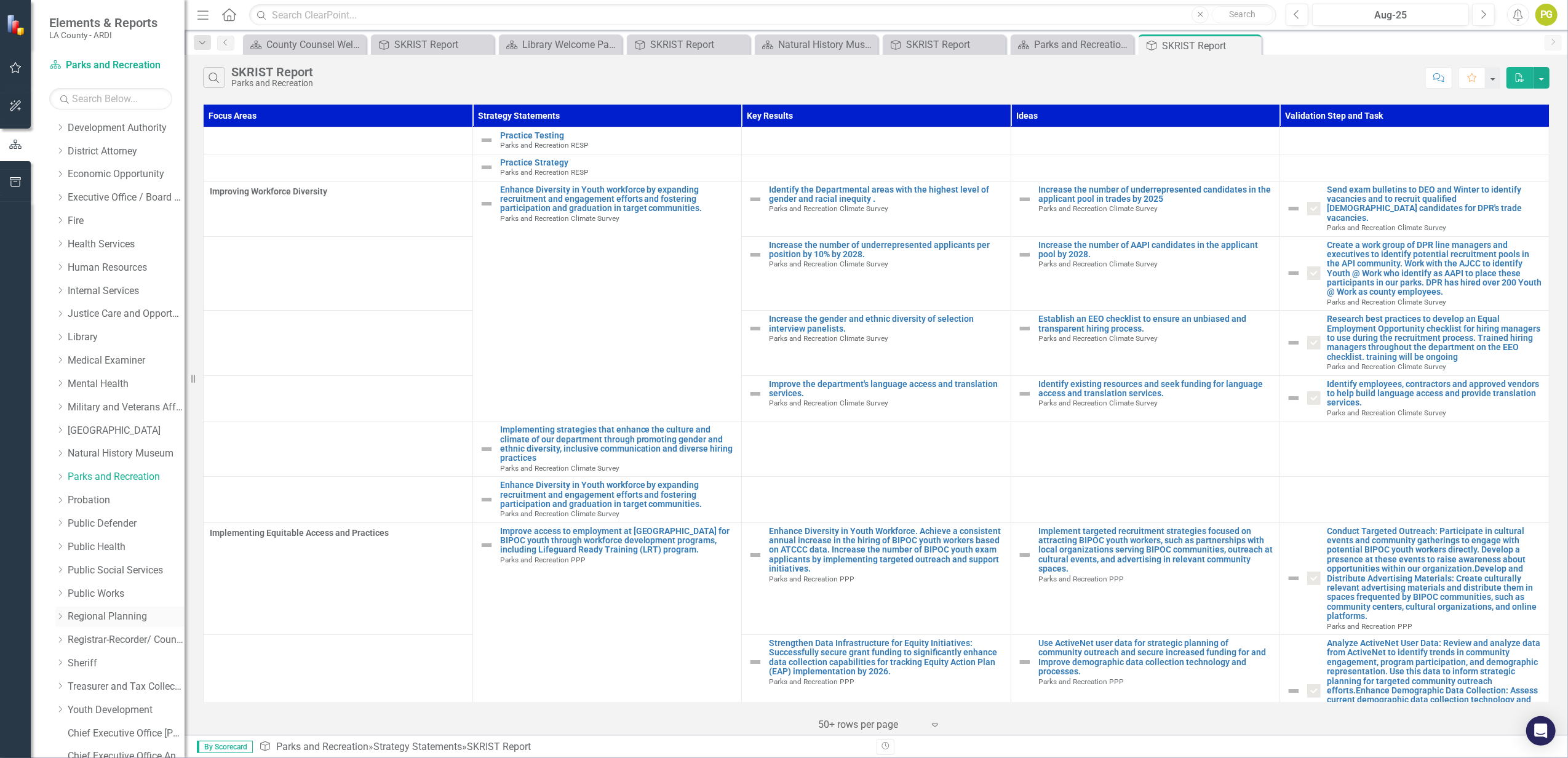
click at [108, 568] on link "Regional Planning" at bounding box center [126, 616] width 117 height 14
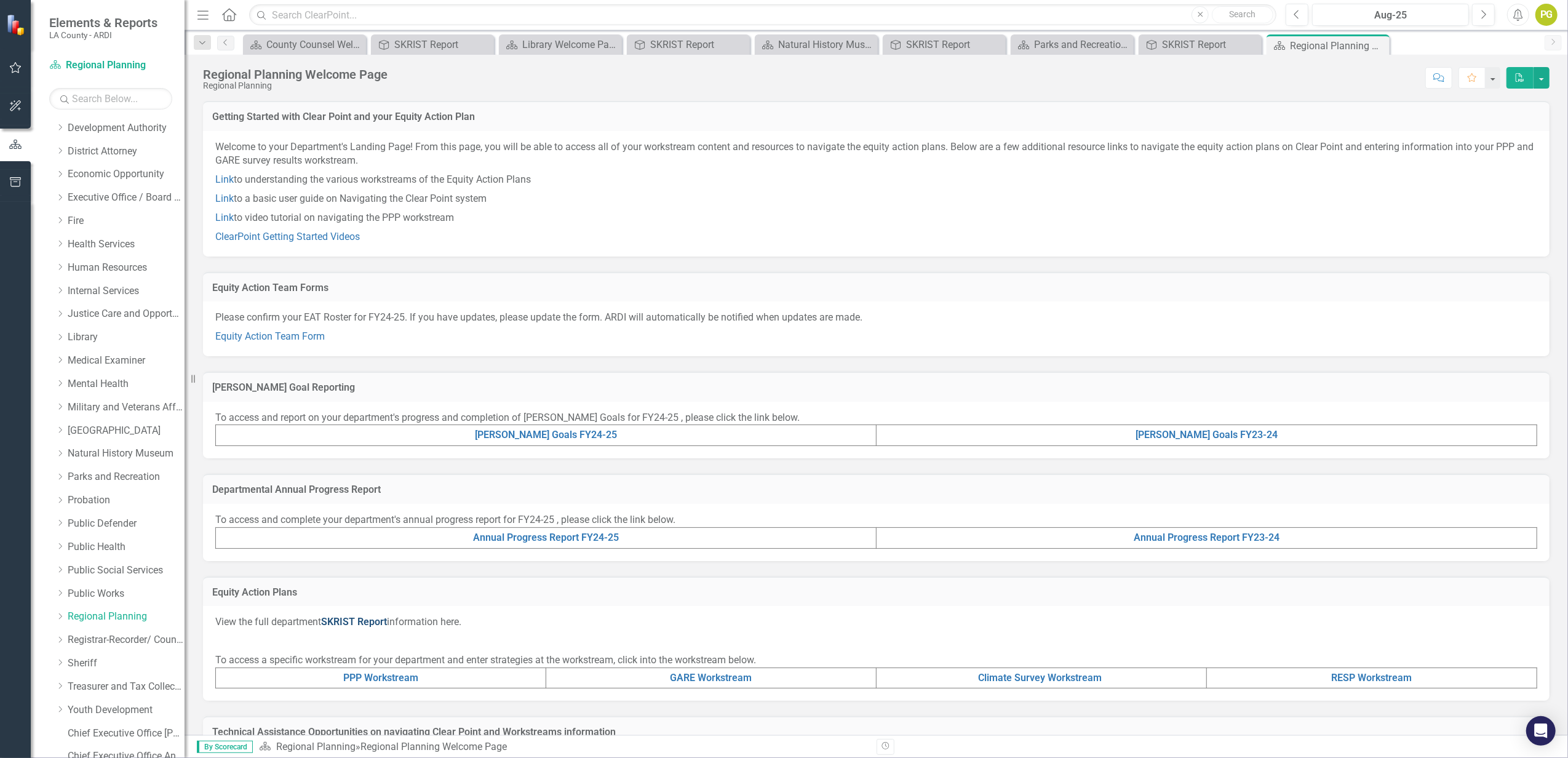
click at [350, 568] on link "SKRIST Report" at bounding box center [354, 621] width 66 height 12
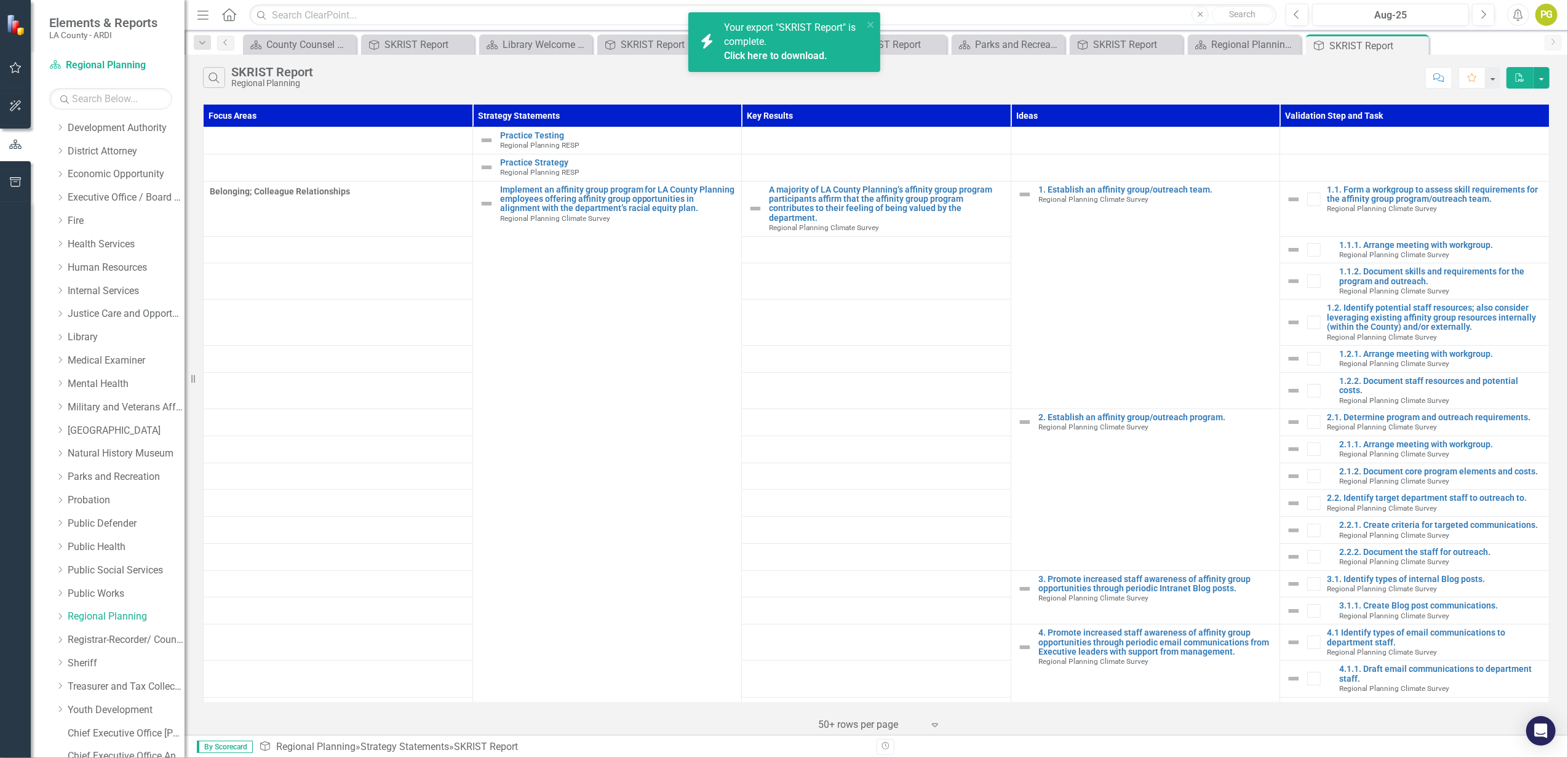
click at [763, 50] on link "Click here to download." at bounding box center [776, 56] width 104 height 12
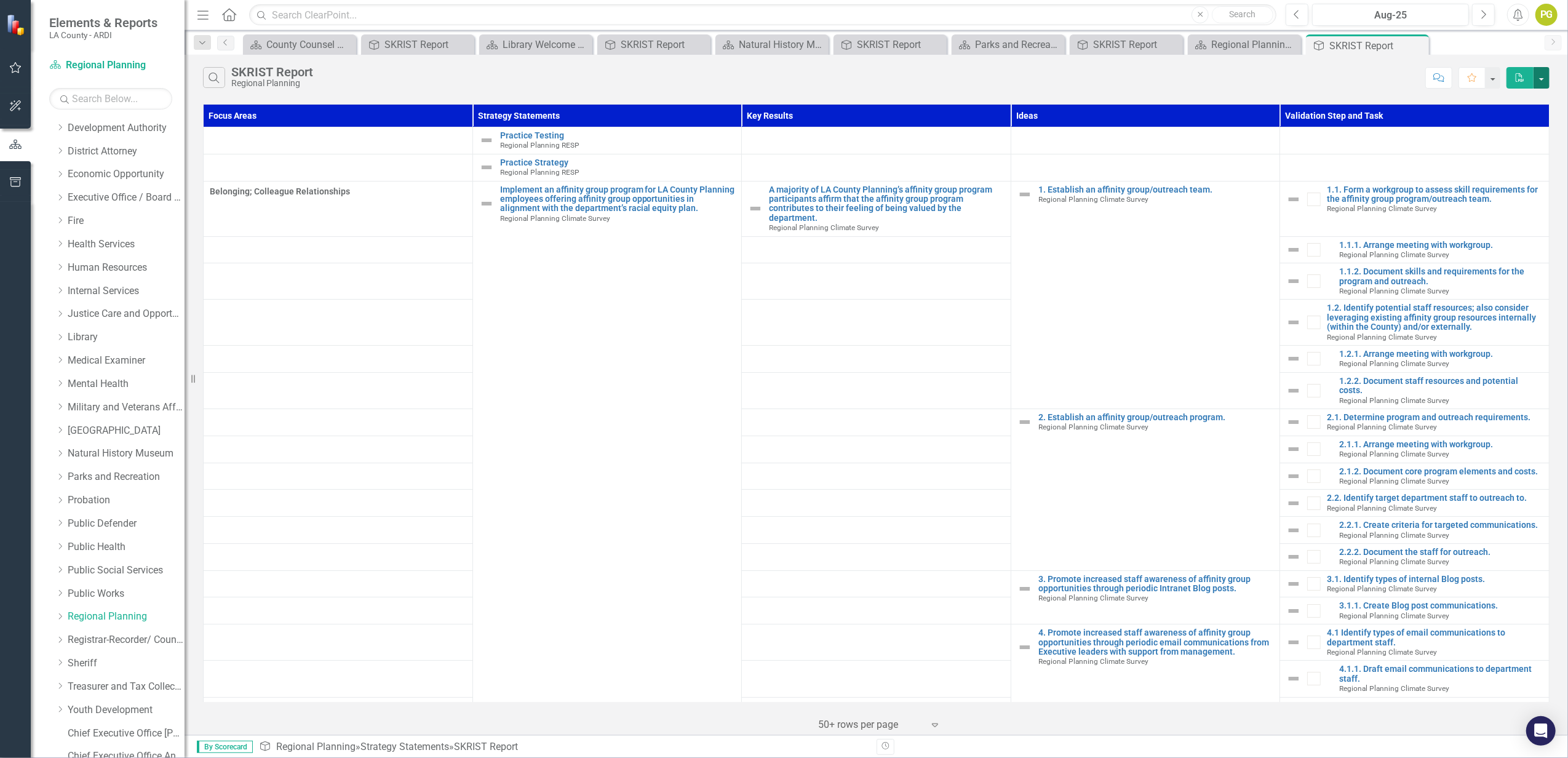
click at [1176, 74] on button "button" at bounding box center [1542, 78] width 16 height 22
click at [1176, 102] on link "PDF Export to PDF" at bounding box center [1500, 102] width 97 height 23
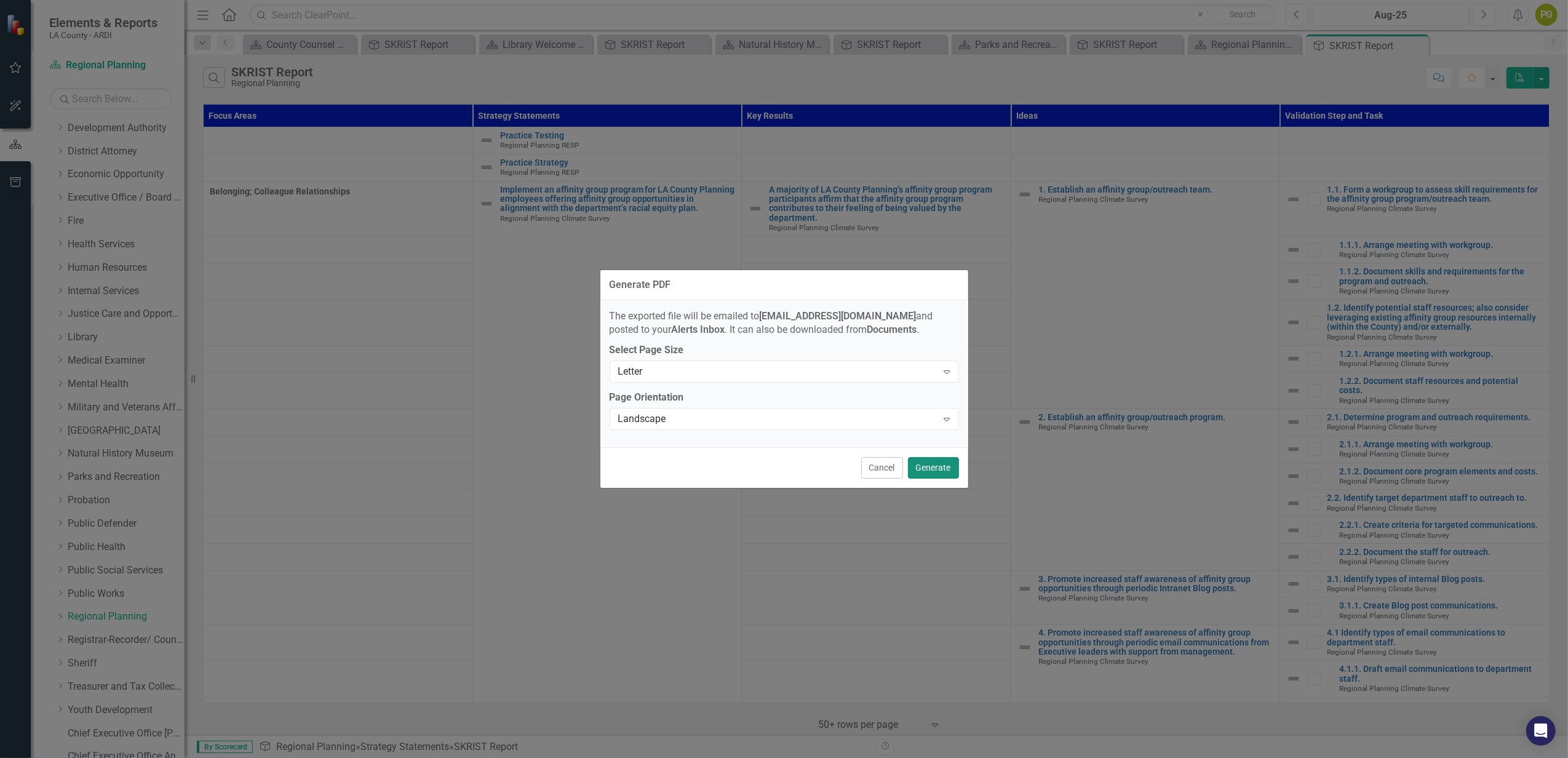
click at [946, 463] on button "Generate" at bounding box center [933, 468] width 51 height 22
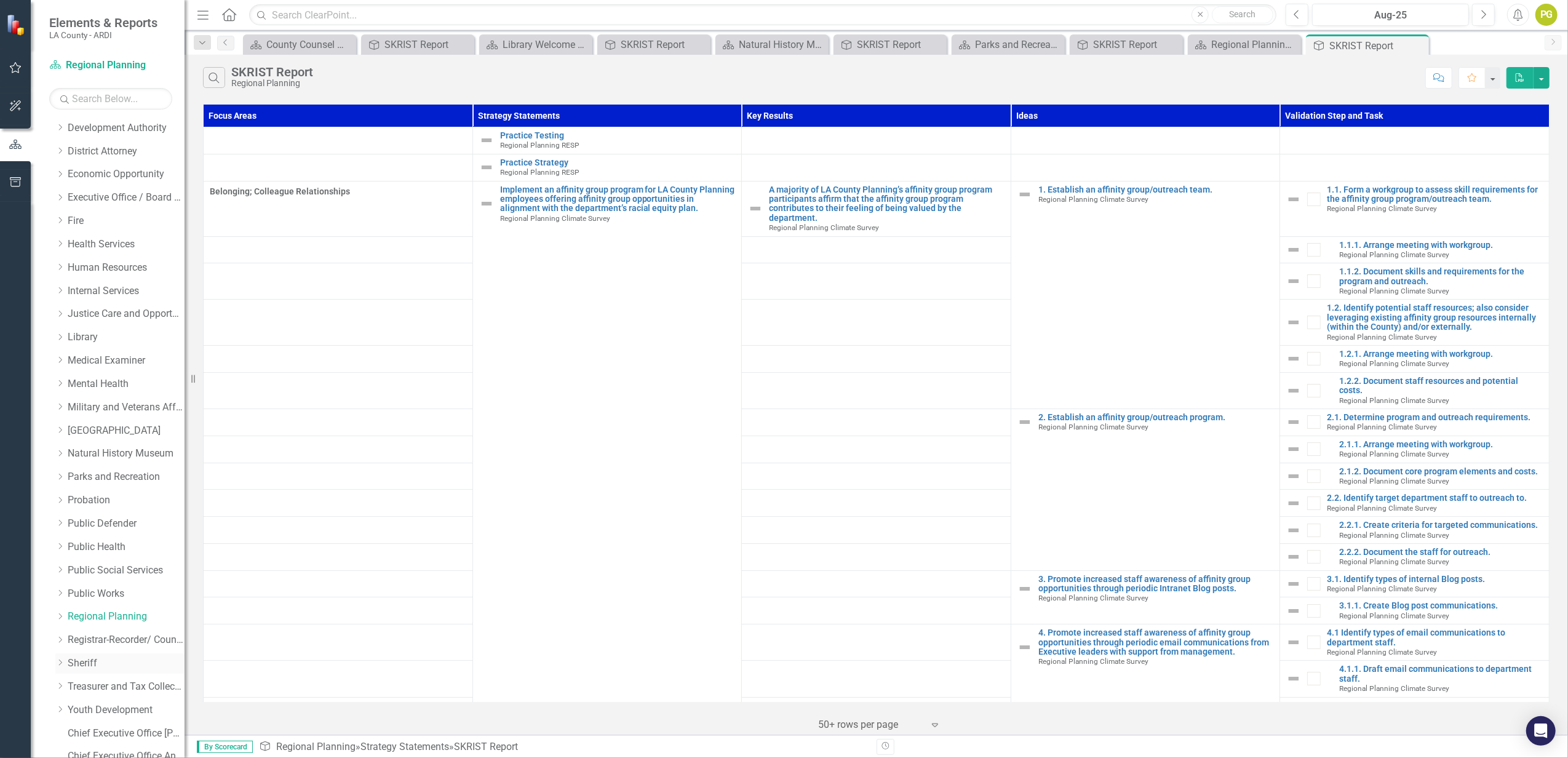
click at [85, 568] on link "Sheriff" at bounding box center [126, 663] width 117 height 14
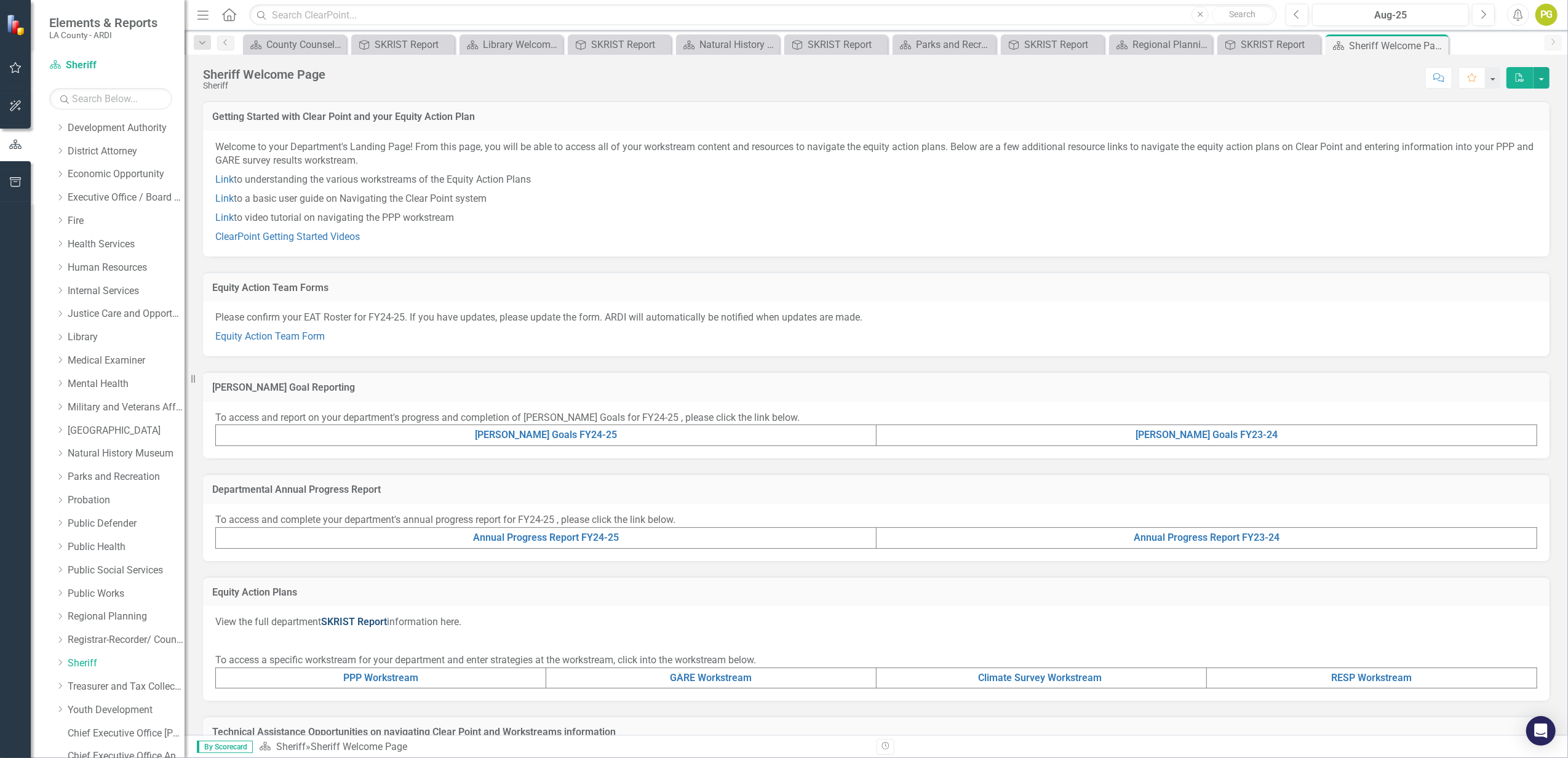
click at [362, 568] on link "SKRIST Report" at bounding box center [354, 621] width 66 height 12
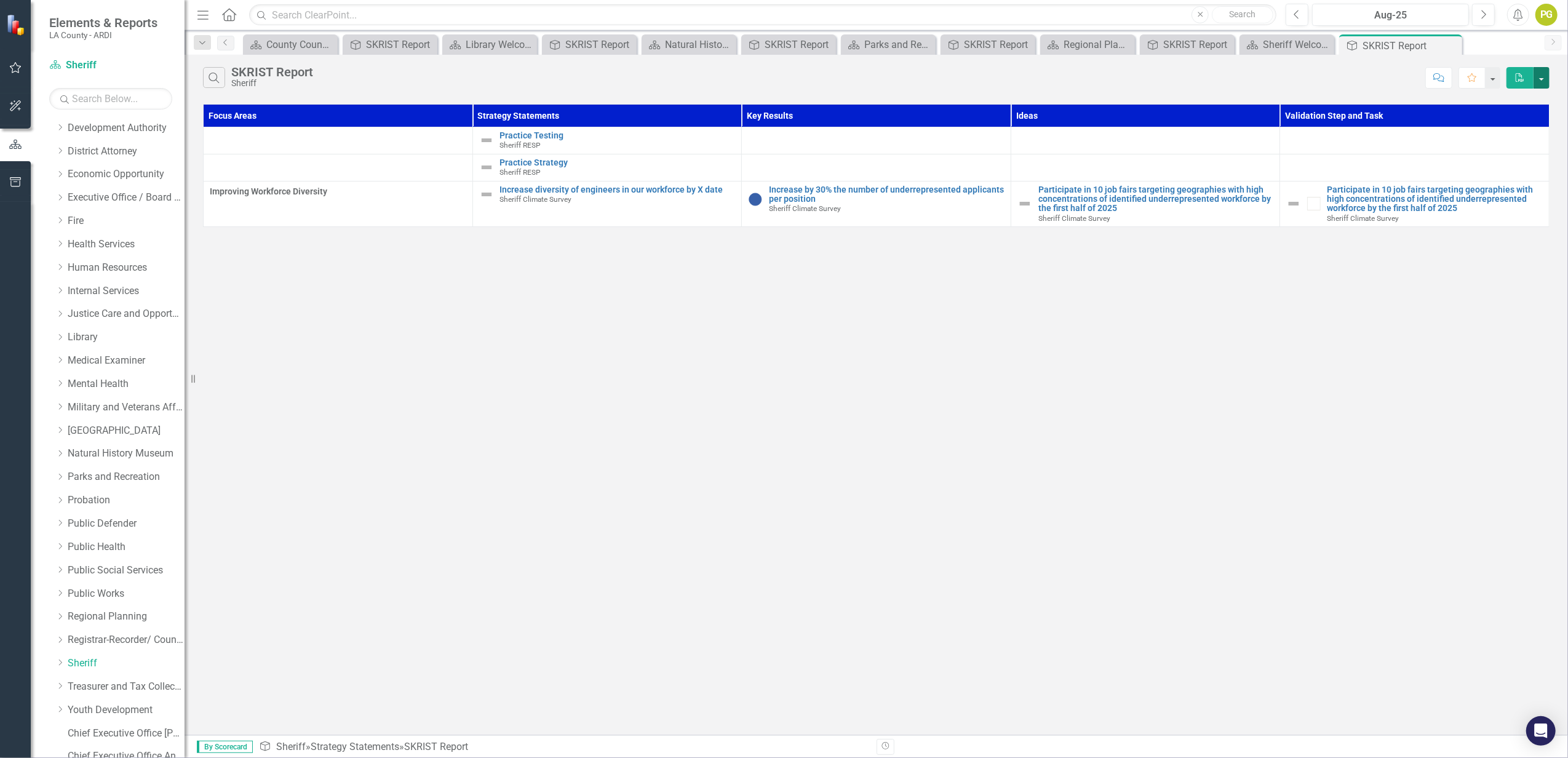
click at [1176, 77] on button "button" at bounding box center [1542, 78] width 16 height 22
click at [1176, 99] on link "PDF Export to PDF" at bounding box center [1500, 102] width 97 height 23
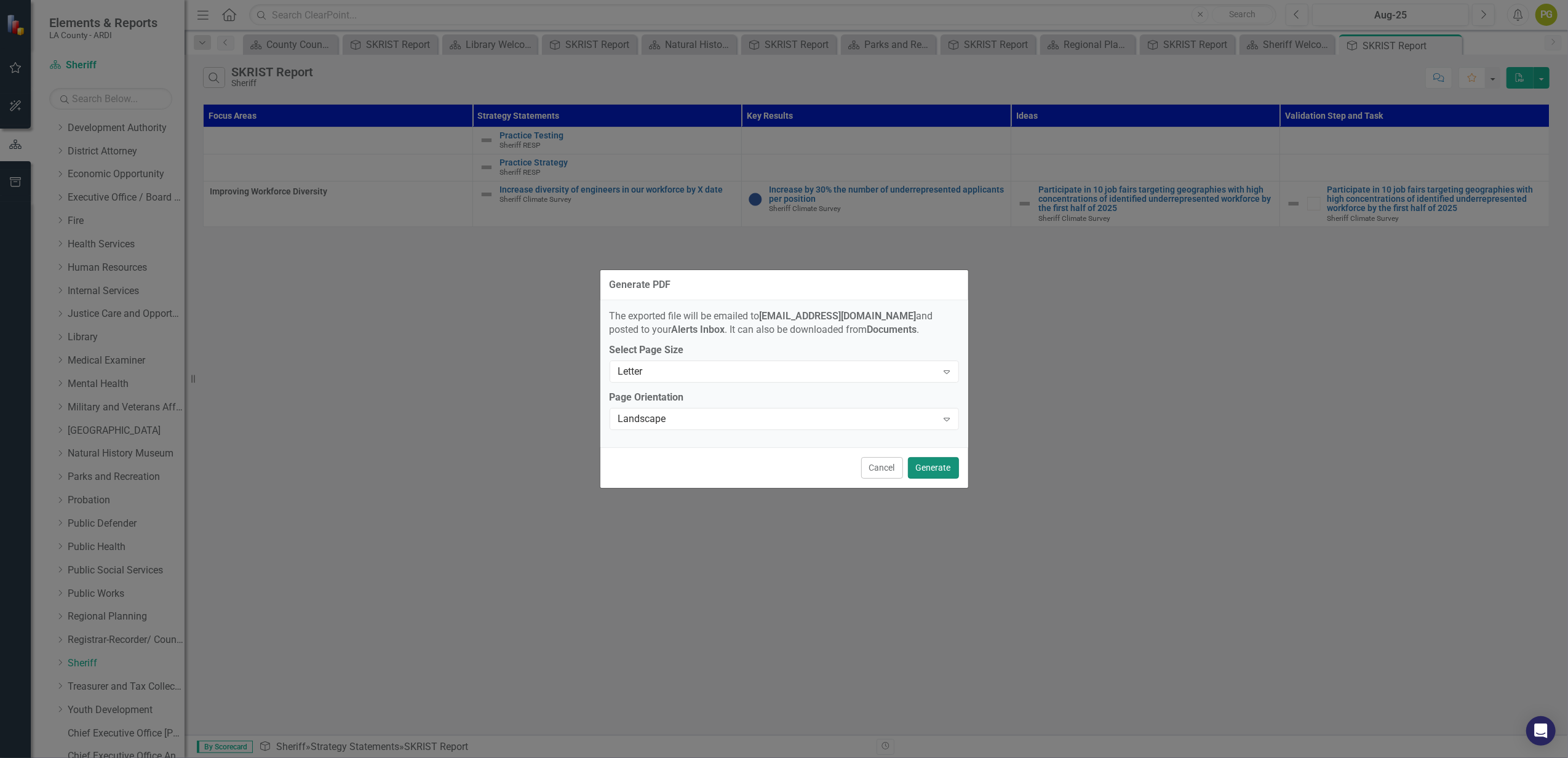
click at [929, 464] on button "Generate" at bounding box center [933, 468] width 51 height 22
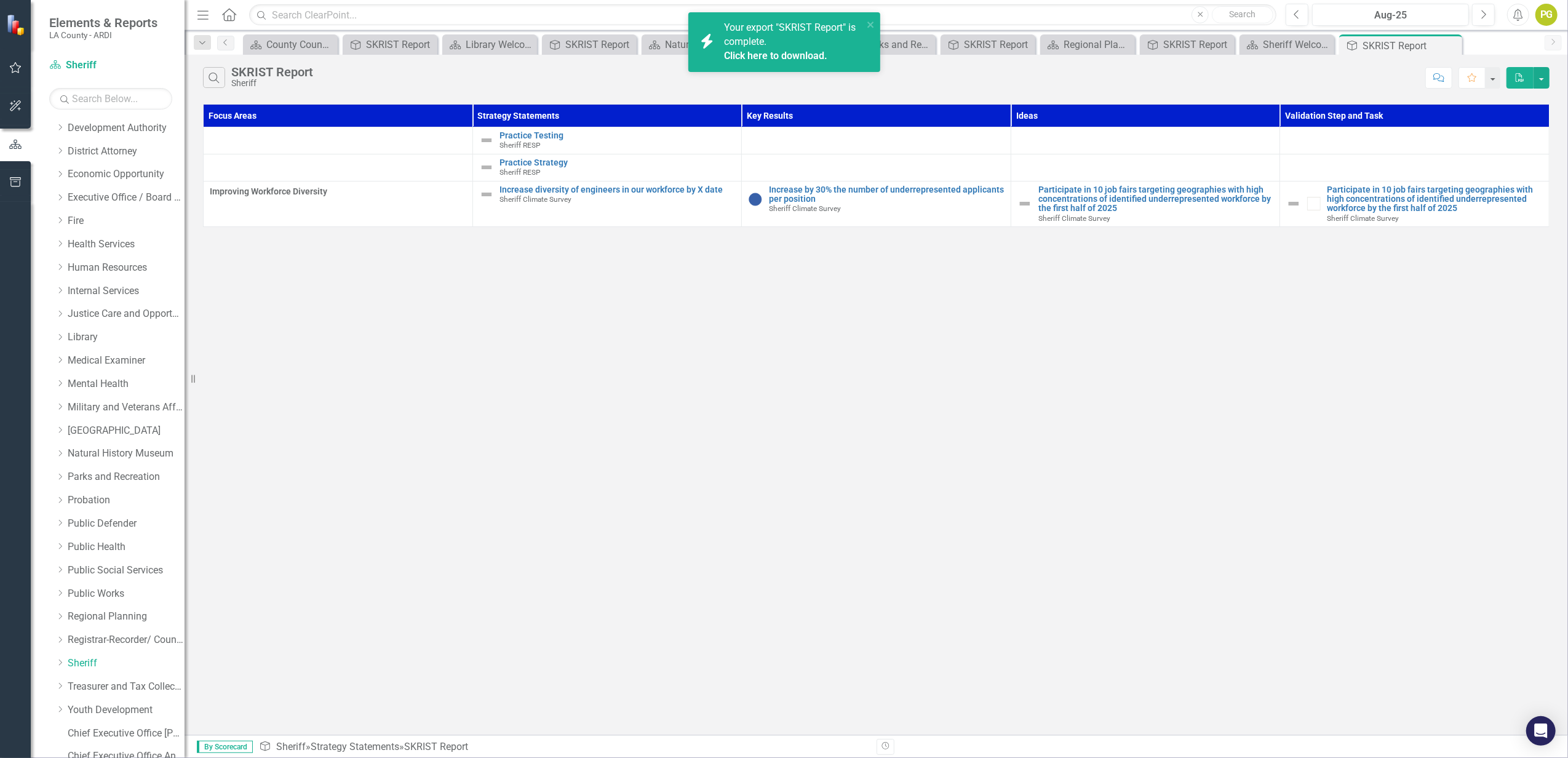
click at [788, 47] on div "Your export "SKRIST Report" is complete. Click here to download." at bounding box center [793, 42] width 139 height 43
click at [736, 37] on span "Your export "SKRIST Report" is complete. Click here to download." at bounding box center [792, 43] width 136 height 42
click at [91, 291] on link "Internal Services" at bounding box center [126, 291] width 117 height 14
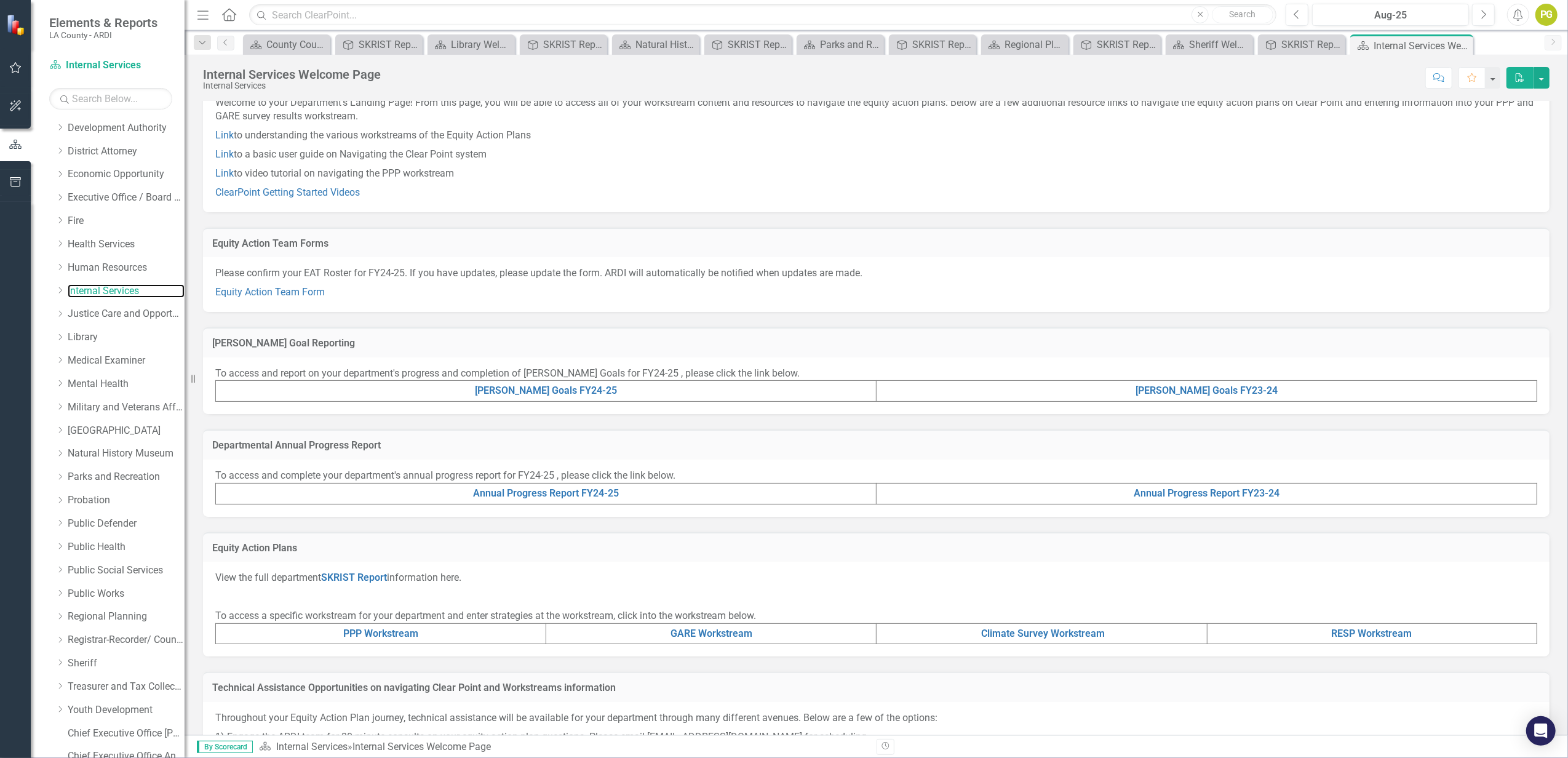
scroll to position [135, 0]
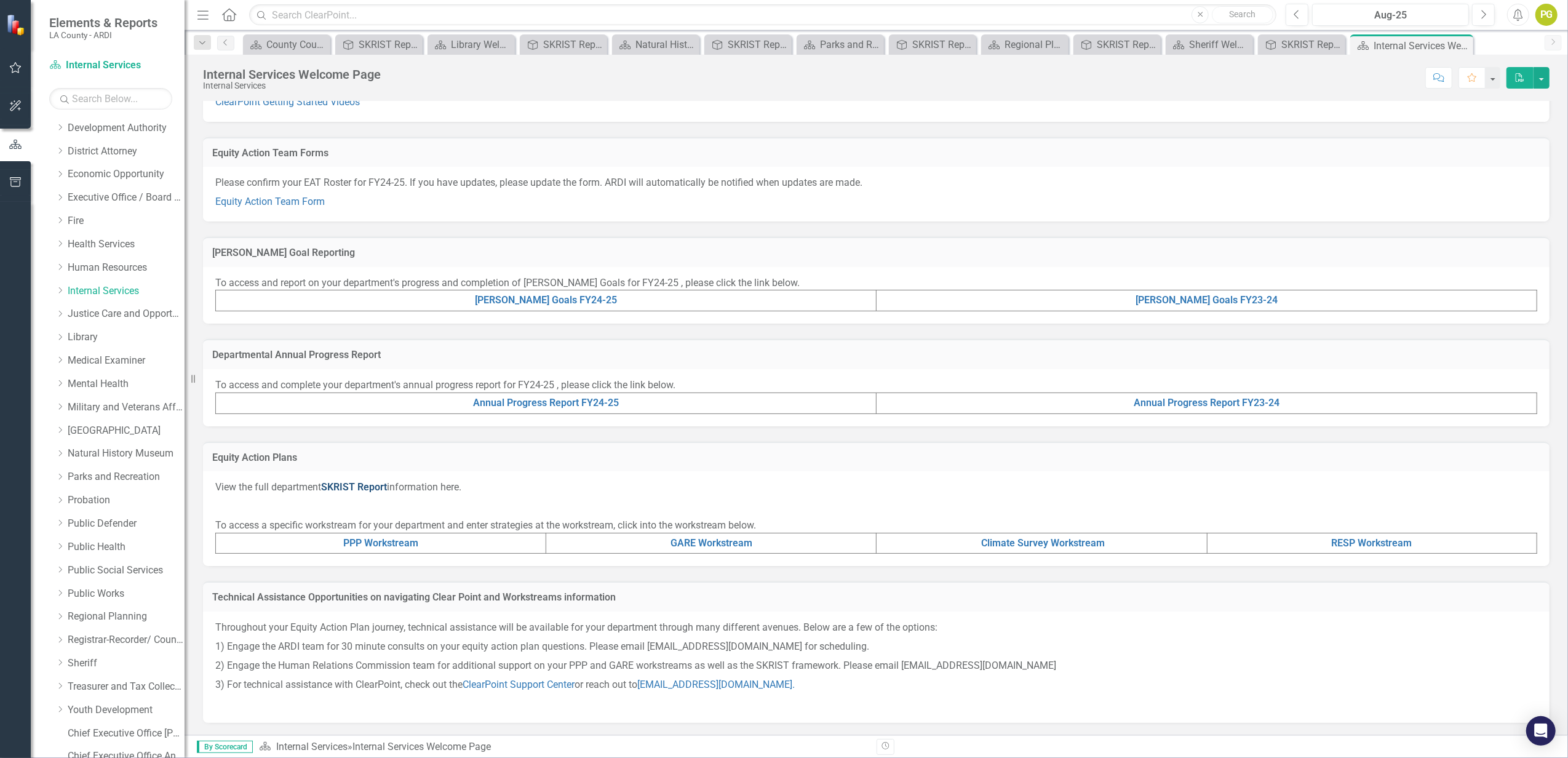
click at [370, 485] on link "SKRIST Report" at bounding box center [354, 486] width 66 height 12
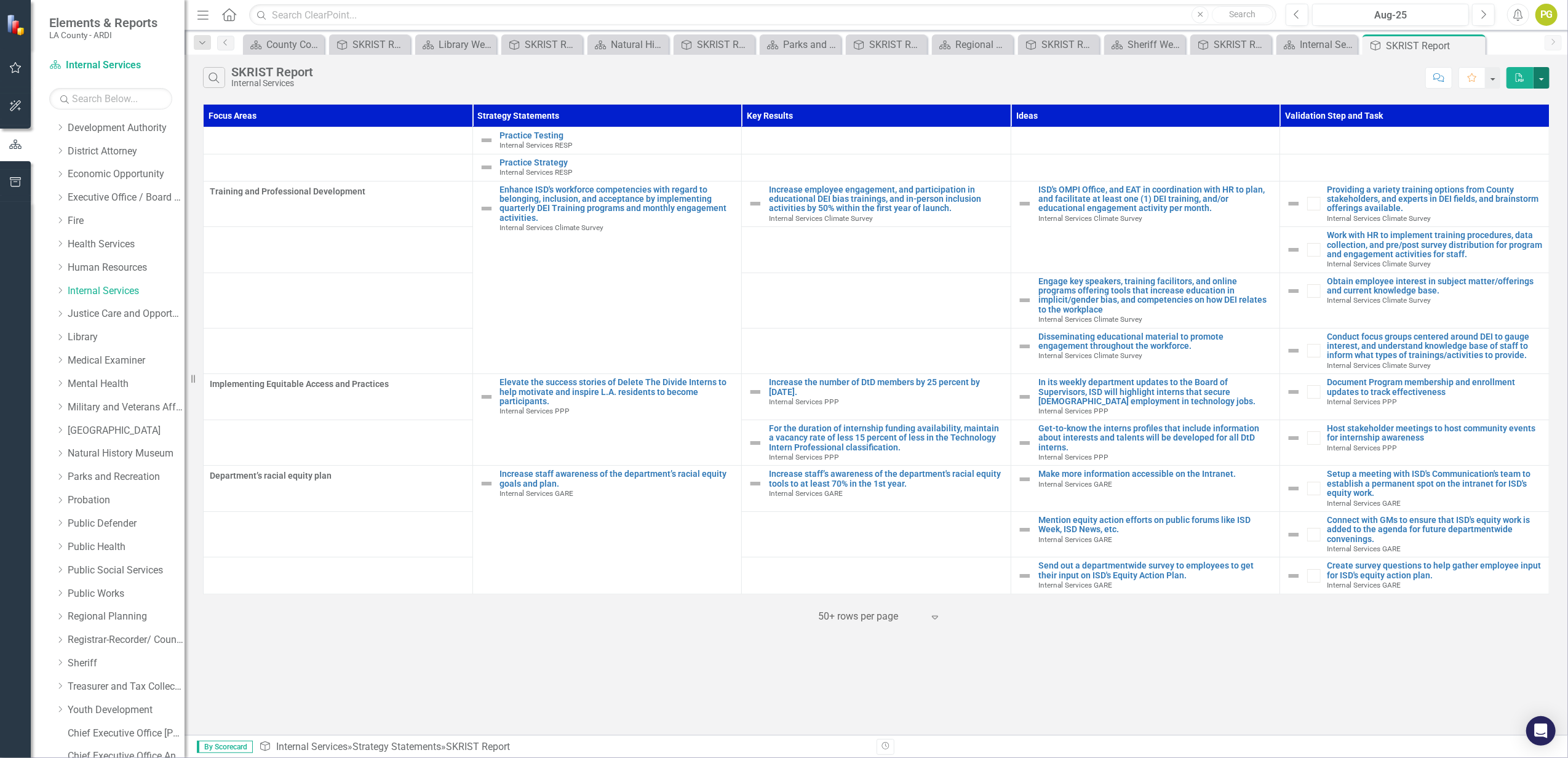
click at [1176, 77] on button "button" at bounding box center [1542, 78] width 16 height 22
click at [1176, 100] on link "PDF Export to PDF" at bounding box center [1500, 102] width 97 height 23
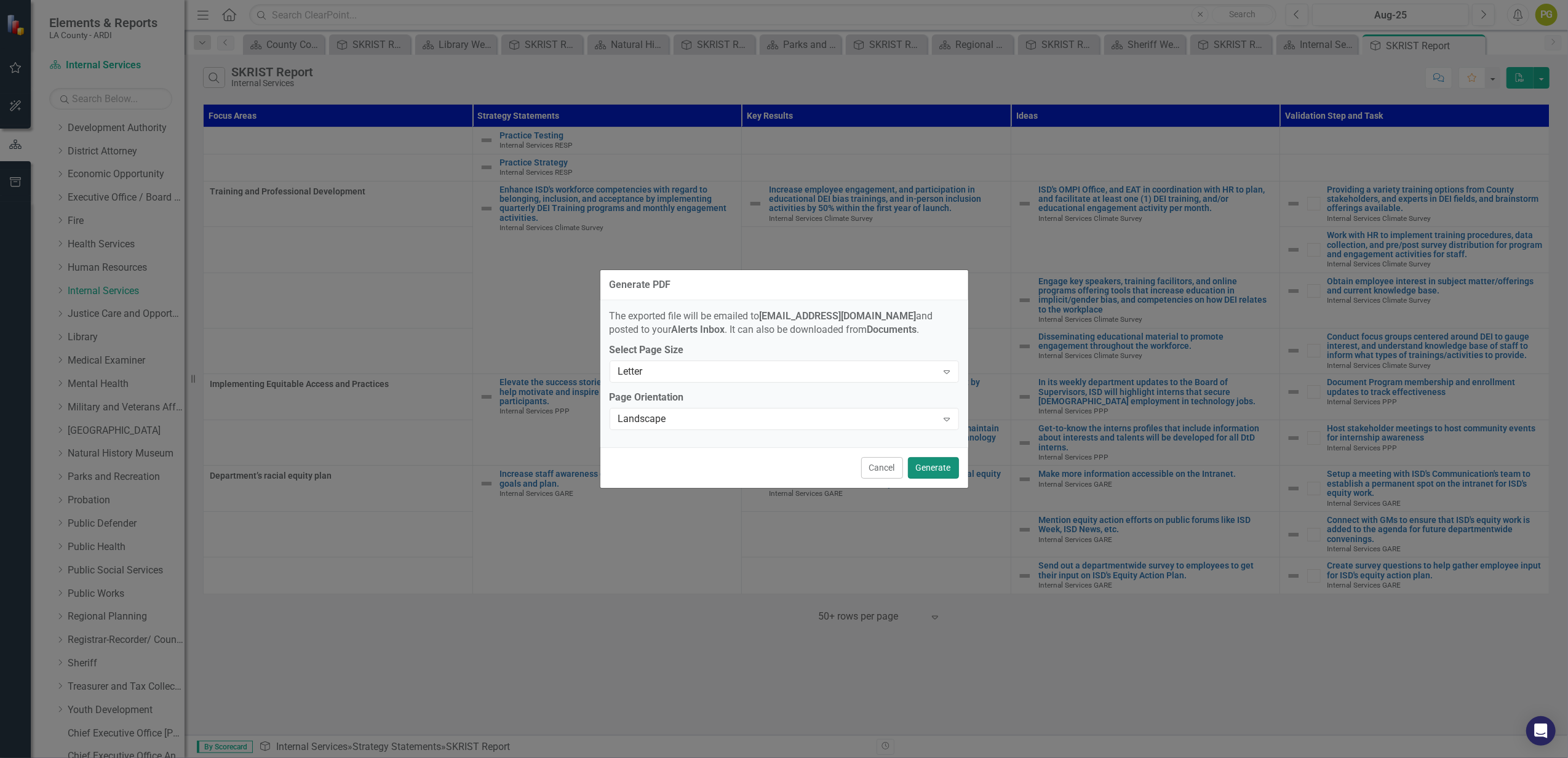
click at [938, 463] on button "Generate" at bounding box center [933, 468] width 51 height 22
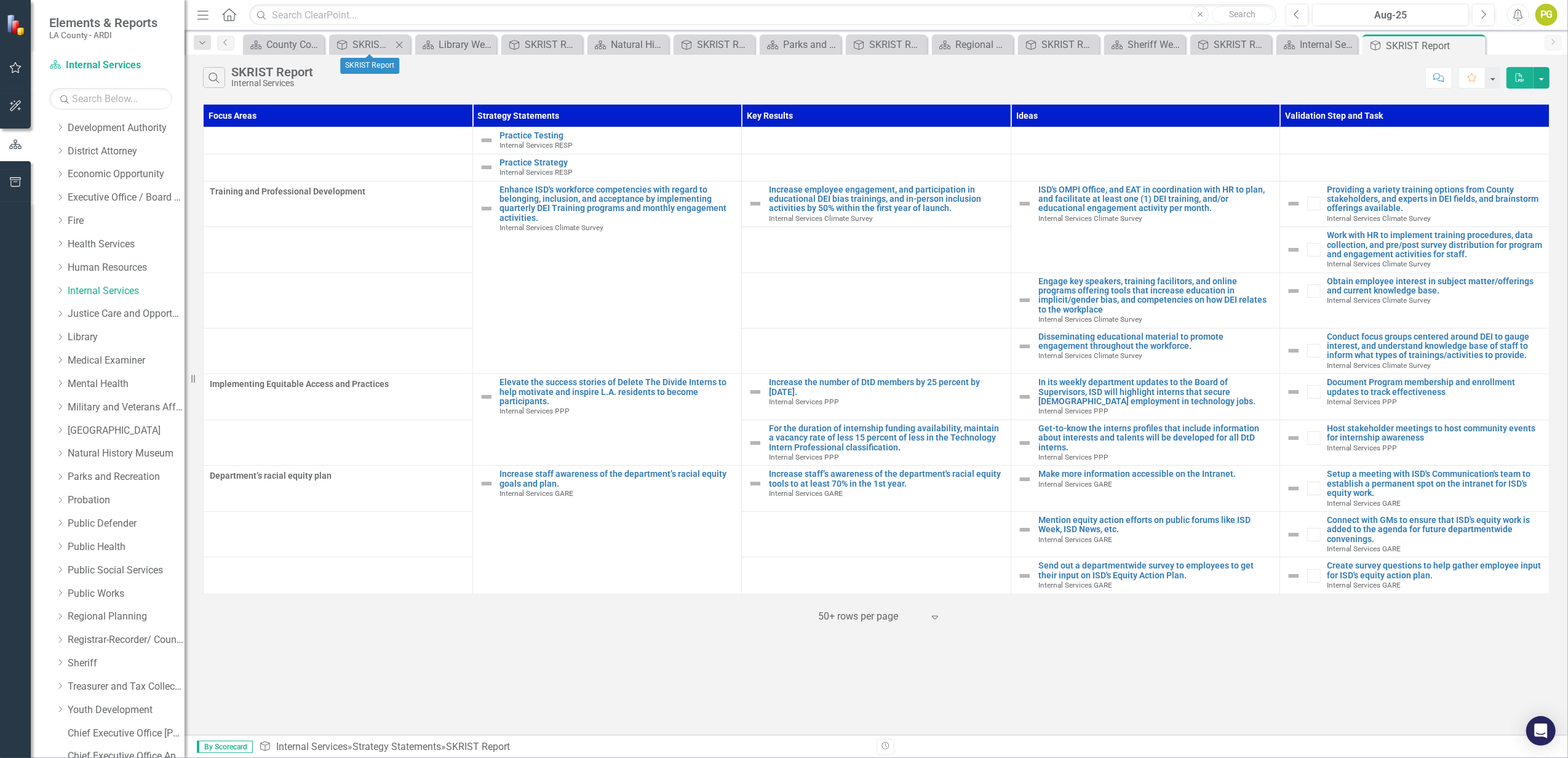
click at [399, 45] on icon at bounding box center [400, 45] width 7 height 7
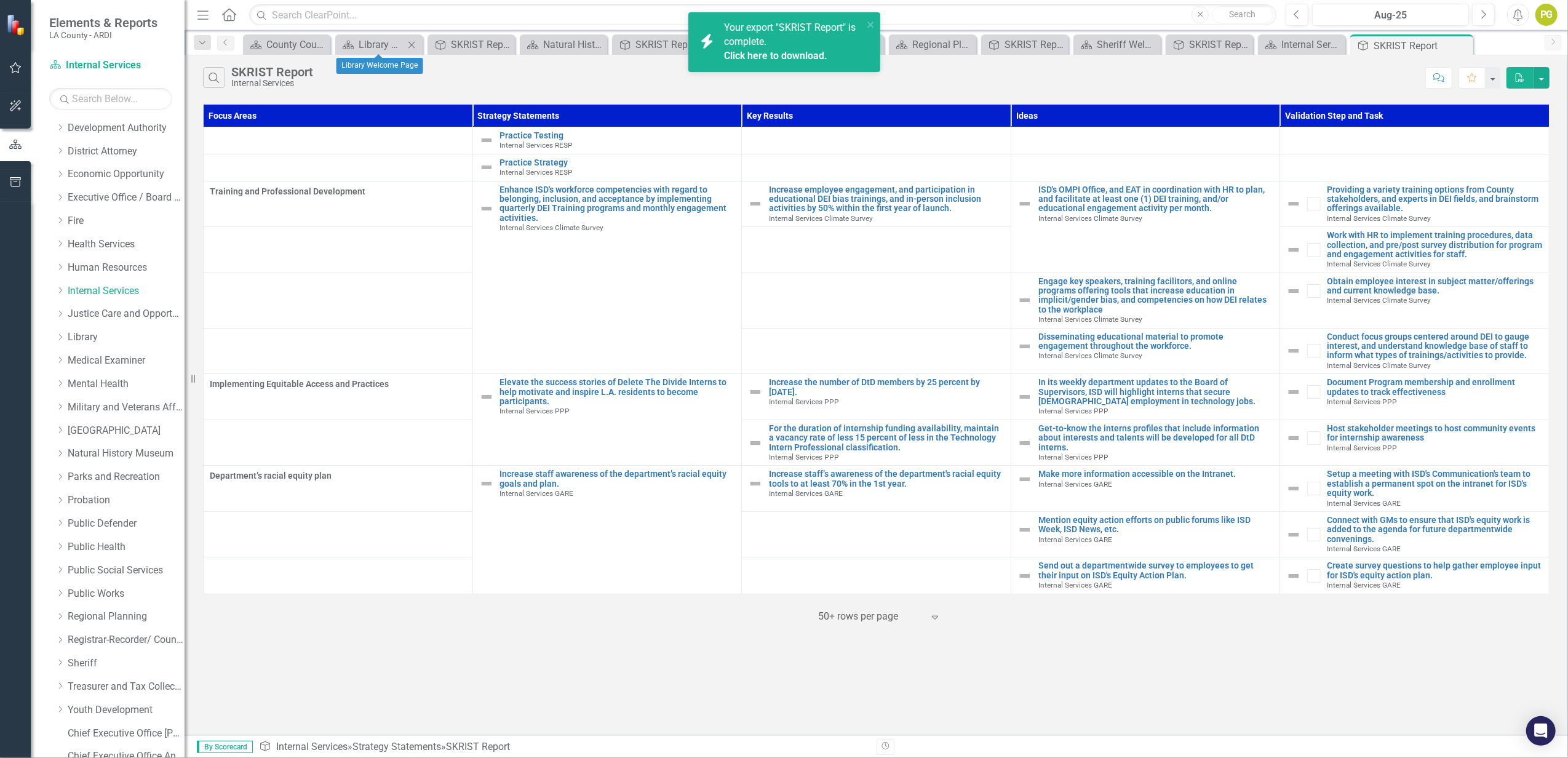
click at [408, 43] on icon "Close" at bounding box center [412, 45] width 12 height 10
click at [768, 43] on div "Your export "SKRIST Report" is complete. Click here to download." at bounding box center [793, 42] width 139 height 43
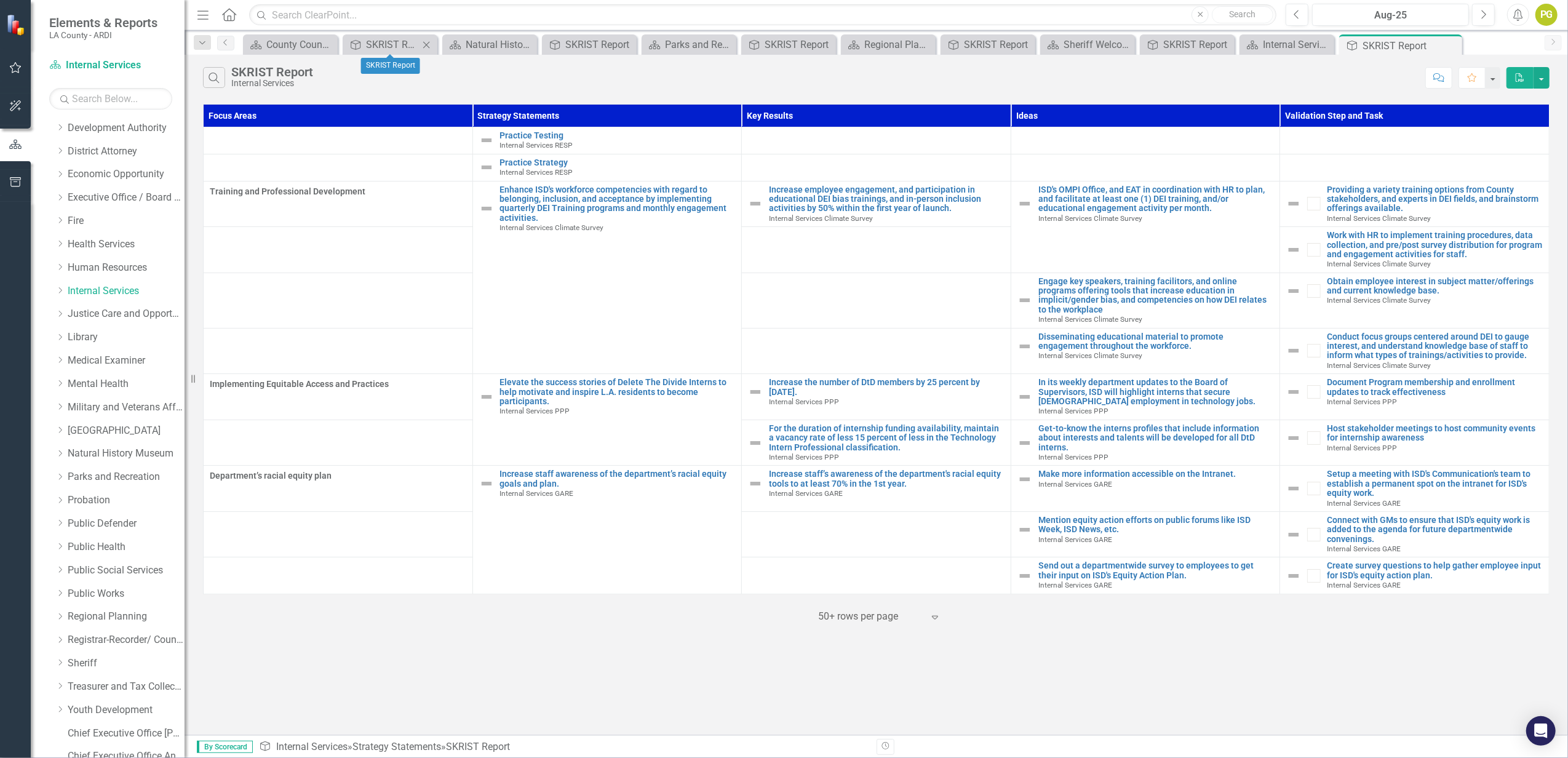
click at [429, 43] on icon "Close" at bounding box center [426, 45] width 12 height 10
click at [440, 43] on icon "Close" at bounding box center [444, 45] width 12 height 10
click at [459, 44] on icon "Close" at bounding box center [463, 45] width 12 height 10
click at [485, 45] on icon "Close" at bounding box center [483, 45] width 12 height 10
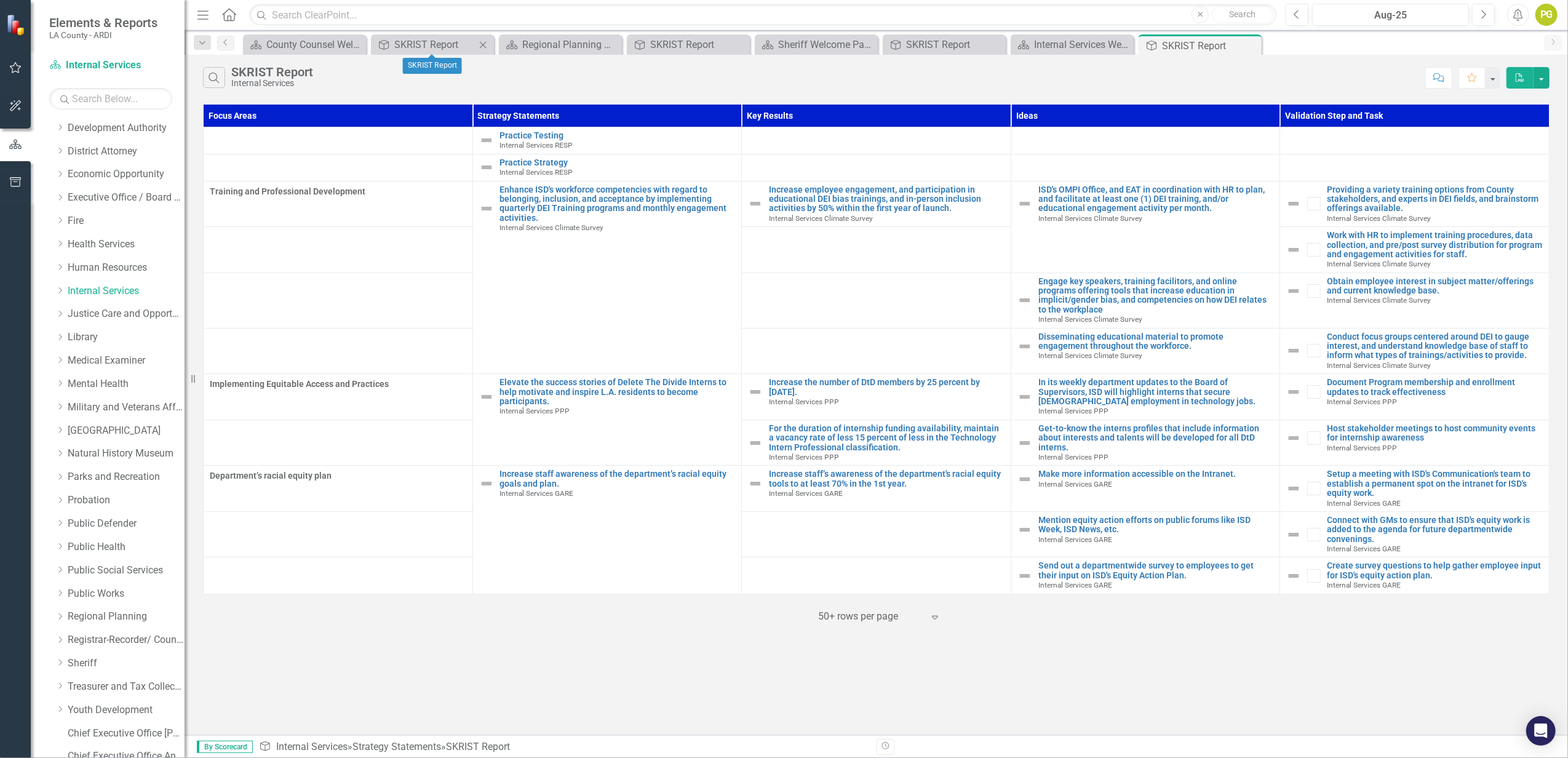
click at [484, 44] on icon at bounding box center [483, 45] width 7 height 7
click at [482, 45] on icon "Close" at bounding box center [483, 45] width 12 height 10
click at [480, 47] on icon "Close" at bounding box center [483, 45] width 12 height 10
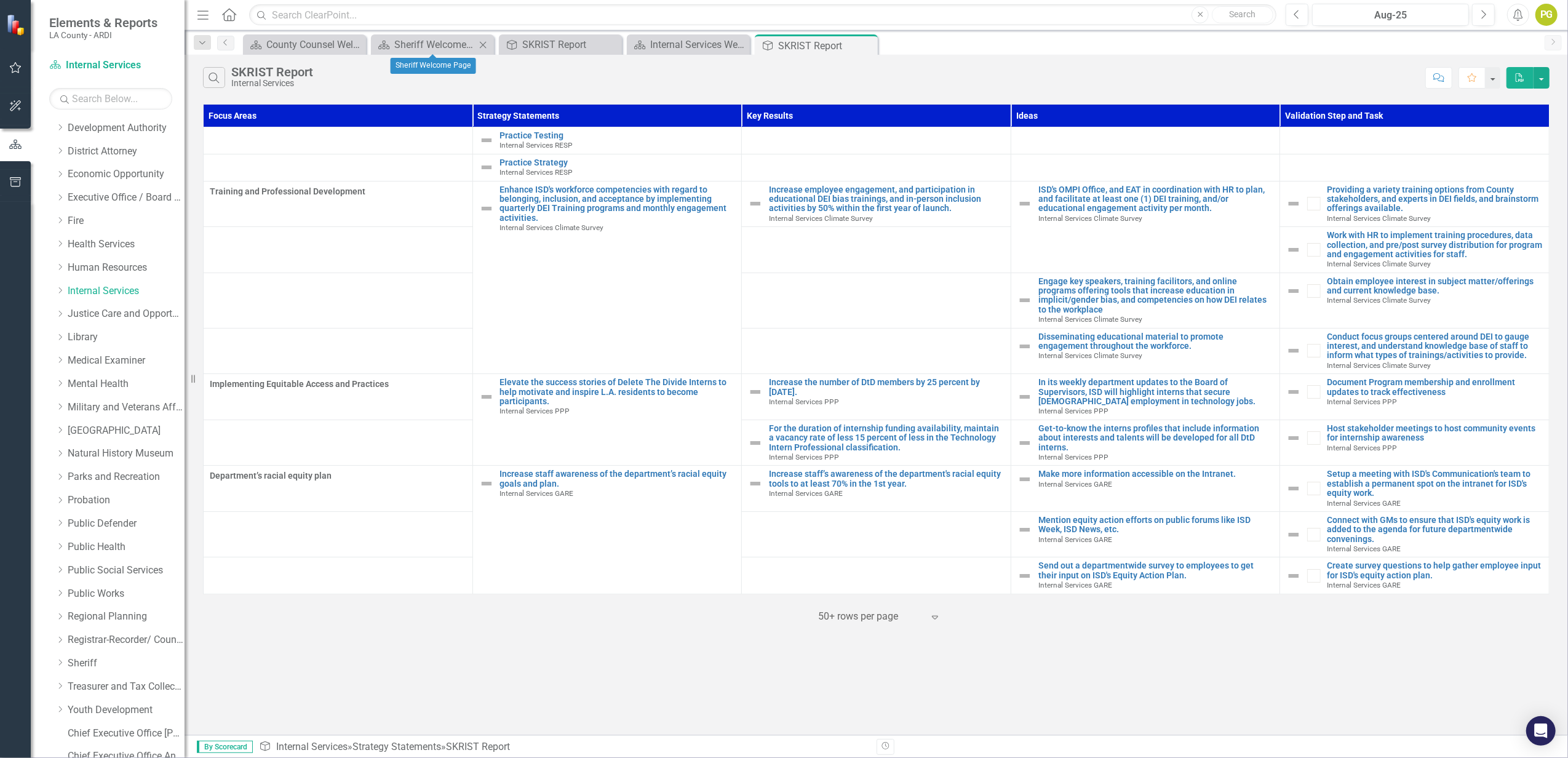
click at [483, 45] on icon "Close" at bounding box center [483, 45] width 12 height 10
click at [478, 44] on icon "Close" at bounding box center [483, 45] width 12 height 10
click at [483, 47] on icon "Close" at bounding box center [482, 45] width 12 height 10
